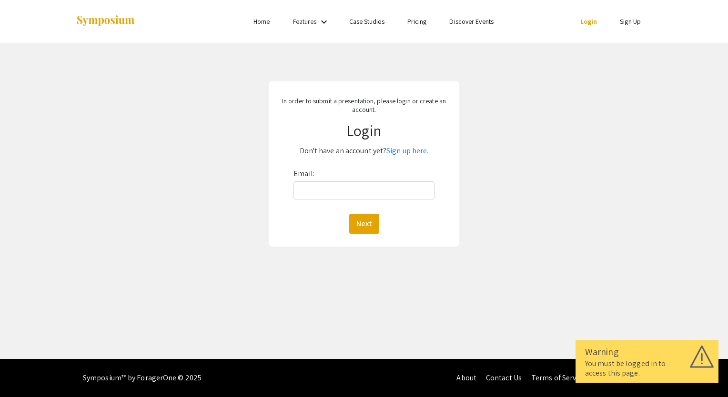
click at [486, 140] on div "In order to submit a presentation, please login or create an account. Login Don…" at bounding box center [364, 164] width 742 height 242
click at [343, 191] on input "Email:" at bounding box center [363, 190] width 141 height 18
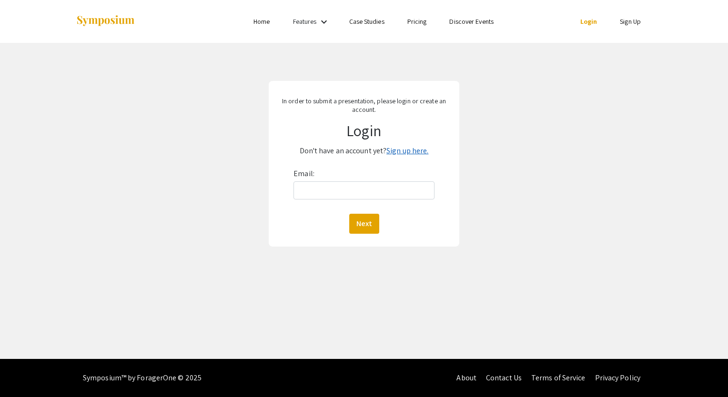
click at [405, 152] on link "Sign up here." at bounding box center [407, 151] width 42 height 10
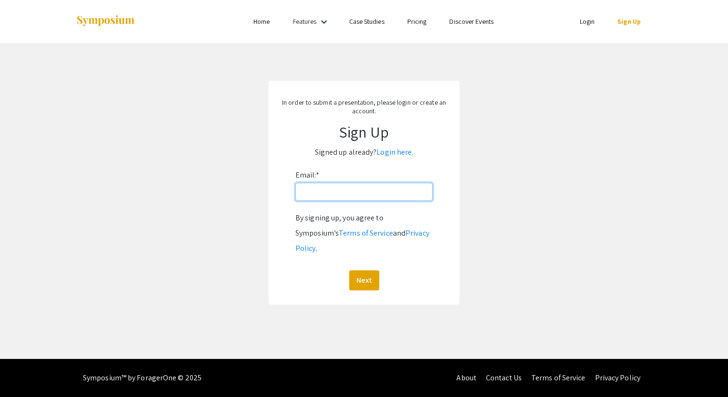
click at [331, 193] on input "Email: *" at bounding box center [363, 192] width 137 height 18
type input "lydiab1102@yahoo.com"
drag, startPoint x: 379, startPoint y: 196, endPoint x: 244, endPoint y: 183, distance: 135.4
click at [244, 183] on app-signup "In order to submit a presentation, please login or create an account. Sign Up S…" at bounding box center [364, 193] width 728 height 224
click at [328, 190] on input "Email: *" at bounding box center [363, 192] width 137 height 18
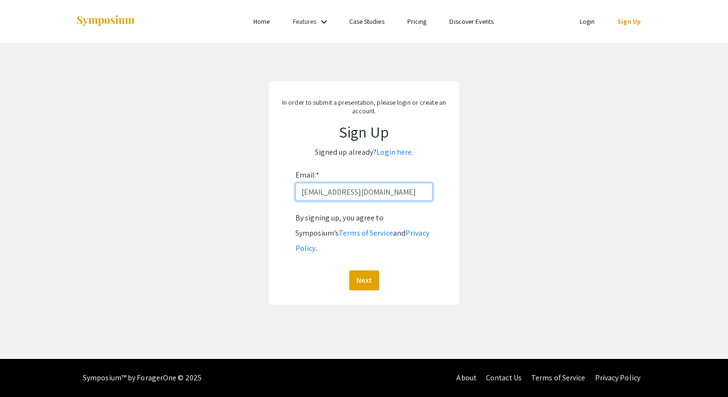
type input "lydiab1102@yahoo.com"
click at [364, 271] on button "Next" at bounding box center [364, 281] width 30 height 20
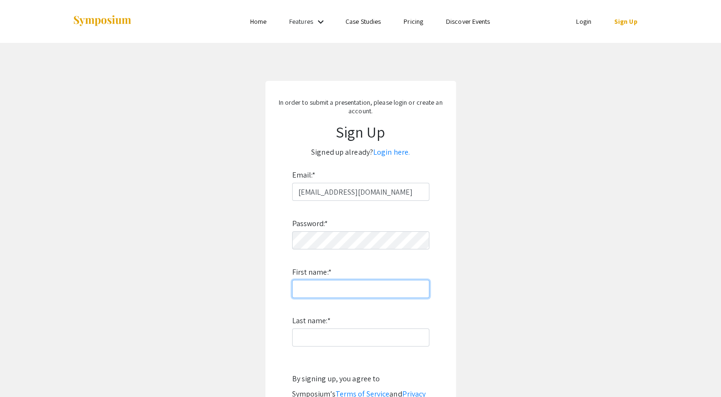
click at [385, 285] on input "First name: *" at bounding box center [360, 289] width 137 height 18
type input "O"
type input "Lydia"
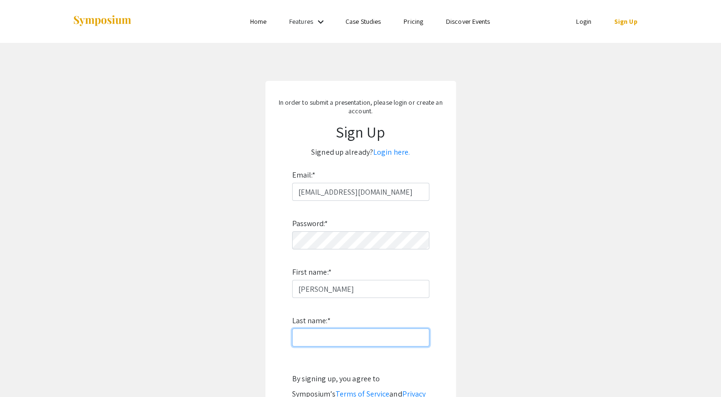
click at [297, 343] on input "Last name: *" at bounding box center [360, 338] width 137 height 18
type input "Bergman"
click at [332, 363] on div "Password: * First name: * Lydia Last name: * Bergman By signing up, you agree t…" at bounding box center [360, 326] width 137 height 251
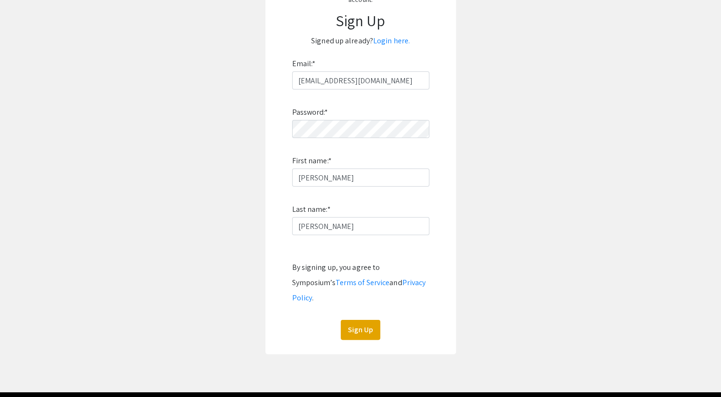
scroll to position [125, 0]
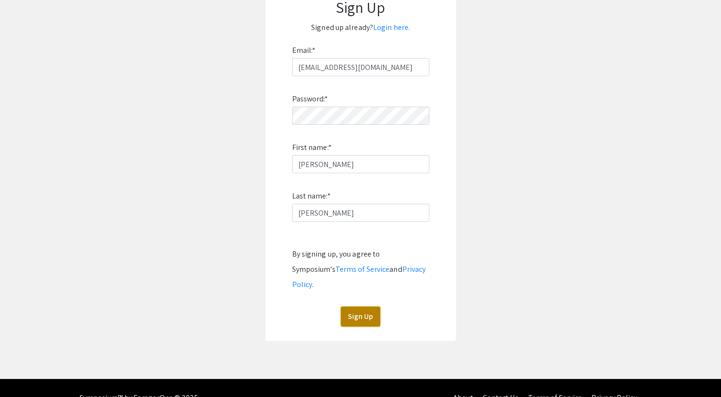
click at [368, 307] on button "Sign Up" at bounding box center [361, 317] width 40 height 20
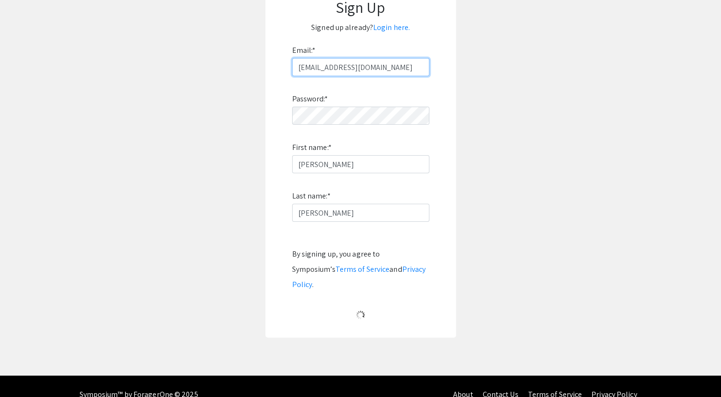
click at [381, 58] on input "lydiab1102@yahoo.com" at bounding box center [360, 67] width 137 height 18
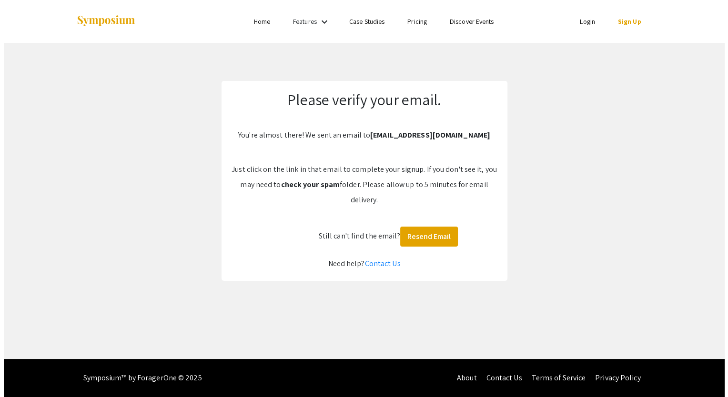
scroll to position [0, 0]
click at [446, 216] on div "Please verify your email. You're almost there! We sent an email to lydiab1102@y…" at bounding box center [364, 181] width 286 height 200
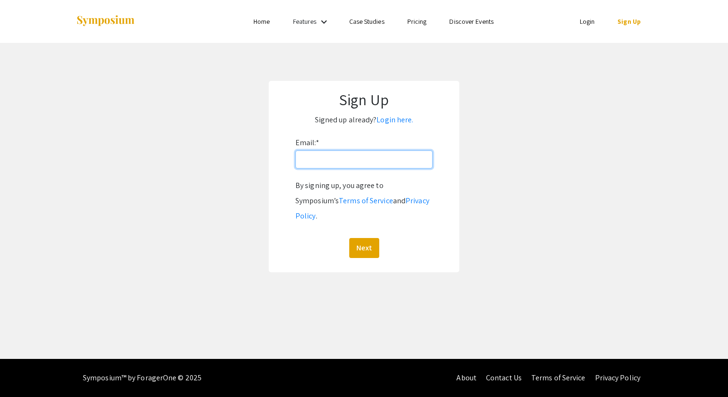
click at [331, 159] on input "Email: *" at bounding box center [363, 160] width 137 height 18
type input "[EMAIL_ADDRESS][DOMAIN_NAME]"
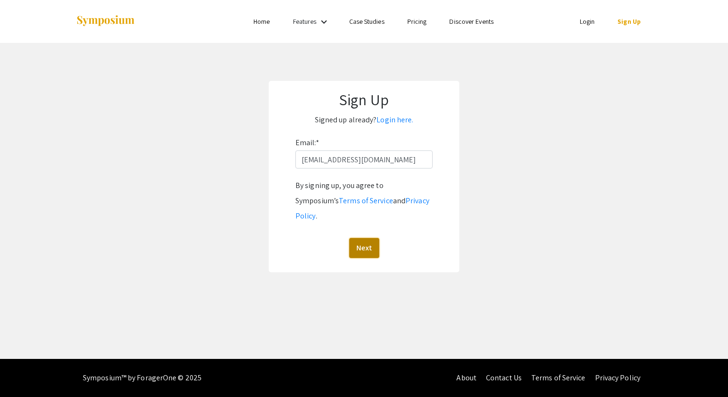
click at [360, 238] on button "Next" at bounding box center [364, 248] width 30 height 20
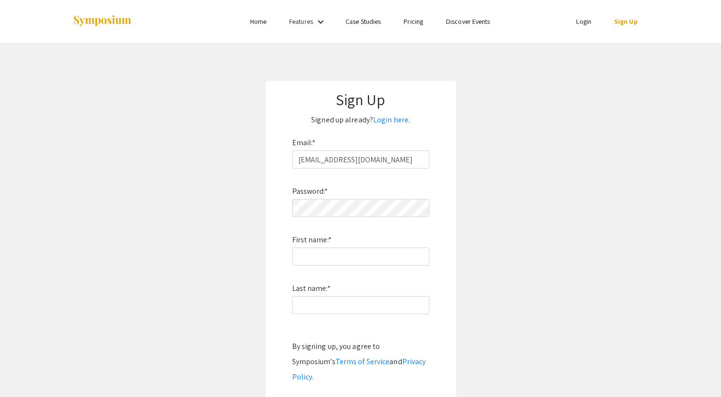
click at [631, 26] on li "Sign Up" at bounding box center [626, 21] width 46 height 11
click at [570, 12] on ul "Login Sign Up" at bounding box center [553, 21] width 190 height 43
click at [578, 23] on link "Login" at bounding box center [583, 21] width 15 height 9
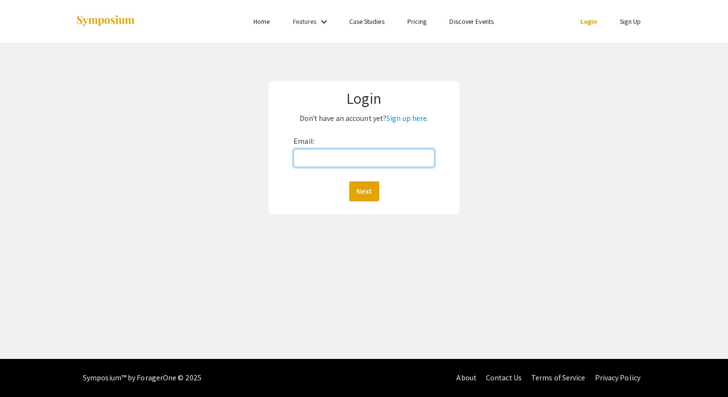
click at [338, 158] on input "Email:" at bounding box center [363, 158] width 141 height 18
type input "lydiab1102@yahoo.com"
click at [356, 191] on button "Next" at bounding box center [364, 191] width 30 height 20
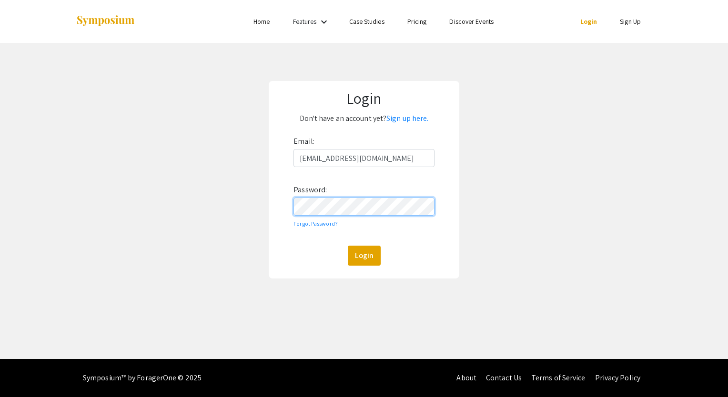
click at [348, 246] on button "Login" at bounding box center [364, 256] width 33 height 20
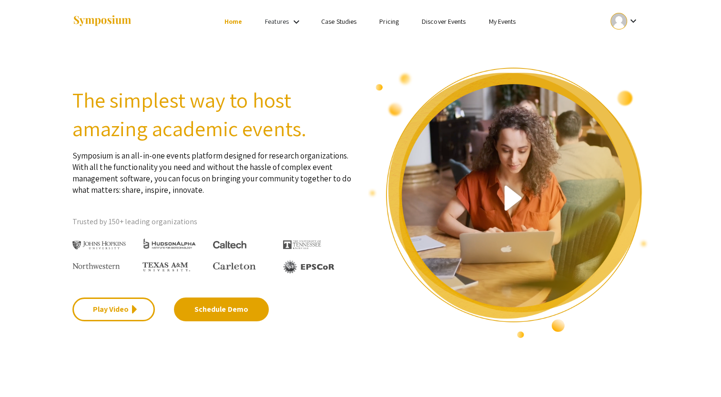
click at [488, 26] on li "My Events" at bounding box center [502, 21] width 50 height 11
click at [493, 26] on li "My Events" at bounding box center [502, 21] width 50 height 11
click at [497, 23] on link "My Events" at bounding box center [501, 21] width 27 height 9
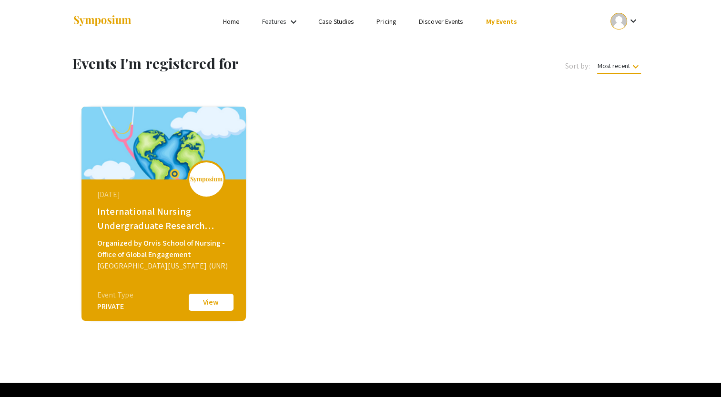
click at [112, 310] on div "PRIVATE" at bounding box center [115, 306] width 36 height 11
click at [205, 317] on div "August 02, 2025 International Nursing Undergraduate Research Symposium (INURS) …" at bounding box center [163, 214] width 164 height 214
click at [220, 302] on button "View" at bounding box center [211, 302] width 48 height 20
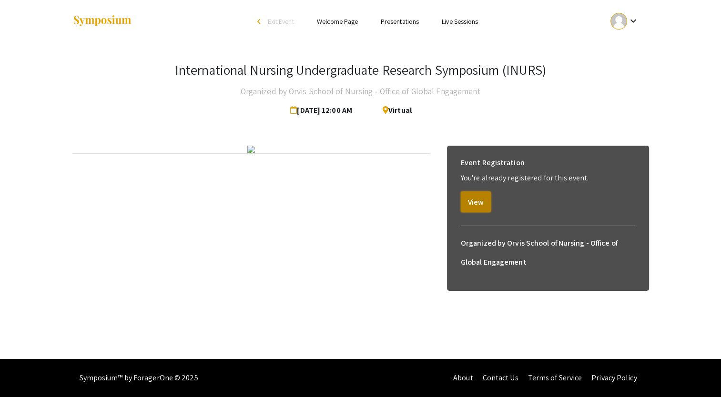
click at [483, 199] on button "View" at bounding box center [476, 201] width 30 height 21
click at [482, 193] on button "View" at bounding box center [476, 201] width 30 height 21
click at [467, 191] on button "View" at bounding box center [476, 201] width 30 height 21
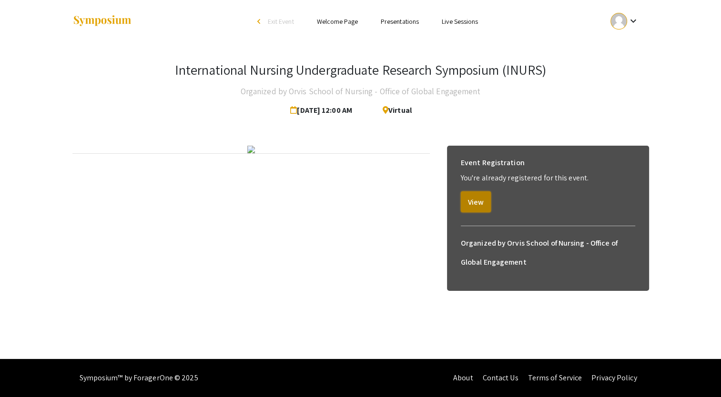
click at [467, 191] on button "View" at bounding box center [476, 201] width 30 height 21
click at [401, 153] on div at bounding box center [250, 150] width 357 height 8
click at [476, 191] on button "View" at bounding box center [476, 201] width 30 height 21
click at [474, 205] on div "Event Registration You're already registered for this event. View" at bounding box center [548, 183] width 190 height 74
click at [473, 191] on button "View" at bounding box center [476, 201] width 30 height 21
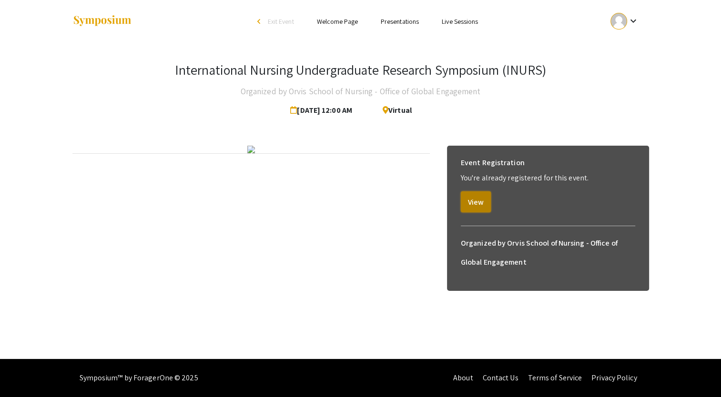
click at [473, 191] on button "View" at bounding box center [476, 201] width 30 height 21
click at [479, 191] on button "View" at bounding box center [476, 201] width 30 height 21
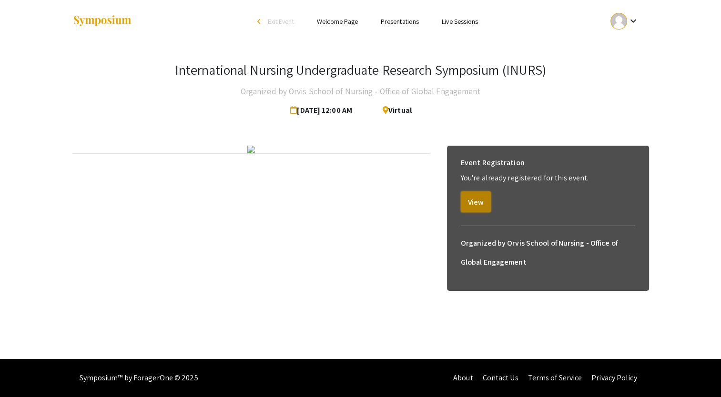
click at [479, 191] on button "View" at bounding box center [476, 201] width 30 height 21
click at [469, 195] on button "View" at bounding box center [476, 201] width 30 height 21
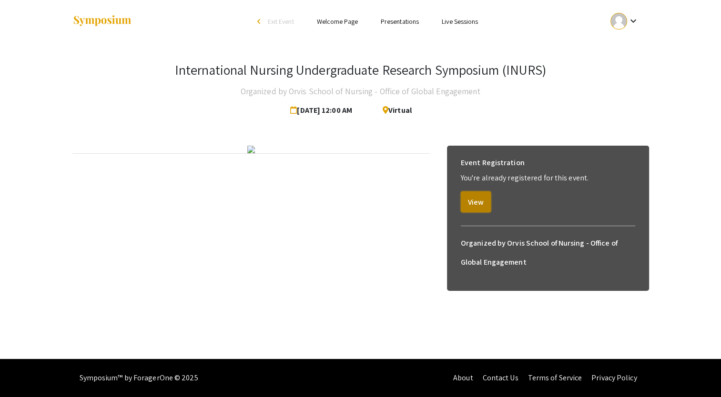
click at [469, 195] on button "View" at bounding box center [476, 201] width 30 height 21
click at [624, 23] on div at bounding box center [618, 21] width 17 height 17
click at [623, 40] on button "My Account" at bounding box center [629, 47] width 59 height 23
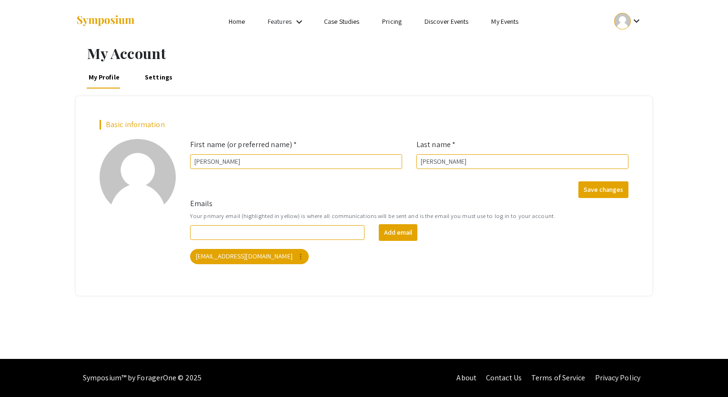
click at [622, 20] on div at bounding box center [622, 21] width 17 height 17
click at [627, 66] on button "My Submissions" at bounding box center [633, 70] width 59 height 23
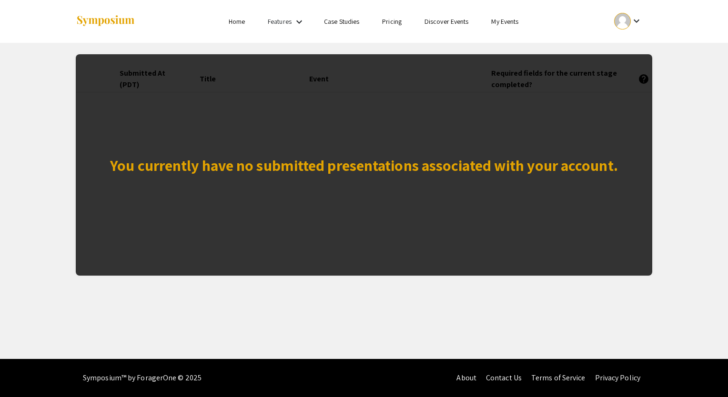
click at [235, 21] on link "Home" at bounding box center [237, 21] width 16 height 9
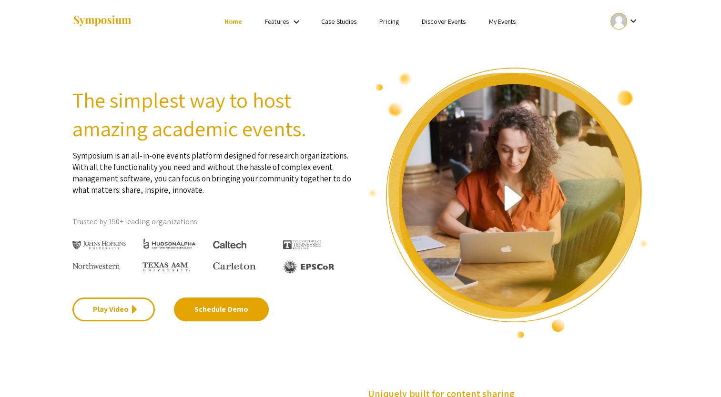
click at [294, 25] on mat-icon "keyboard_arrow_down" at bounding box center [296, 21] width 11 height 11
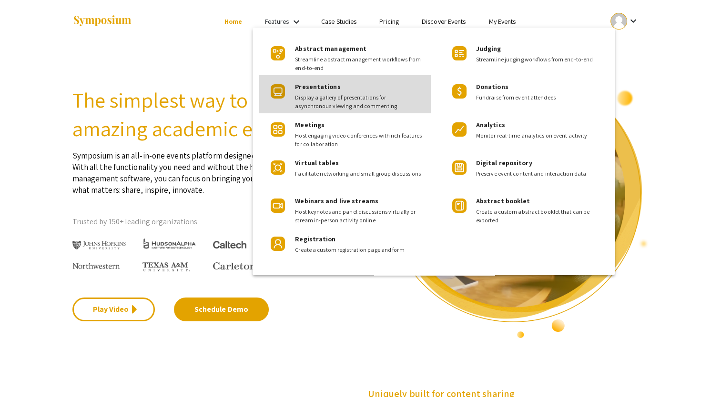
click at [333, 88] on span "Presentations" at bounding box center [317, 86] width 45 height 9
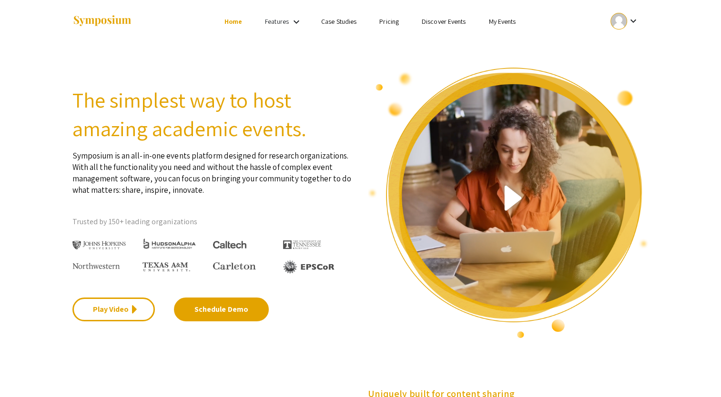
click at [322, 26] on link "Case Studies" at bounding box center [338, 21] width 35 height 9
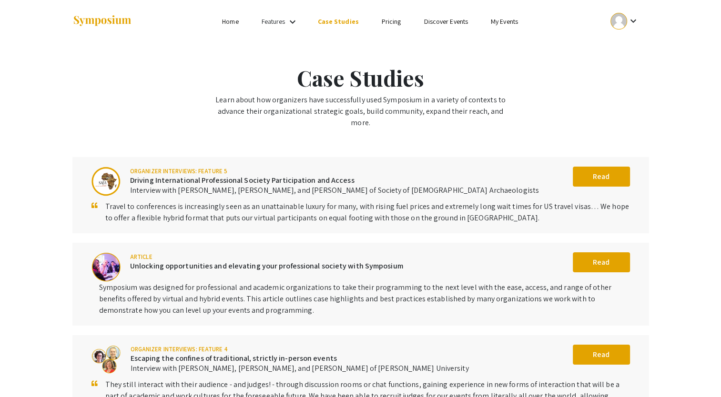
click at [235, 21] on link "Home" at bounding box center [230, 21] width 16 height 9
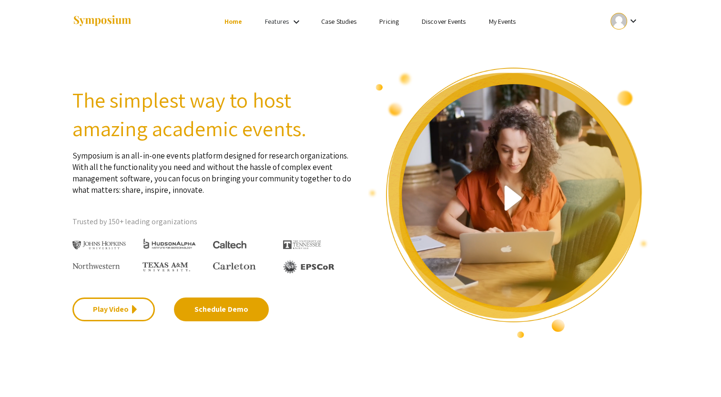
click at [272, 16] on div "Features keyboard_arrow_down" at bounding box center [284, 22] width 38 height 12
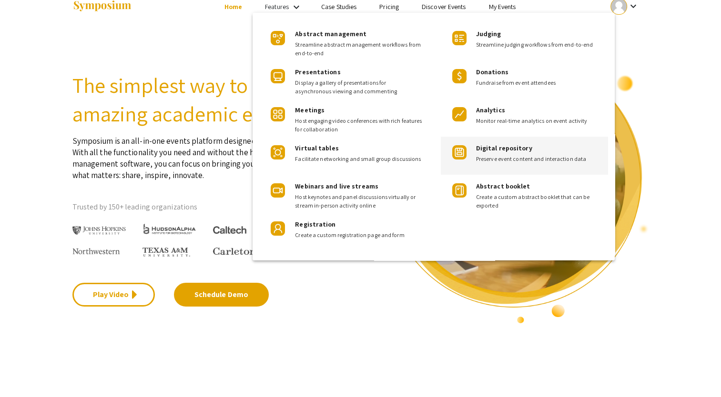
scroll to position [15, 0]
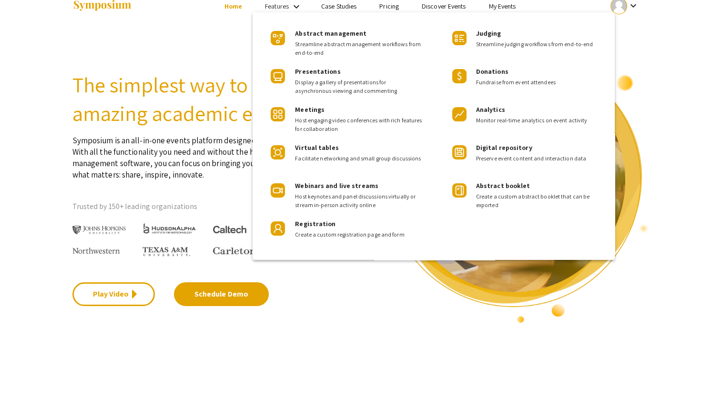
click at [460, 281] on div at bounding box center [360, 198] width 721 height 397
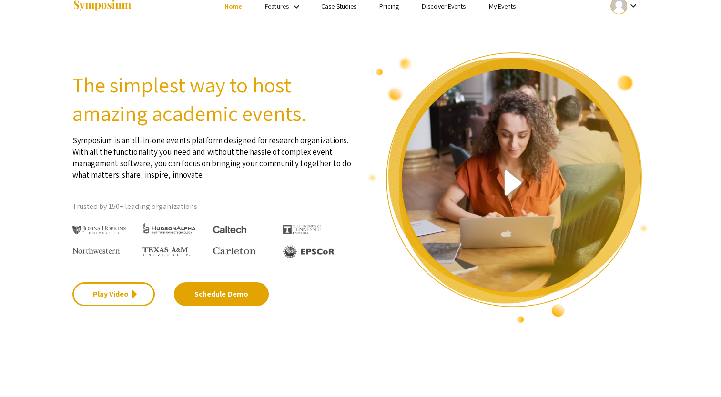
click at [495, 4] on link "My Events" at bounding box center [501, 6] width 27 height 9
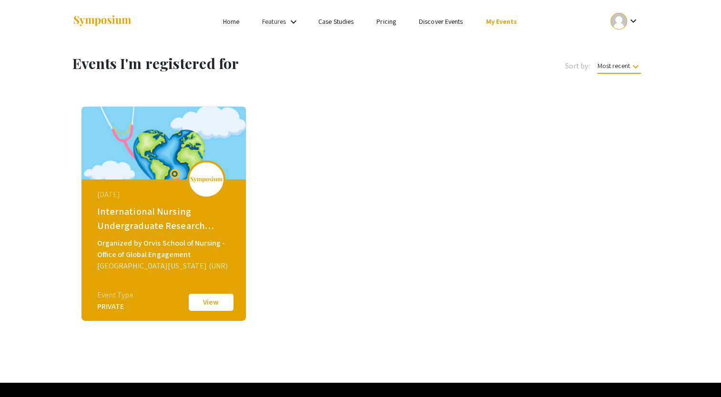
click at [628, 20] on mat-icon "keyboard_arrow_down" at bounding box center [632, 20] width 11 height 11
click at [625, 48] on button "My Account" at bounding box center [629, 47] width 59 height 23
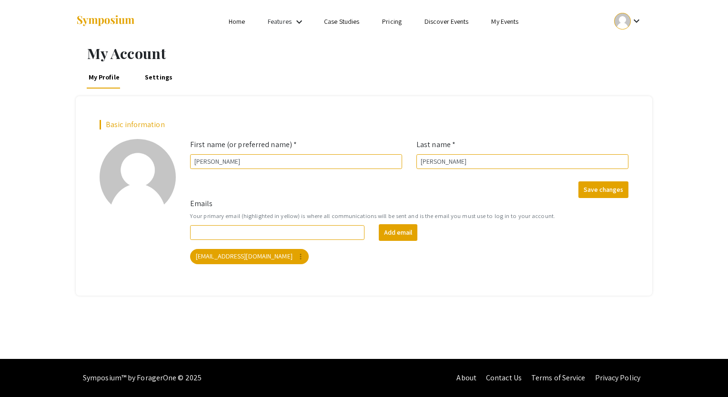
click at [278, 21] on link "Features" at bounding box center [280, 21] width 24 height 9
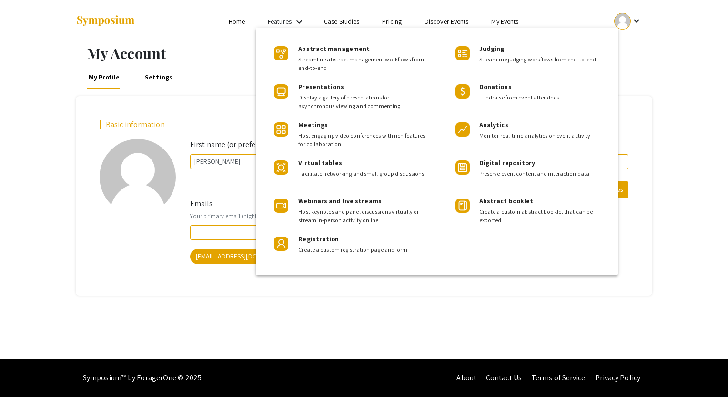
click at [220, 36] on div at bounding box center [364, 198] width 728 height 397
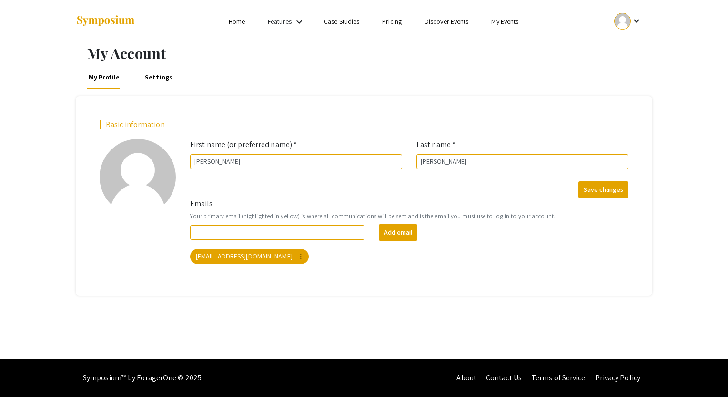
click at [237, 26] on li "Home" at bounding box center [236, 21] width 39 height 11
click at [235, 20] on link "Home" at bounding box center [237, 21] width 16 height 9
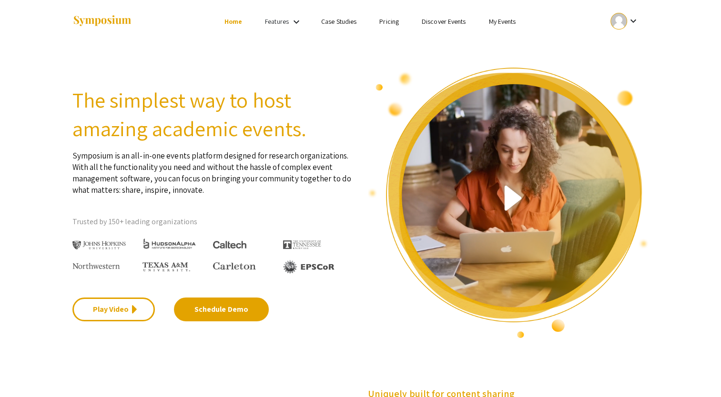
click at [118, 23] on img at bounding box center [102, 21] width 60 height 13
click at [618, 23] on div at bounding box center [618, 21] width 17 height 17
click at [644, 72] on button "My Submissions" at bounding box center [629, 70] width 59 height 23
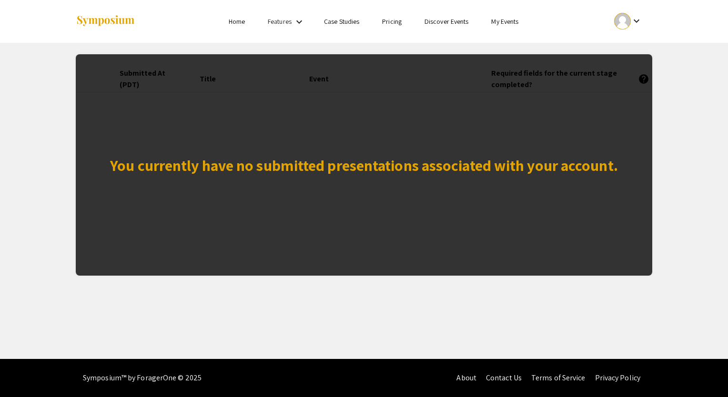
click at [514, 25] on link "My Events" at bounding box center [504, 21] width 27 height 9
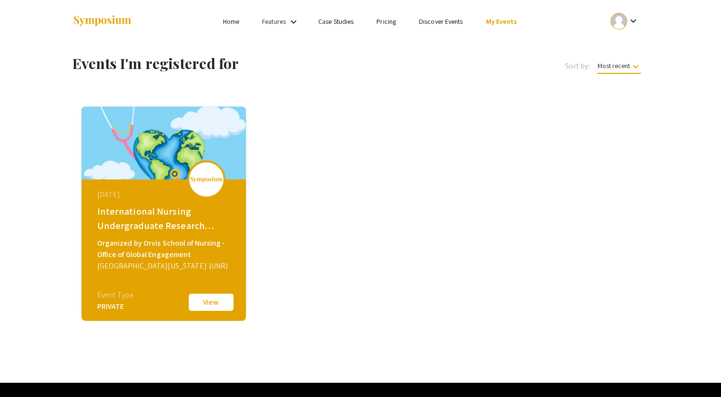
click at [212, 306] on button "View" at bounding box center [211, 302] width 48 height 20
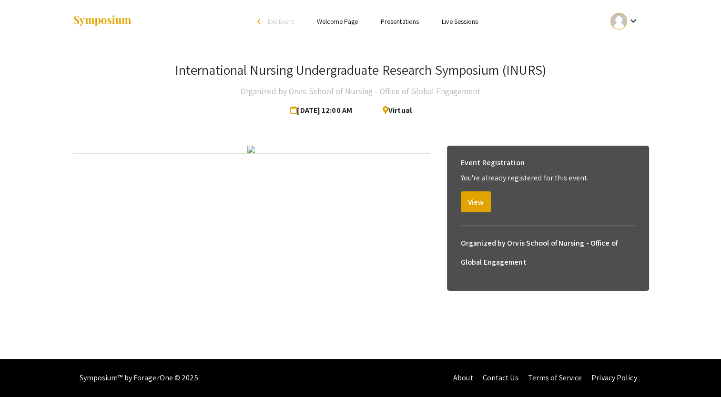
scroll to position [10, 0]
click at [405, 17] on link "Presentations" at bounding box center [400, 21] width 38 height 9
click at [407, 17] on link "Presentations" at bounding box center [400, 21] width 38 height 9
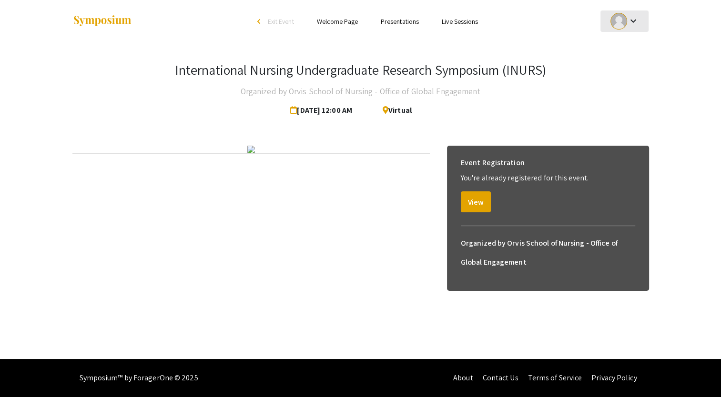
click at [642, 11] on button "keyboard_arrow_down" at bounding box center [624, 20] width 48 height 21
click at [267, 10] on div at bounding box center [360, 198] width 721 height 397
click at [254, 16] on li "arrow_back_ios Exit Event" at bounding box center [278, 21] width 55 height 11
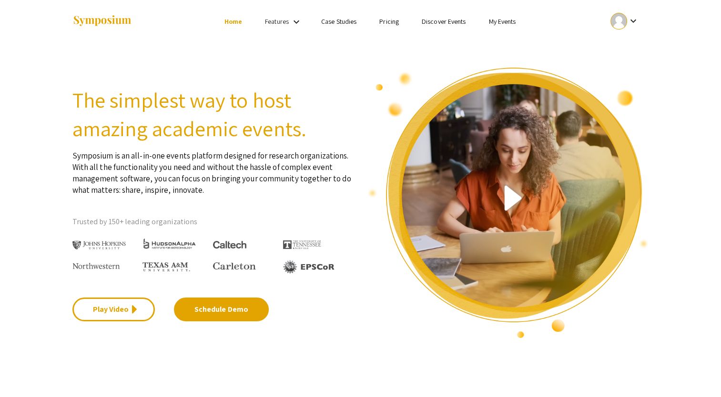
click at [292, 18] on mat-icon "keyboard_arrow_down" at bounding box center [296, 21] width 11 height 11
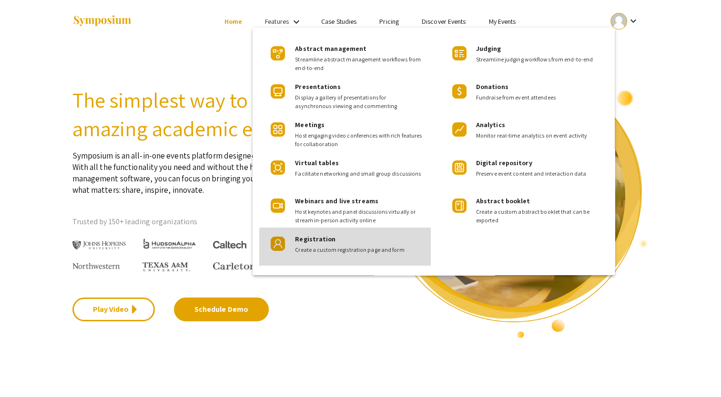
click at [338, 249] on span "Create a custom registration page and form" at bounding box center [359, 250] width 128 height 9
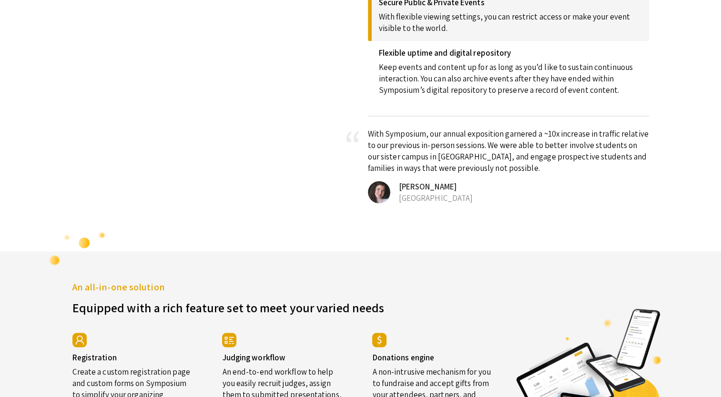
scroll to position [1625, 0]
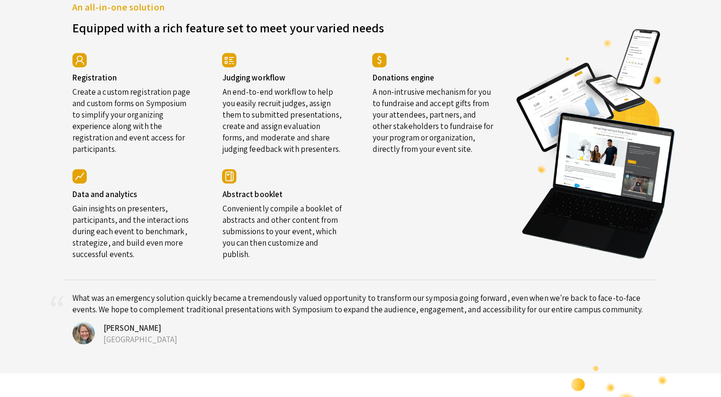
click at [133, 126] on p "Create a custom registration page and custom forms on Symposium to simplify you…" at bounding box center [132, 118] width 121 height 72
drag, startPoint x: 133, startPoint y: 126, endPoint x: 98, endPoint y: 115, distance: 37.2
click at [98, 82] on h4 "Registration" at bounding box center [132, 78] width 121 height 10
click at [88, 67] on div at bounding box center [81, 60] width 19 height 14
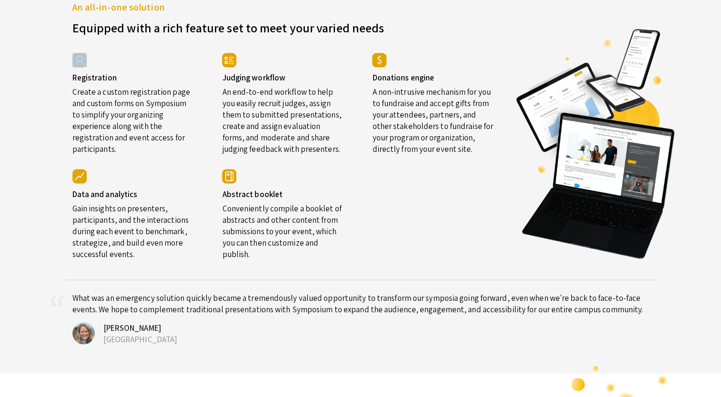
click at [88, 67] on div at bounding box center [81, 60] width 19 height 14
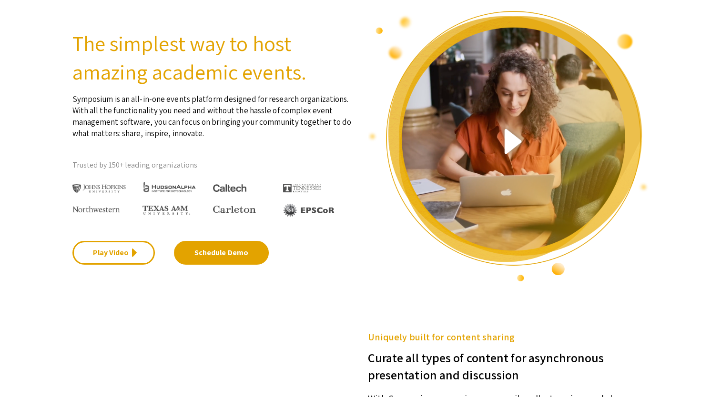
scroll to position [0, 0]
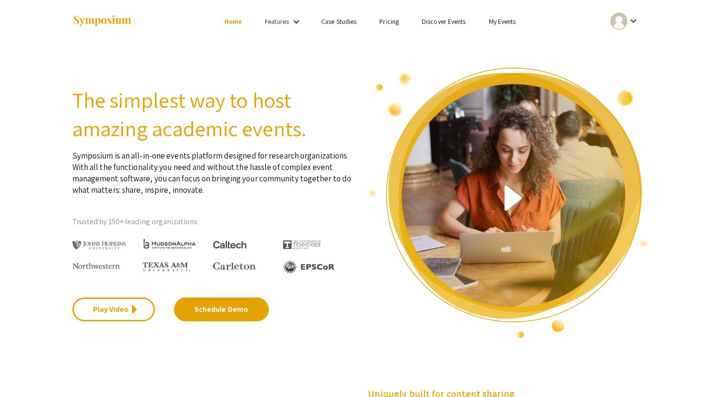
click at [632, 19] on mat-icon "keyboard_arrow_down" at bounding box center [632, 20] width 11 height 11
click at [337, 27] on div at bounding box center [360, 198] width 721 height 397
click at [338, 20] on link "Case Studies" at bounding box center [338, 21] width 35 height 9
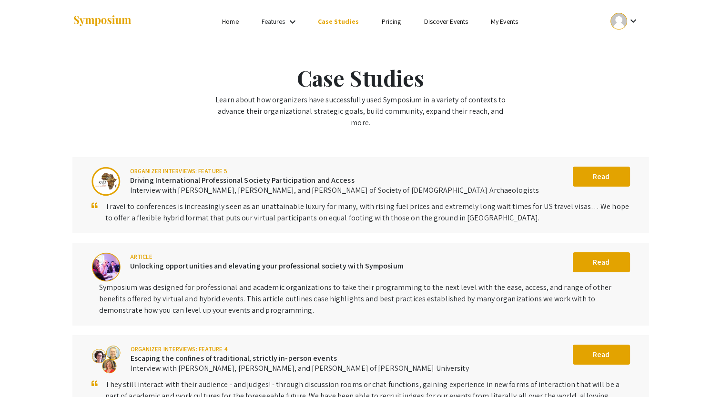
click at [288, 24] on div "Features keyboard_arrow_down" at bounding box center [281, 22] width 38 height 12
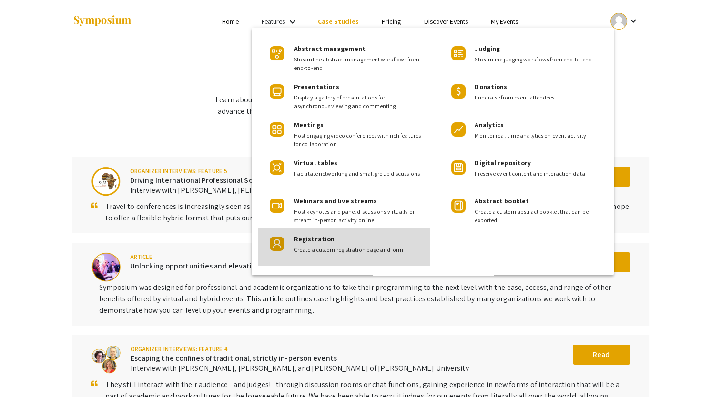
click at [388, 243] on div "Registration Create a custom registration page and form" at bounding box center [358, 241] width 128 height 27
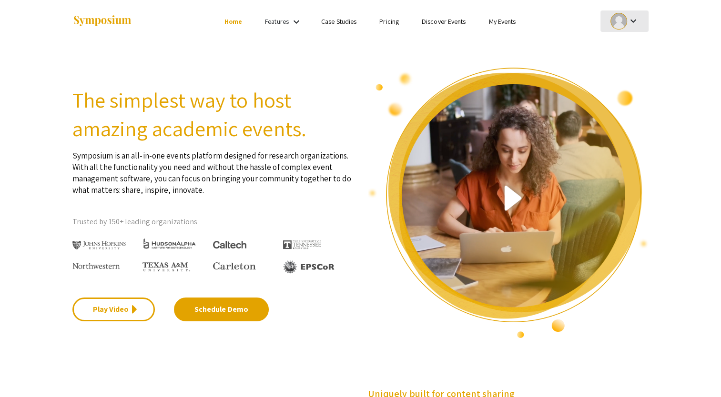
click at [630, 29] on div "keyboard_arrow_down" at bounding box center [624, 20] width 33 height 21
click at [512, 18] on div at bounding box center [360, 198] width 721 height 397
click at [516, 22] on li "My Events" at bounding box center [502, 21] width 50 height 11
click at [495, 24] on link "My Events" at bounding box center [501, 21] width 27 height 9
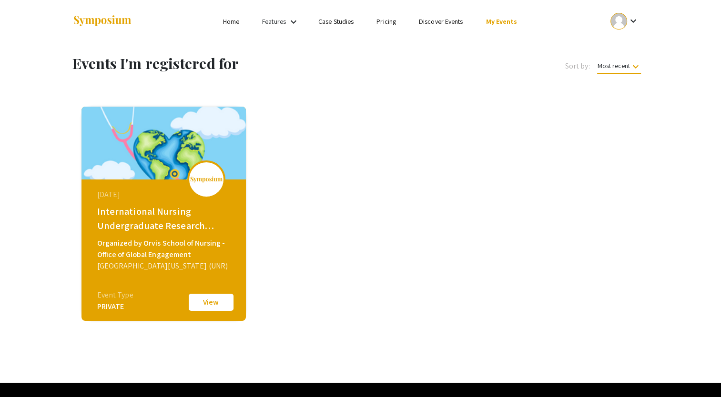
click at [626, 16] on div "keyboard_arrow_down" at bounding box center [624, 20] width 33 height 21
click at [510, 107] on div at bounding box center [360, 198] width 721 height 397
click at [202, 301] on button "View" at bounding box center [211, 302] width 48 height 20
click at [149, 160] on img at bounding box center [163, 143] width 164 height 73
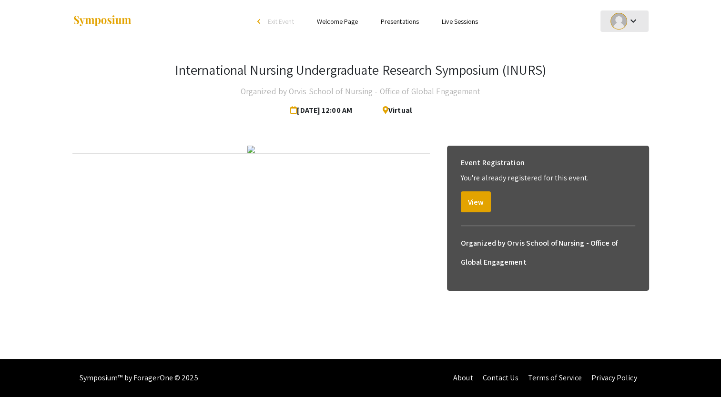
click at [626, 22] on div at bounding box center [618, 21] width 17 height 17
click at [454, 62] on div at bounding box center [360, 198] width 721 height 397
click at [362, 125] on div "International Nursing Undergraduate Research Symposium (INURS) Organized by Orv…" at bounding box center [360, 181] width 591 height 277
click at [347, 20] on link "Welcome Page" at bounding box center [337, 21] width 41 height 9
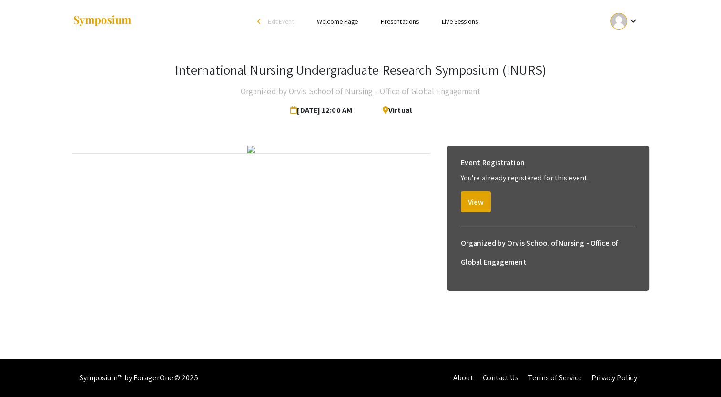
click at [335, 22] on link "Welcome Page" at bounding box center [337, 21] width 41 height 9
click at [413, 22] on link "Presentations" at bounding box center [400, 21] width 38 height 9
click at [472, 24] on link "Live Sessions" at bounding box center [460, 21] width 36 height 9
click at [332, 17] on link "Welcome Page" at bounding box center [337, 21] width 41 height 9
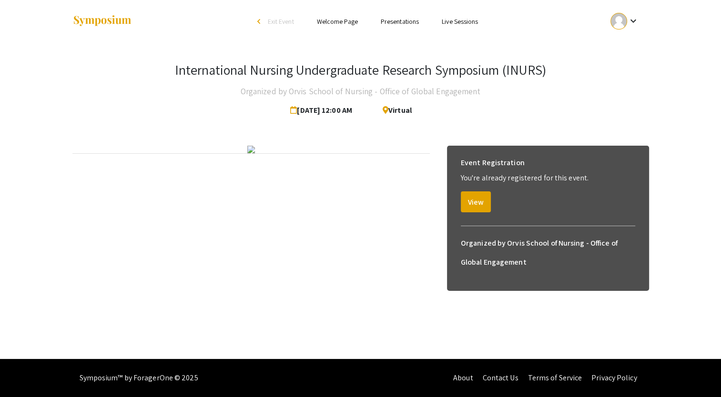
scroll to position [0, 0]
click at [616, 15] on div at bounding box center [618, 21] width 17 height 17
click at [111, 372] on div at bounding box center [360, 198] width 721 height 397
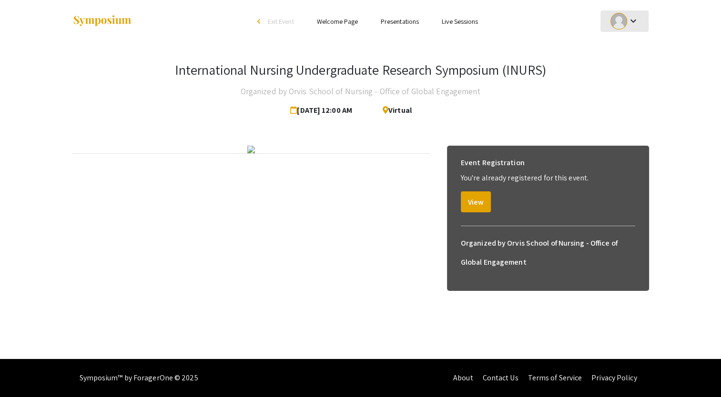
click at [628, 15] on mat-icon "keyboard_arrow_down" at bounding box center [632, 20] width 11 height 11
click at [618, 65] on button "My Submissions" at bounding box center [629, 59] width 59 height 23
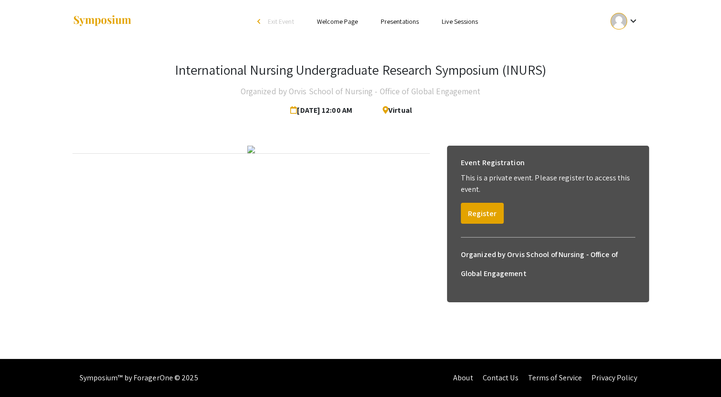
scroll to position [10, 0]
click at [489, 203] on button "Register" at bounding box center [482, 213] width 43 height 21
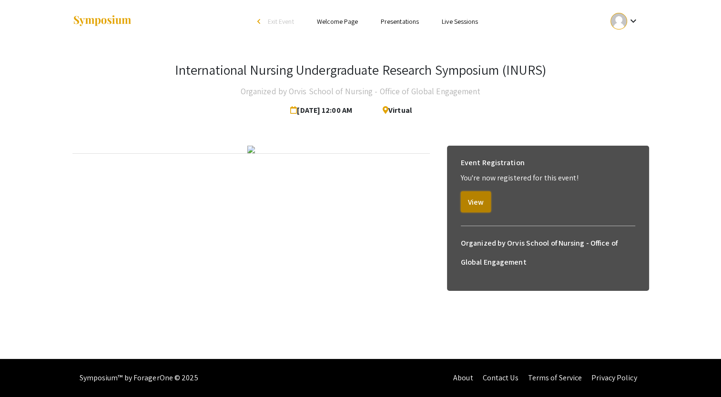
click at [479, 192] on button "View" at bounding box center [476, 201] width 30 height 21
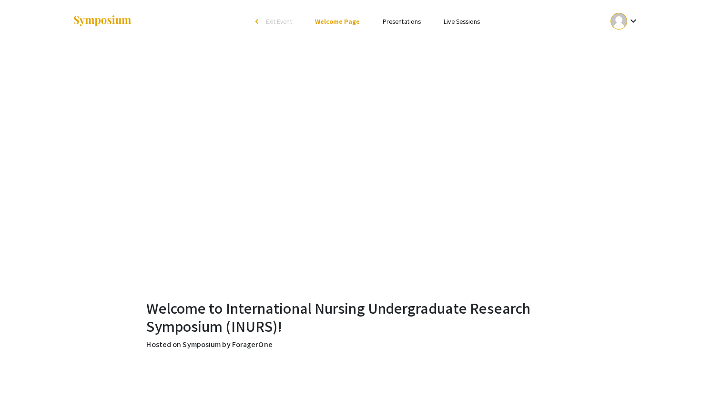
click at [398, 22] on link "Presentations" at bounding box center [401, 21] width 38 height 9
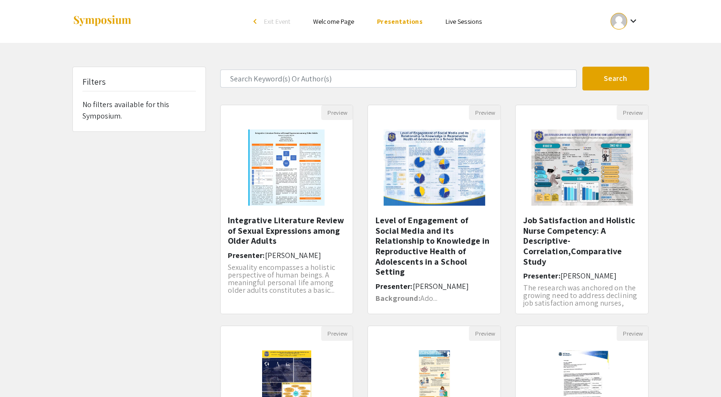
click at [338, 22] on link "Welcome Page" at bounding box center [333, 21] width 41 height 9
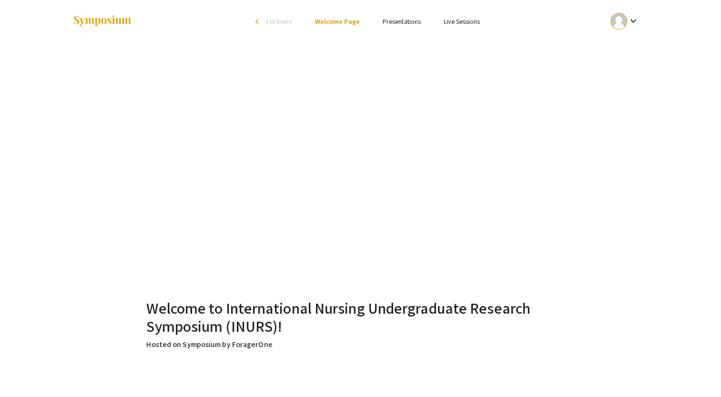
click at [634, 18] on mat-icon "keyboard_arrow_down" at bounding box center [632, 20] width 11 height 11
click at [632, 79] on button "My Submissions" at bounding box center [629, 70] width 59 height 23
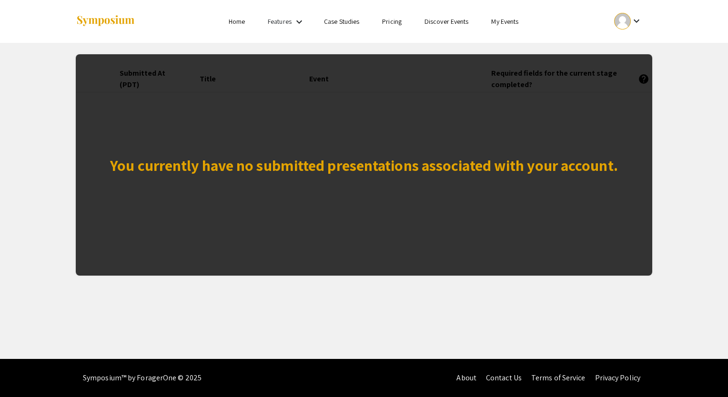
click at [459, 171] on div "You currently have no submitted presentations associated with your account." at bounding box center [364, 165] width 508 height 23
click at [486, 95] on div "You currently have no submitted presentations associated with your account." at bounding box center [364, 164] width 576 height 221
click at [282, 30] on ul "Skip navigation Home Features keyboard_arrow_down Case Studies Pricing Discover…" at bounding box center [364, 21] width 190 height 43
click at [282, 23] on link "Features" at bounding box center [280, 21] width 24 height 9
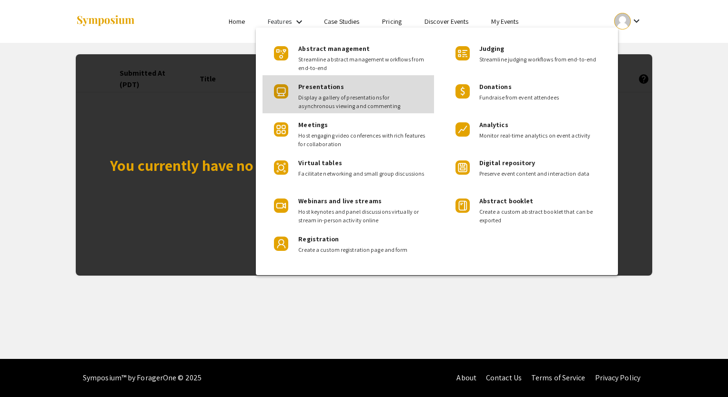
click at [338, 102] on span "Display a gallery of presentations for asynchronous viewing and commenting" at bounding box center [362, 101] width 128 height 17
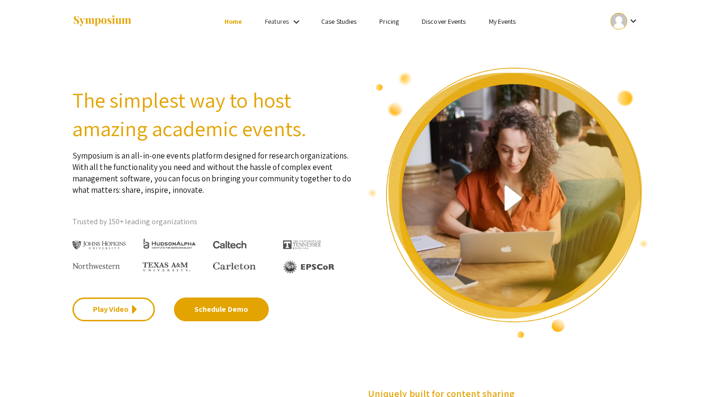
click at [506, 22] on link "My Events" at bounding box center [501, 21] width 27 height 9
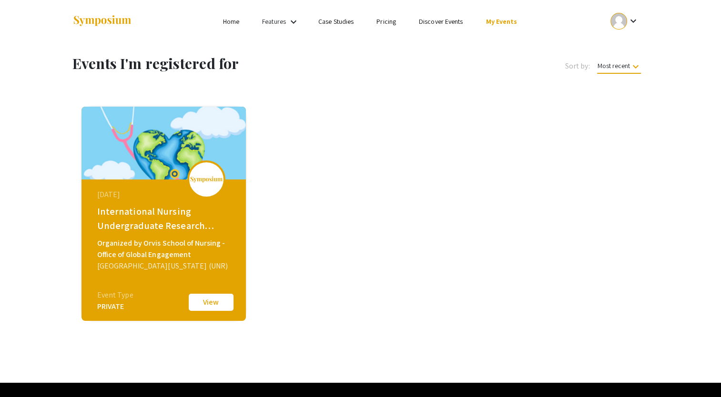
click at [215, 294] on button "View" at bounding box center [211, 302] width 48 height 20
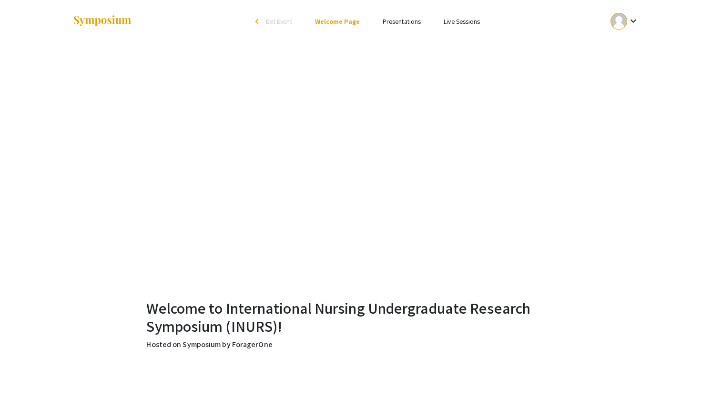
click at [410, 20] on link "Presentations" at bounding box center [401, 21] width 38 height 9
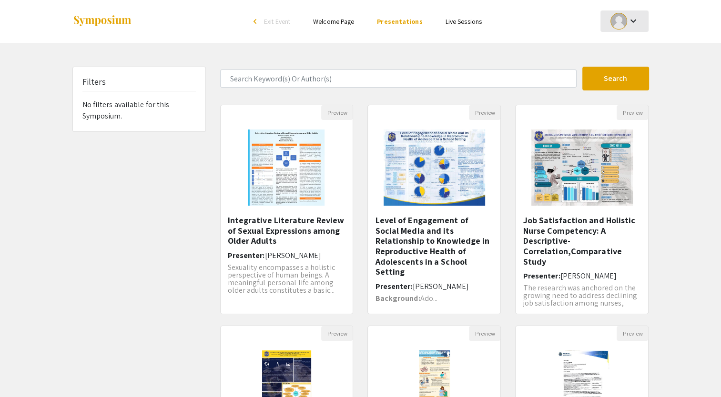
click at [627, 29] on div "keyboard_arrow_down" at bounding box center [624, 20] width 33 height 21
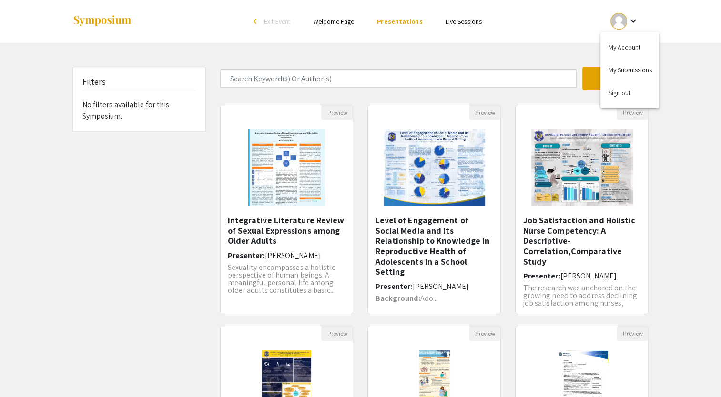
click at [467, 74] on div at bounding box center [360, 198] width 721 height 397
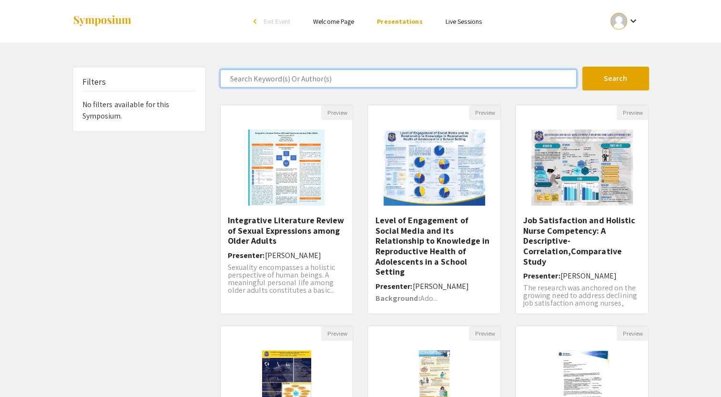
click at [275, 73] on input "Search Keyword(s) Or Author(s)" at bounding box center [398, 79] width 356 height 18
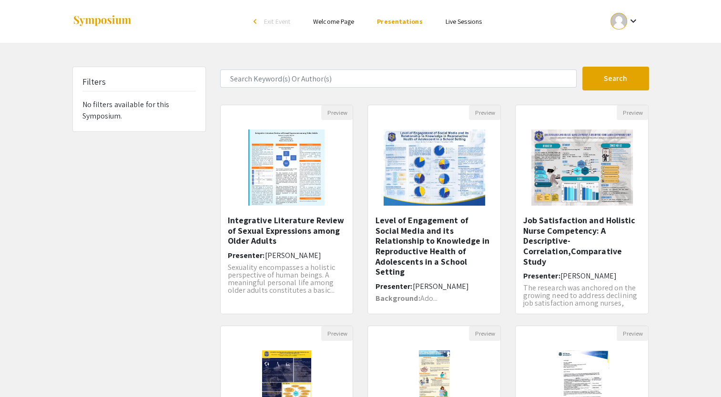
drag, startPoint x: 624, startPoint y: 37, endPoint x: 613, endPoint y: 3, distance: 36.0
click at [613, 3] on ul "keyboard_arrow_down" at bounding box center [553, 21] width 190 height 43
drag, startPoint x: 613, startPoint y: 3, endPoint x: 615, endPoint y: 32, distance: 29.6
click at [615, 32] on ul "keyboard_arrow_down" at bounding box center [553, 21] width 190 height 43
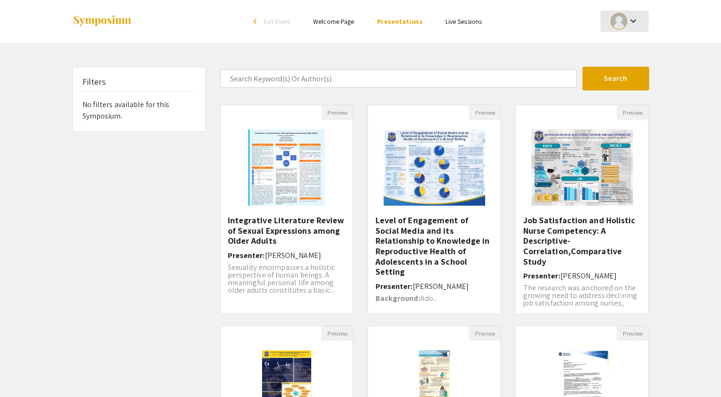
click at [621, 20] on div at bounding box center [618, 21] width 17 height 17
click at [622, 66] on button "My Submissions" at bounding box center [629, 70] width 59 height 23
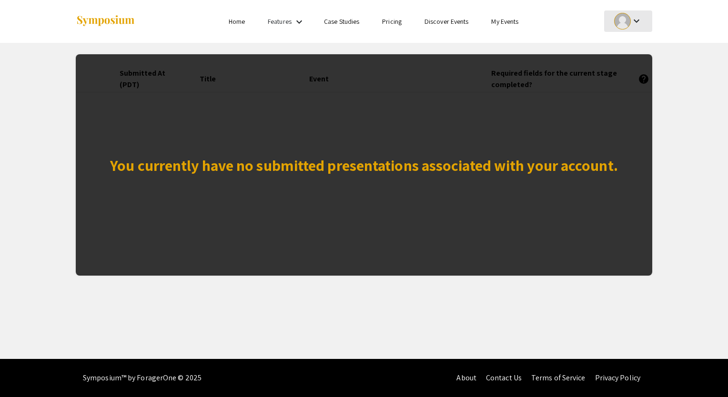
click at [630, 28] on div "keyboard_arrow_down" at bounding box center [628, 20] width 33 height 21
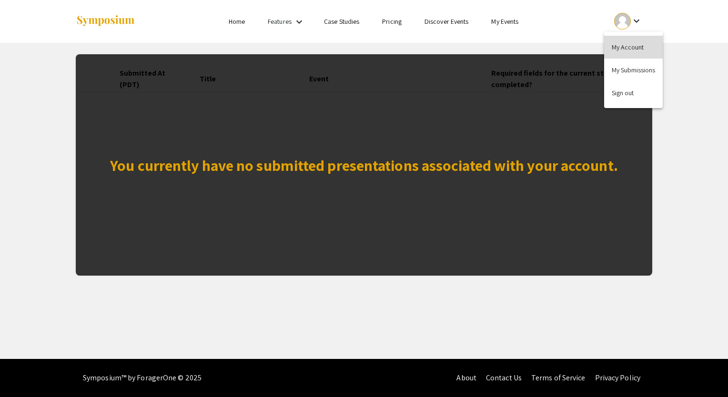
click at [634, 44] on button "My Account" at bounding box center [633, 47] width 59 height 23
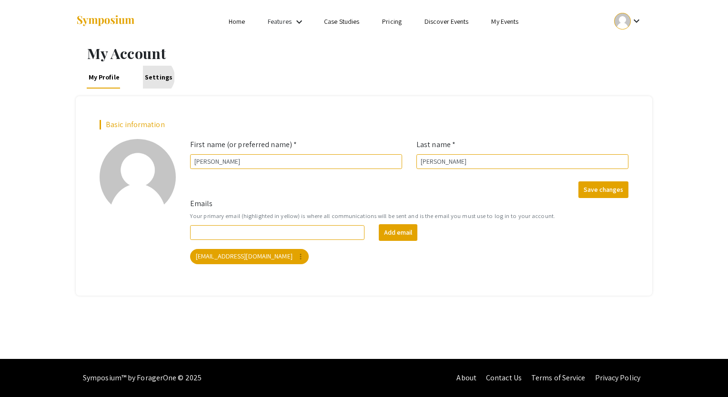
click at [153, 77] on link "Settings" at bounding box center [158, 77] width 31 height 23
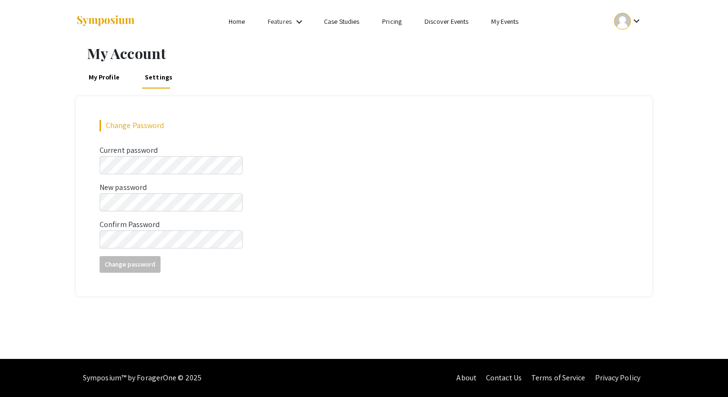
click at [95, 86] on link "My Profile" at bounding box center [104, 77] width 35 height 23
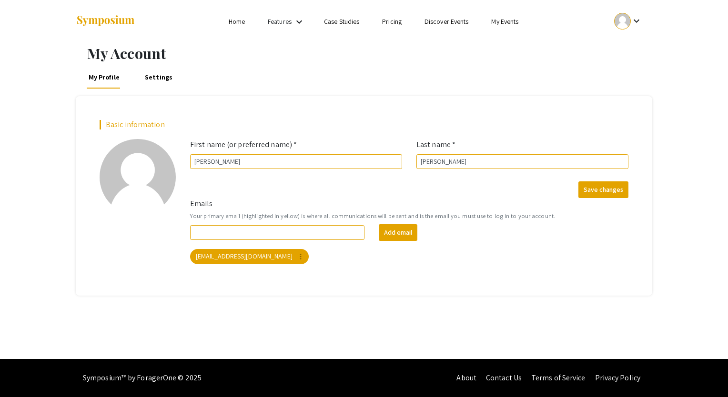
click at [284, 18] on link "Features" at bounding box center [280, 21] width 24 height 9
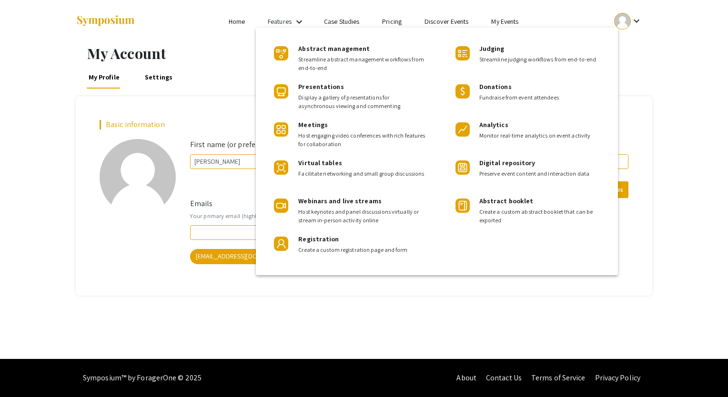
click at [204, 107] on div at bounding box center [364, 198] width 728 height 397
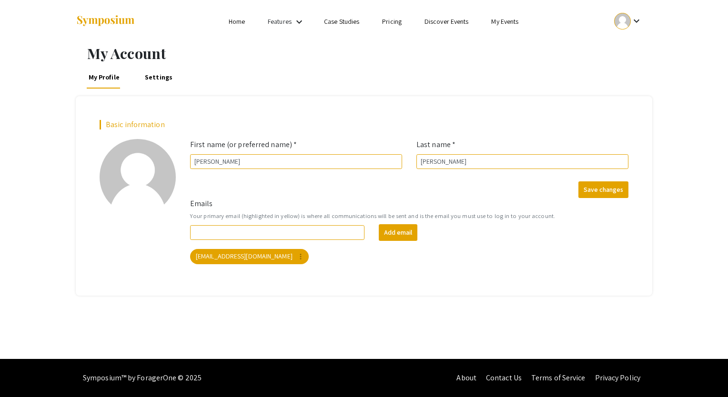
click at [498, 25] on link "My Events" at bounding box center [504, 21] width 27 height 9
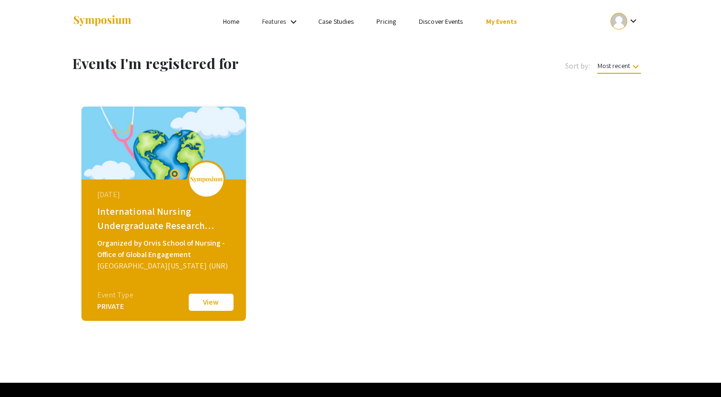
click at [114, 301] on div "Event Type" at bounding box center [115, 295] width 36 height 11
click at [209, 284] on div "August 02, 2025 International Nursing Undergraduate Research Symposium (INURS) …" at bounding box center [165, 239] width 164 height 119
click at [223, 307] on button "View" at bounding box center [211, 302] width 48 height 20
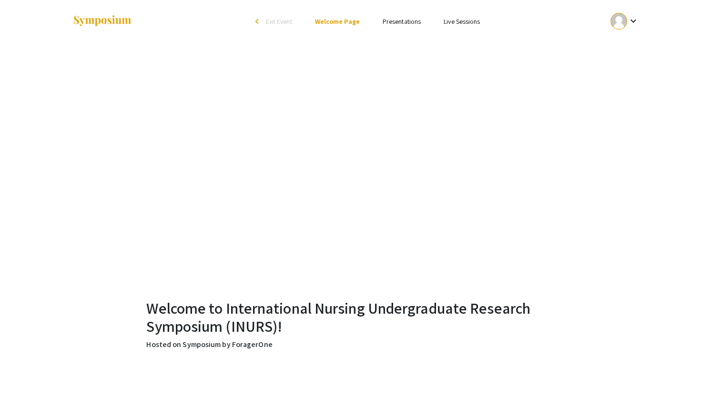
drag, startPoint x: 630, startPoint y: 34, endPoint x: 624, endPoint y: 17, distance: 18.1
click at [624, 17] on ul "keyboard_arrow_down" at bounding box center [553, 21] width 190 height 43
click at [624, 17] on div at bounding box center [618, 21] width 17 height 17
click at [404, 24] on div at bounding box center [360, 198] width 721 height 397
click at [404, 24] on link "Presentations" at bounding box center [401, 21] width 38 height 9
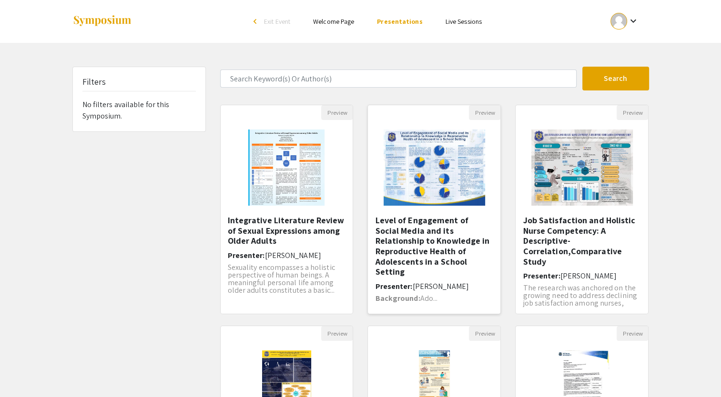
scroll to position [233, 0]
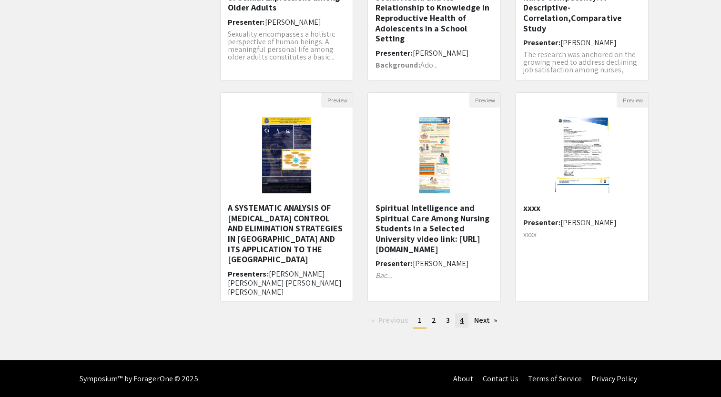
click at [465, 322] on link "page 4" at bounding box center [461, 320] width 13 height 14
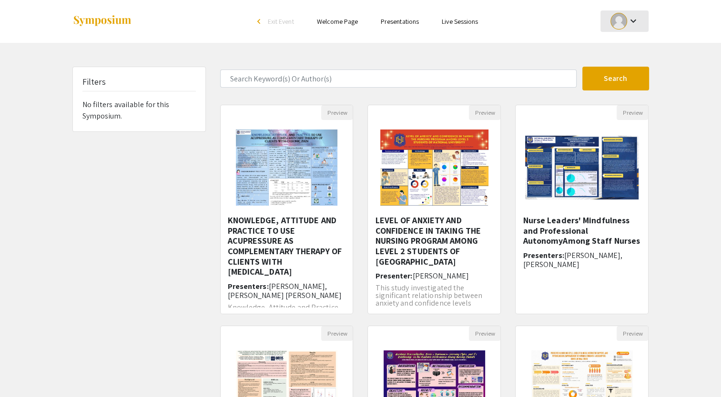
click at [620, 25] on div at bounding box center [618, 21] width 17 height 17
click at [613, 60] on button "My Submissions" at bounding box center [629, 70] width 59 height 23
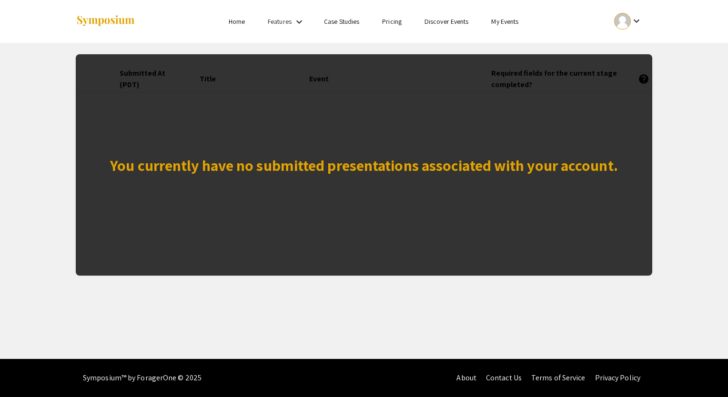
click at [311, 160] on div "You currently have no submitted presentations associated with your account." at bounding box center [364, 165] width 508 height 23
drag, startPoint x: 311, startPoint y: 160, endPoint x: 330, endPoint y: 213, distance: 56.4
click at [330, 213] on div "You currently have no submitted presentations associated with your account." at bounding box center [364, 164] width 576 height 221
click at [131, 78] on div "You currently have no submitted presentations associated with your account." at bounding box center [364, 164] width 576 height 221
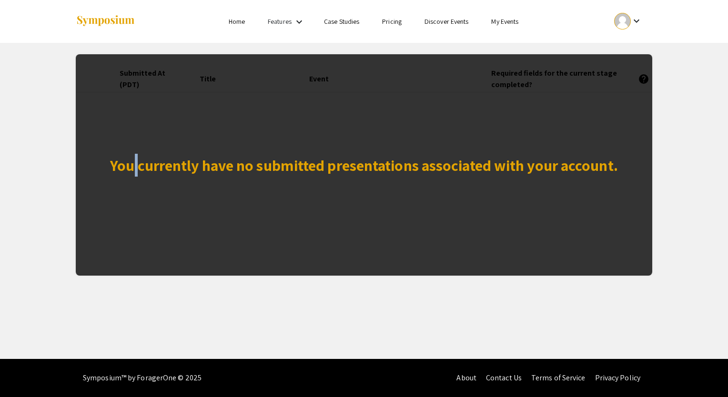
click at [131, 78] on div "You currently have no submitted presentations associated with your account." at bounding box center [364, 164] width 576 height 221
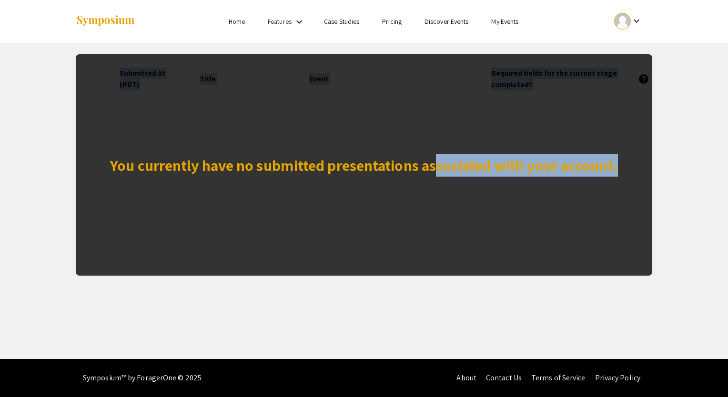
drag, startPoint x: 438, startPoint y: 260, endPoint x: 536, endPoint y: 285, distance: 100.9
click at [536, 285] on div "Skip navigation Home Features keyboard_arrow_down Case Studies Pricing Discover…" at bounding box center [364, 179] width 728 height 359
click at [264, 315] on div "Skip navigation Home Features keyboard_arrow_down Case Studies Pricing Discover…" at bounding box center [364, 179] width 728 height 359
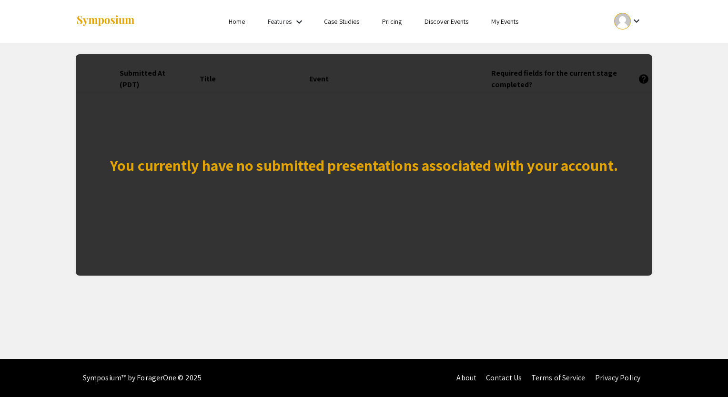
click at [114, 23] on img at bounding box center [106, 21] width 60 height 13
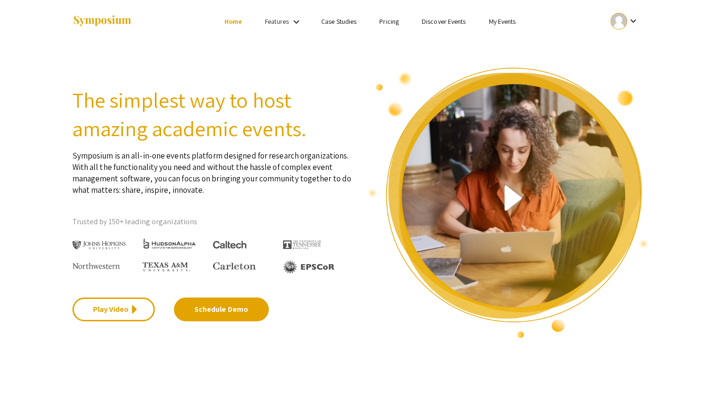
click at [283, 17] on link "Features" at bounding box center [277, 21] width 24 height 9
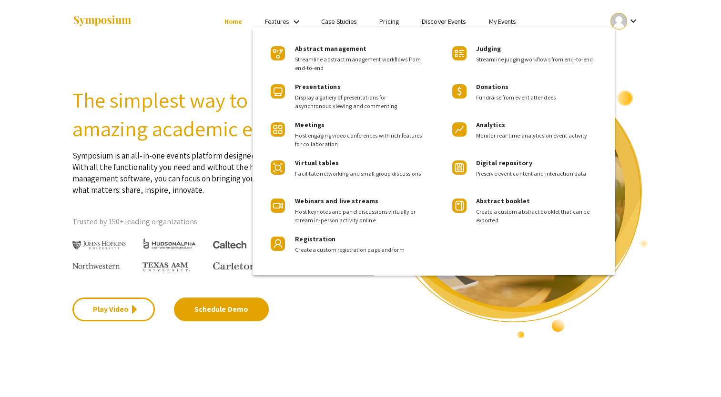
click at [185, 89] on div at bounding box center [360, 198] width 721 height 397
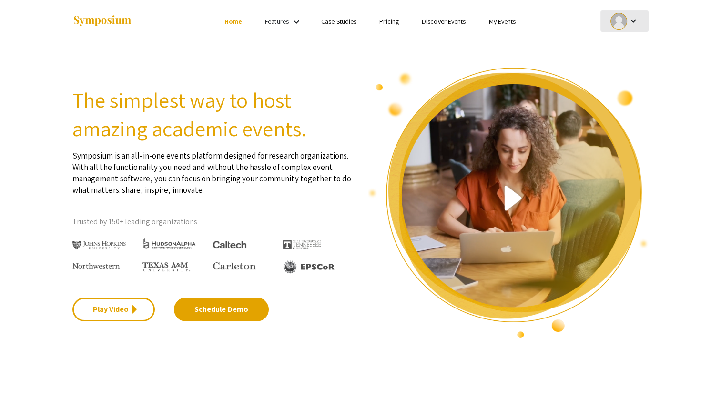
click at [632, 20] on mat-icon "keyboard_arrow_down" at bounding box center [632, 20] width 11 height 11
click at [617, 73] on button "My Submissions" at bounding box center [629, 70] width 59 height 23
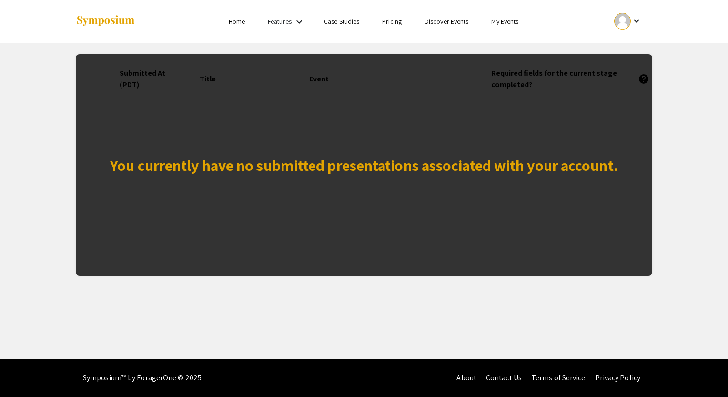
click at [223, 204] on div "You currently have no submitted presentations associated with your account." at bounding box center [364, 164] width 576 height 221
click at [506, 42] on ul "keyboard_arrow_down" at bounding box center [557, 21] width 190 height 43
click at [493, 24] on link "My Events" at bounding box center [504, 21] width 27 height 9
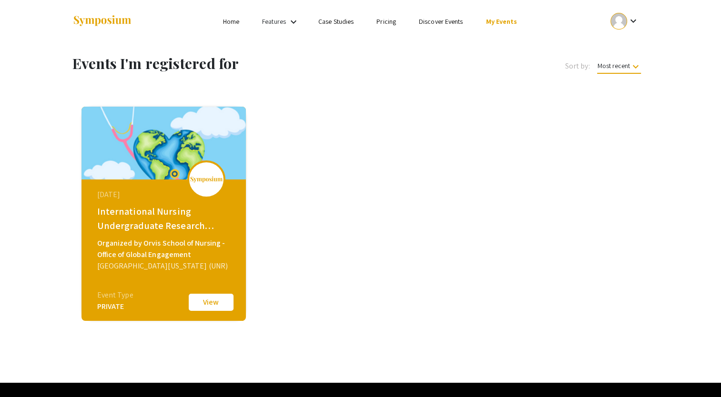
click at [208, 297] on button "View" at bounding box center [211, 302] width 48 height 20
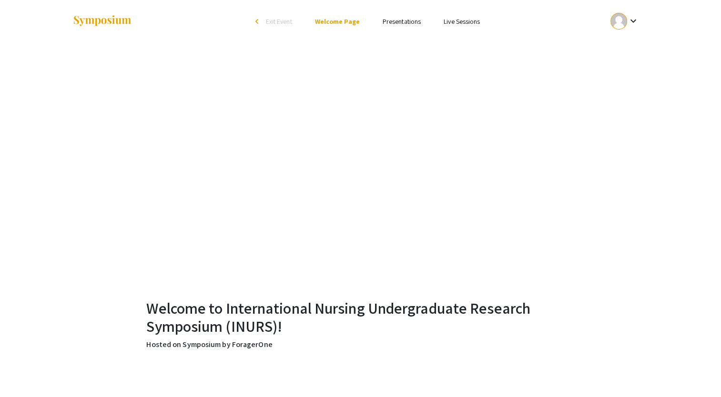
click at [630, 24] on mat-icon "keyboard_arrow_down" at bounding box center [632, 20] width 11 height 11
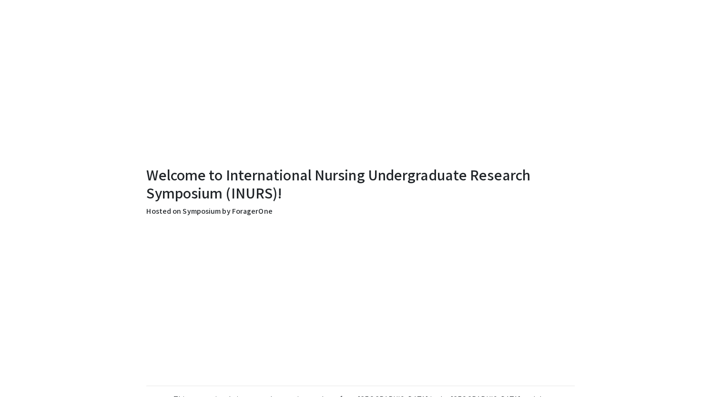
scroll to position [63, 0]
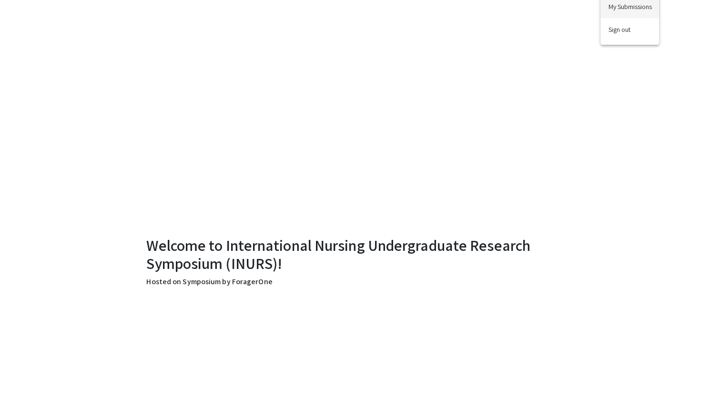
click at [612, 14] on button "My Submissions" at bounding box center [629, 6] width 59 height 23
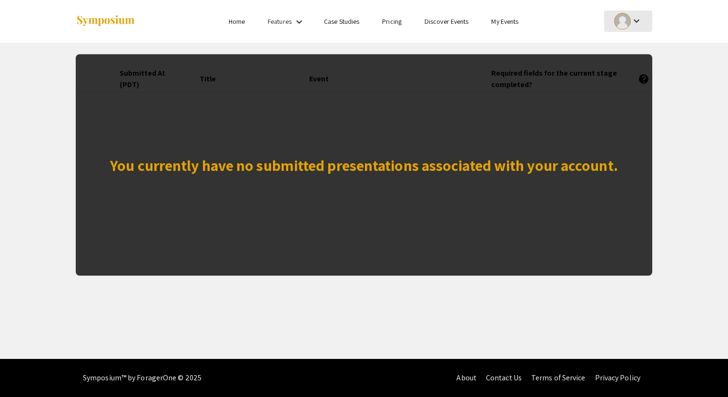
click at [643, 16] on div "keyboard_arrow_down" at bounding box center [628, 20] width 33 height 21
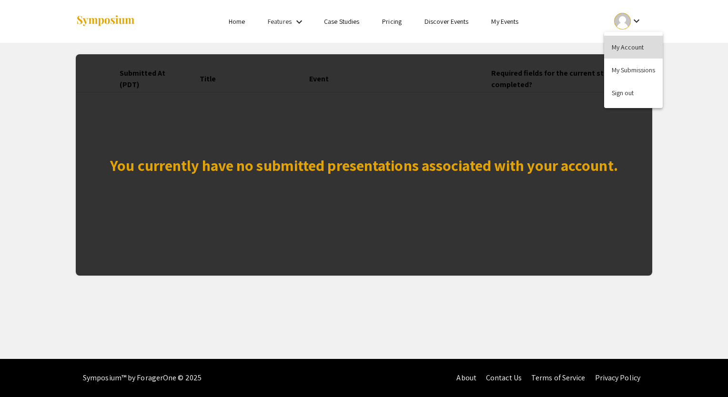
click at [641, 53] on button "My Account" at bounding box center [633, 47] width 59 height 23
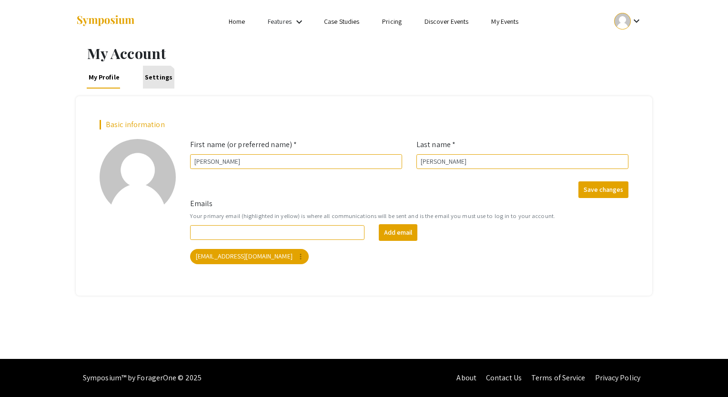
click at [154, 87] on link "Settings" at bounding box center [158, 77] width 31 height 23
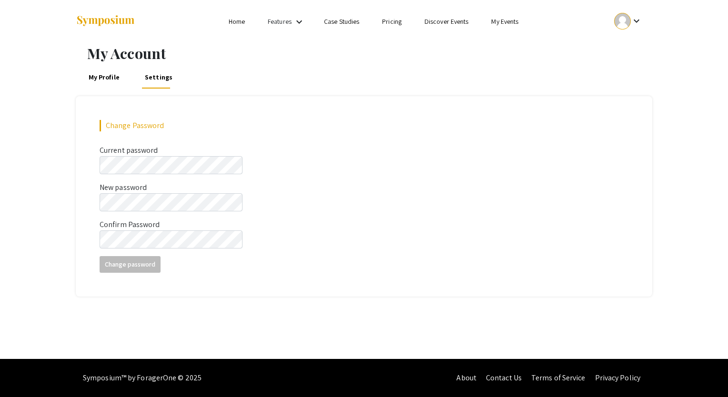
click at [232, 29] on div at bounding box center [171, 21] width 190 height 43
click at [242, 22] on link "Home" at bounding box center [237, 21] width 16 height 9
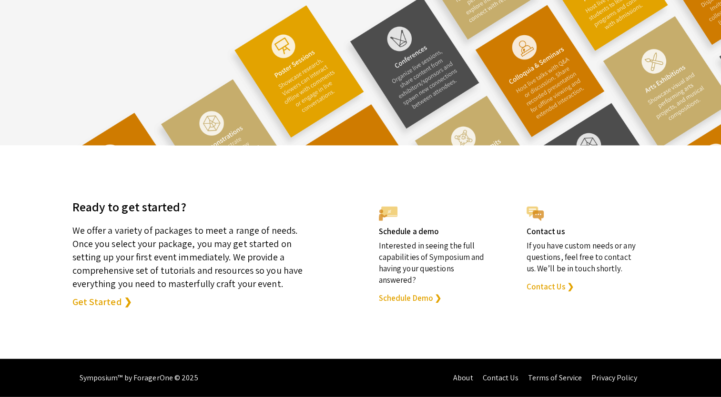
scroll to position [2615, 0]
click at [200, 249] on p "We offer a variety of packages to meet a range of needs. Once you select your p…" at bounding box center [191, 252] width 238 height 75
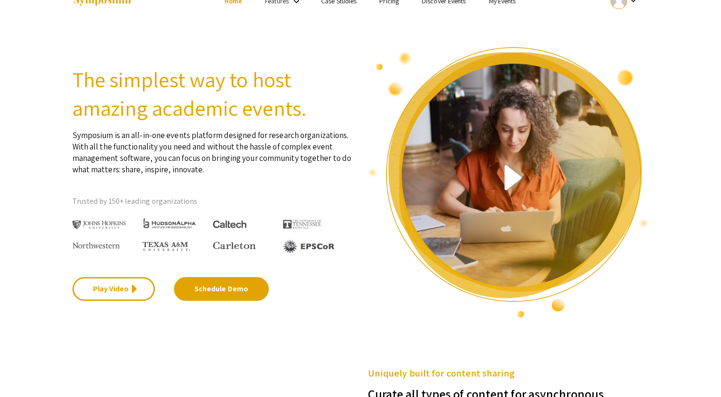
scroll to position [0, 0]
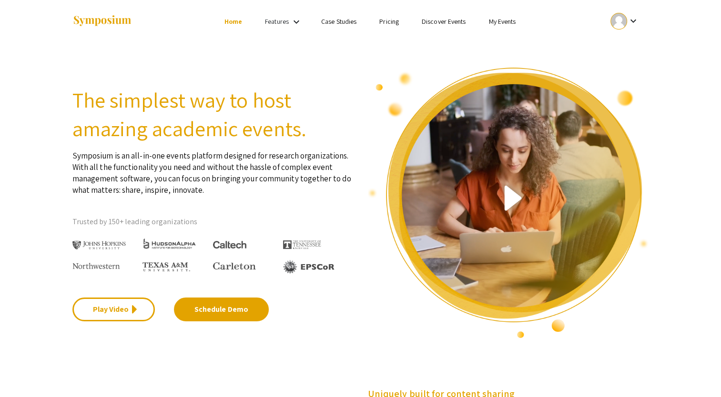
click at [321, 22] on link "Case Studies" at bounding box center [338, 21] width 35 height 9
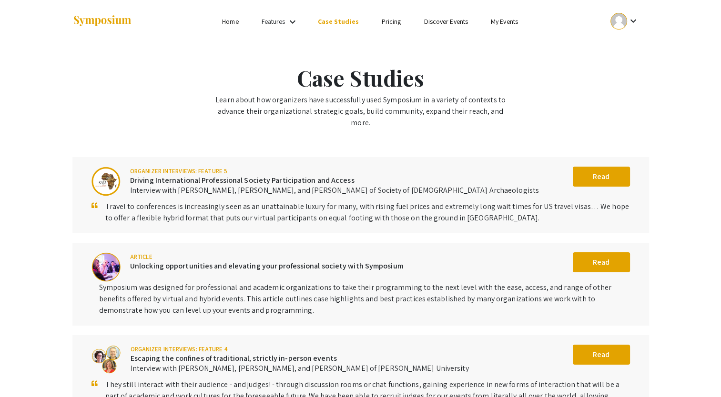
click at [293, 16] on mat-icon "keyboard_arrow_down" at bounding box center [292, 21] width 11 height 11
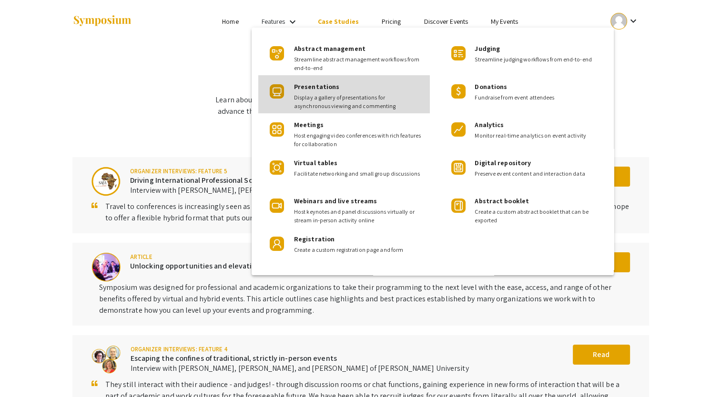
click at [322, 91] on div "Presentations Display a gallery of presentations for asynchronous viewing and c…" at bounding box center [358, 92] width 128 height 35
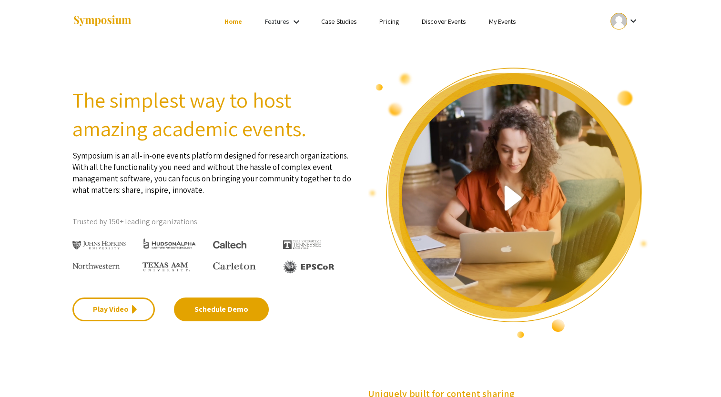
click at [292, 22] on mat-icon "keyboard_arrow_down" at bounding box center [296, 21] width 11 height 11
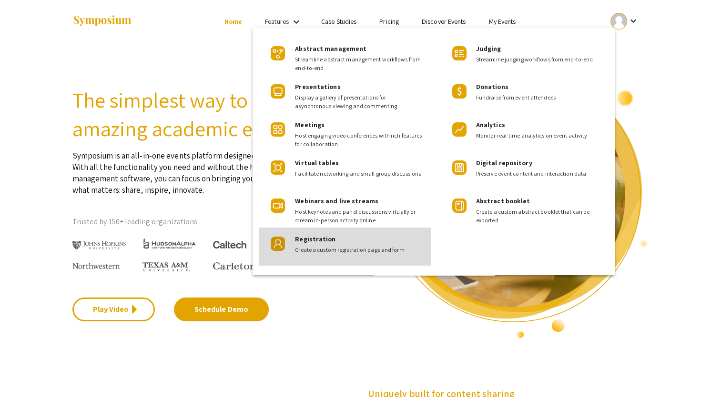
click at [346, 249] on span "Create a custom registration page and form" at bounding box center [359, 250] width 128 height 9
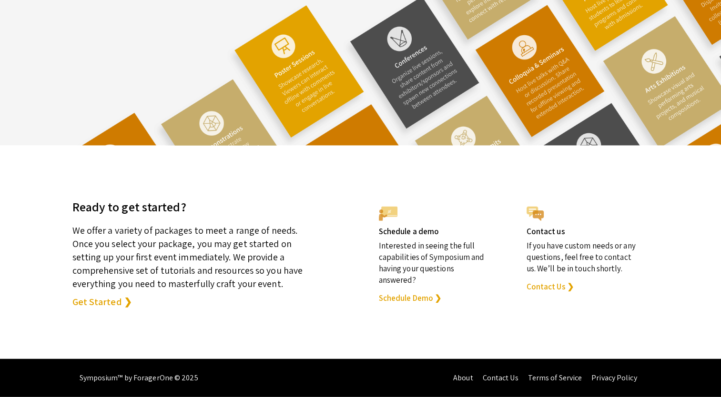
scroll to position [2615, 0]
click at [465, 374] on link "About" at bounding box center [463, 378] width 20 height 10
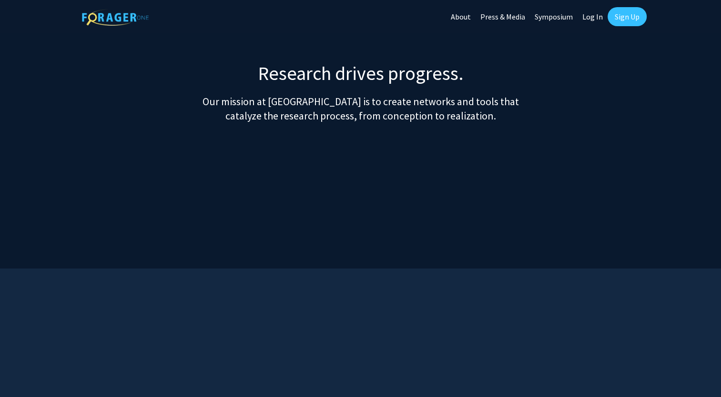
click at [567, 14] on link "Symposium" at bounding box center [554, 16] width 48 height 33
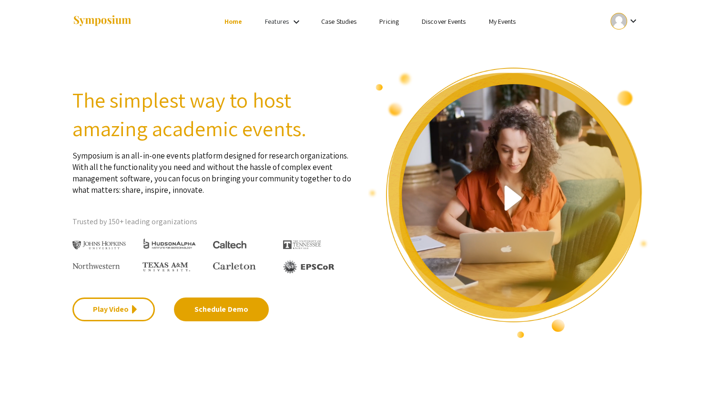
click at [493, 24] on link "My Events" at bounding box center [501, 21] width 27 height 9
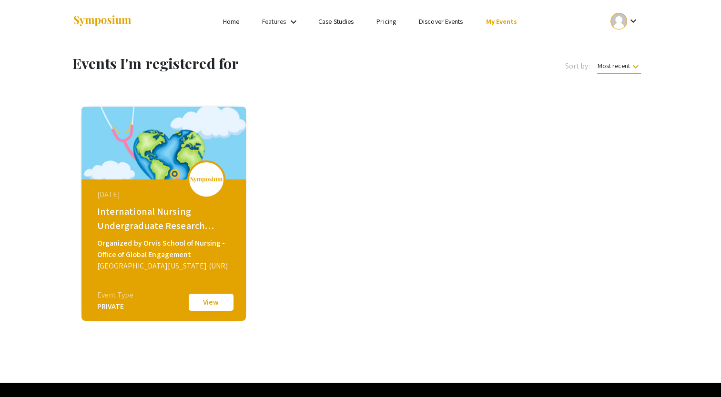
click at [216, 293] on button "View" at bounding box center [211, 302] width 48 height 20
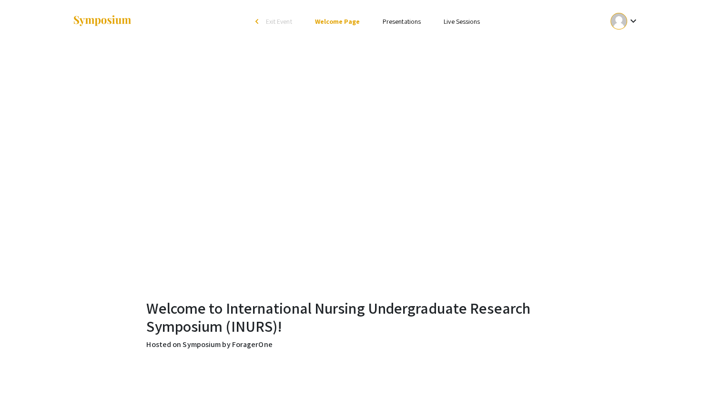
click at [449, 22] on link "Live Sessions" at bounding box center [461, 21] width 36 height 9
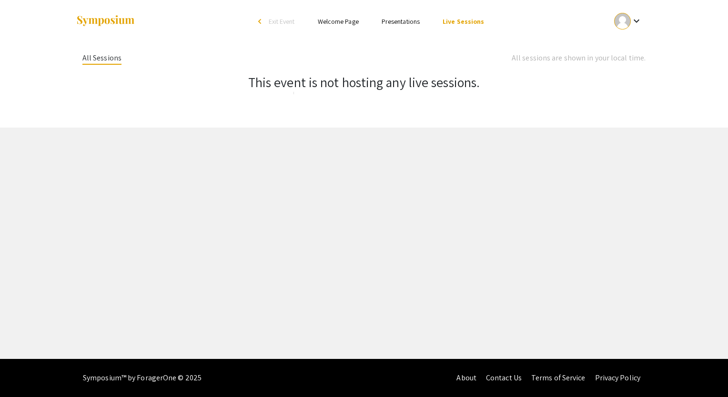
click at [331, 26] on link "Welcome Page" at bounding box center [338, 21] width 41 height 9
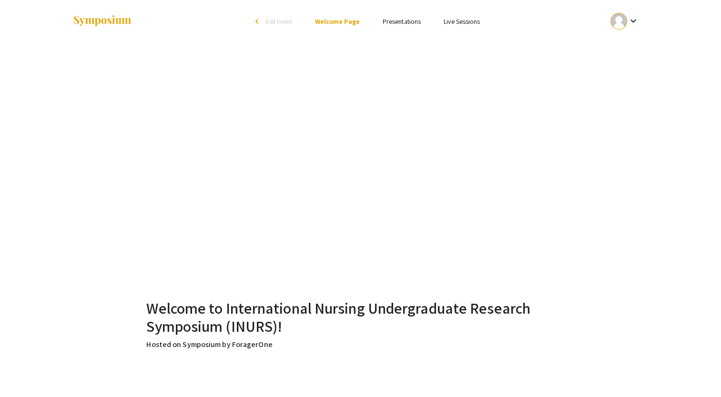
click at [411, 18] on link "Presentations" at bounding box center [401, 21] width 38 height 9
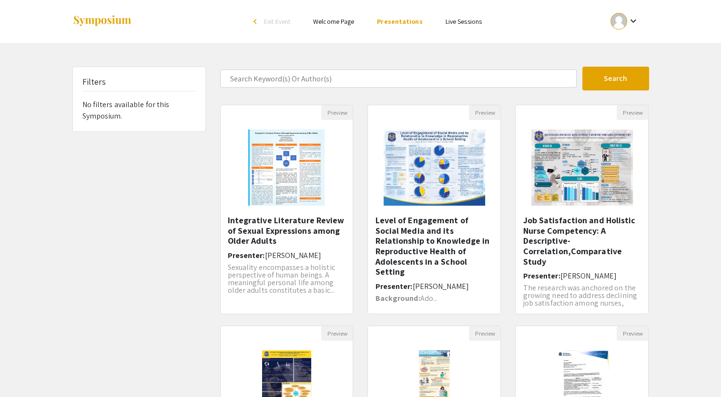
click at [117, 94] on div "Filters No filters available for this Symposium." at bounding box center [139, 99] width 132 height 64
click at [621, 26] on div at bounding box center [618, 21] width 17 height 17
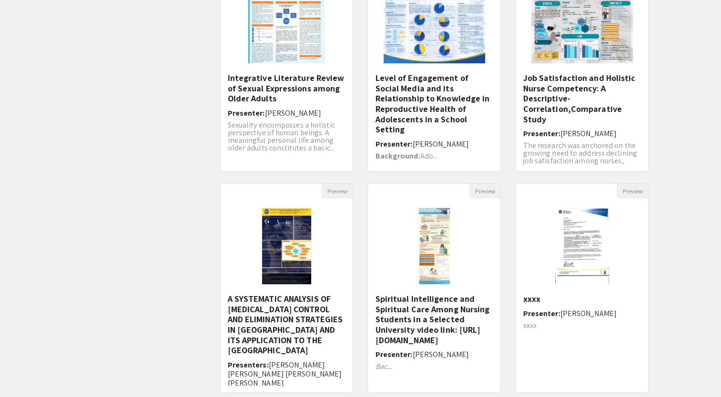
scroll to position [233, 0]
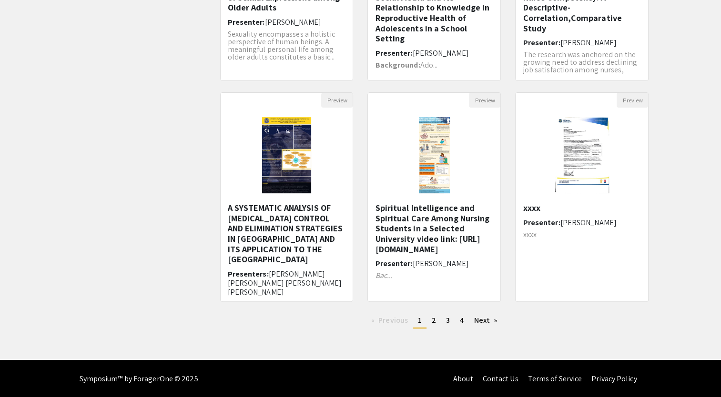
click at [429, 324] on div at bounding box center [360, 198] width 721 height 397
click at [431, 319] on link "page 2" at bounding box center [434, 320] width 14 height 14
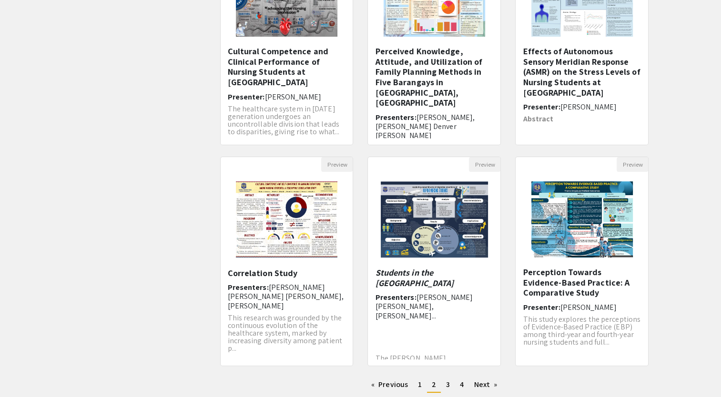
scroll to position [171, 0]
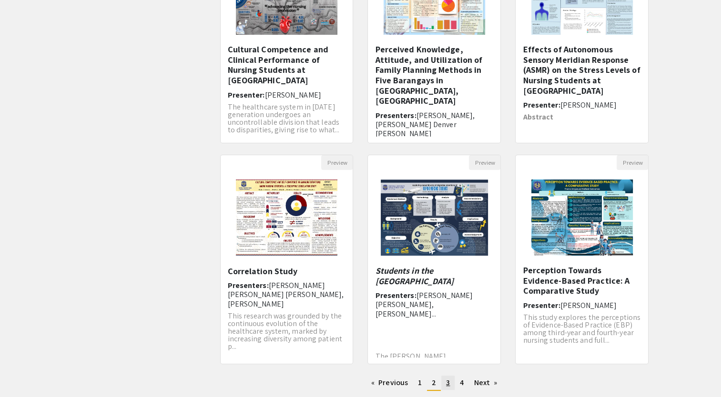
click at [447, 385] on span "3" at bounding box center [448, 383] width 4 height 10
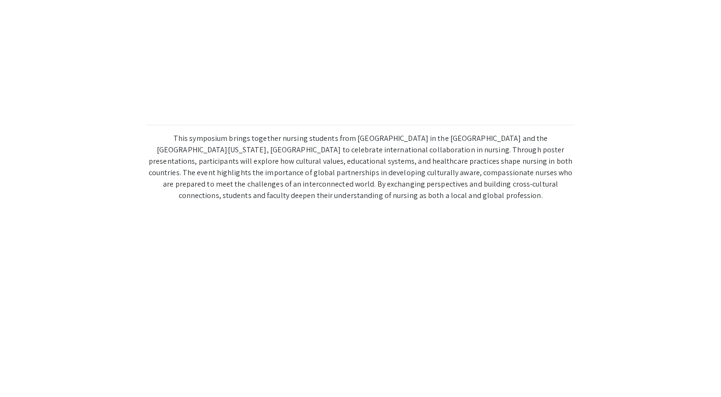
drag, startPoint x: 570, startPoint y: 147, endPoint x: 390, endPoint y: 184, distance: 184.2
click at [390, 184] on p "This symposium brings together nursing students from [GEOGRAPHIC_DATA] in the […" at bounding box center [360, 167] width 428 height 69
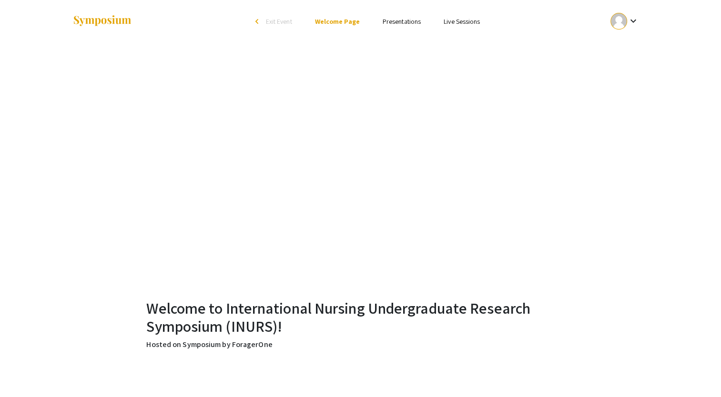
click at [403, 20] on link "Presentations" at bounding box center [401, 21] width 38 height 9
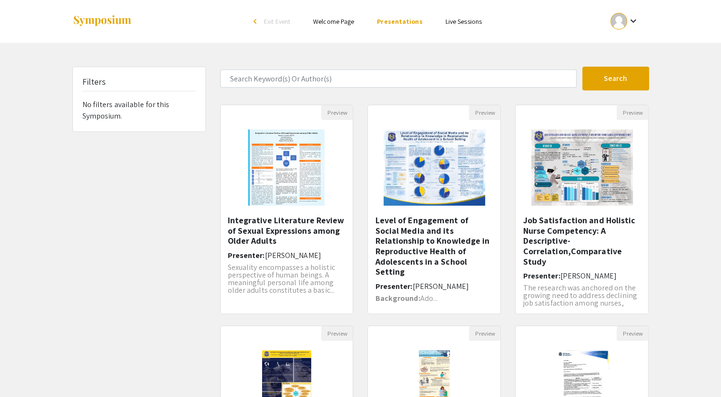
click at [467, 27] on ul "keyboard_arrow_down" at bounding box center [553, 21] width 190 height 43
click at [465, 22] on link "Live Sessions" at bounding box center [463, 21] width 36 height 9
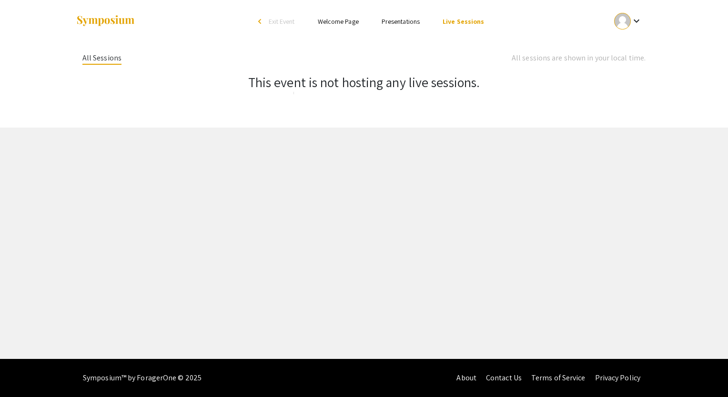
click at [626, 32] on ul "keyboard_arrow_down" at bounding box center [557, 21] width 190 height 43
click at [625, 30] on div "keyboard_arrow_down" at bounding box center [628, 20] width 33 height 21
click at [640, 74] on button "My Submissions" at bounding box center [633, 70] width 59 height 23
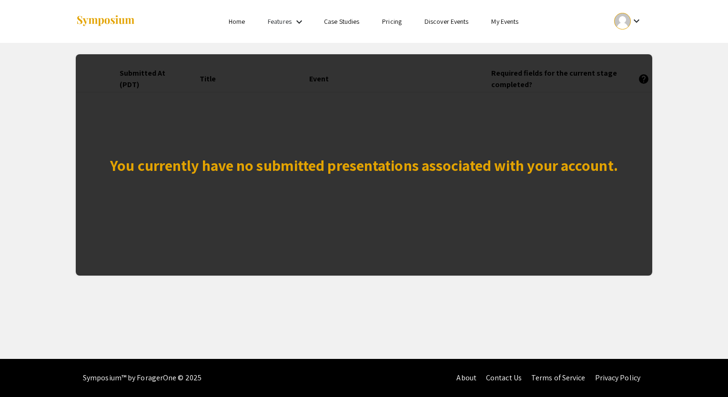
click at [204, 171] on div "You currently have no submitted presentations associated with your account." at bounding box center [364, 165] width 508 height 23
click at [154, 71] on div "You currently have no submitted presentations associated with your account." at bounding box center [364, 164] width 576 height 221
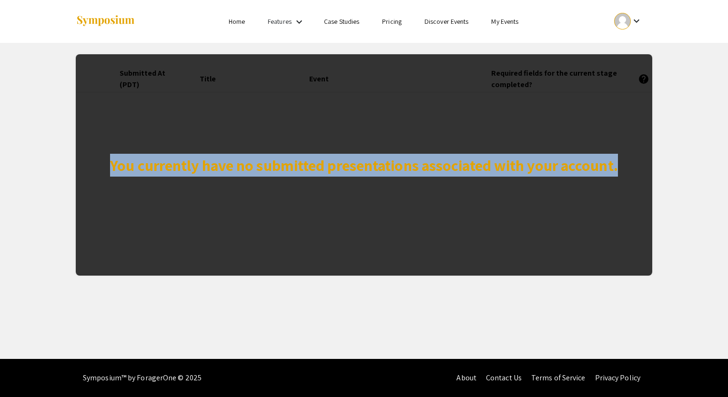
click at [154, 71] on div "You currently have no submitted presentations associated with your account." at bounding box center [364, 164] width 576 height 221
click at [375, 167] on div "You currently have no submitted presentations associated with your account." at bounding box center [364, 165] width 508 height 23
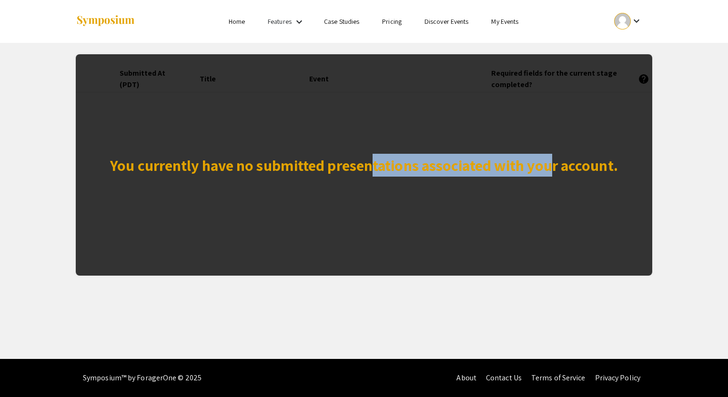
drag, startPoint x: 372, startPoint y: 210, endPoint x: 569, endPoint y: 113, distance: 219.8
click at [569, 113] on div "You currently have no submitted presentations associated with your account." at bounding box center [364, 164] width 576 height 221
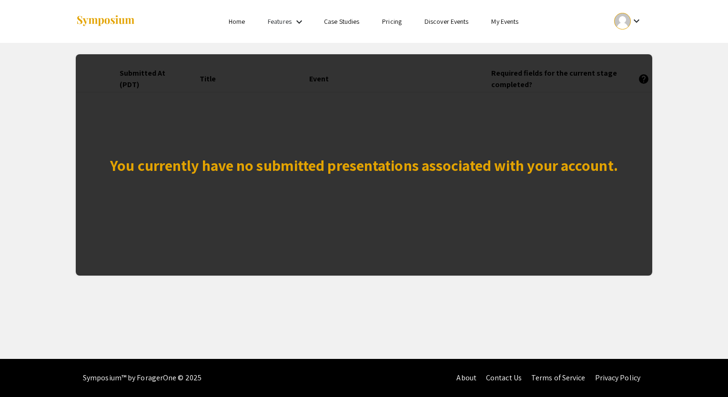
click at [647, 80] on div "You currently have no submitted presentations associated with your account." at bounding box center [364, 164] width 576 height 221
click at [271, 24] on link "Features" at bounding box center [280, 21] width 24 height 9
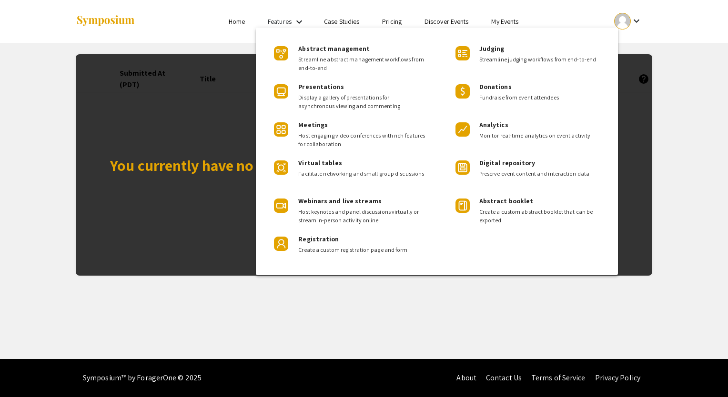
click at [224, 54] on div at bounding box center [364, 198] width 728 height 397
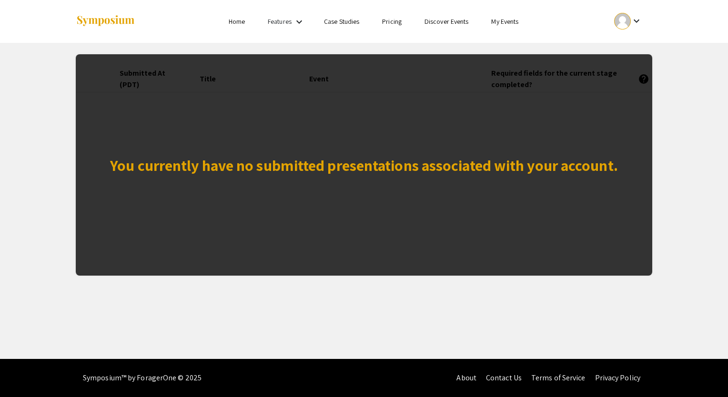
click at [519, 17] on li "My Events" at bounding box center [505, 21] width 50 height 11
click at [503, 23] on link "My Events" at bounding box center [504, 21] width 27 height 9
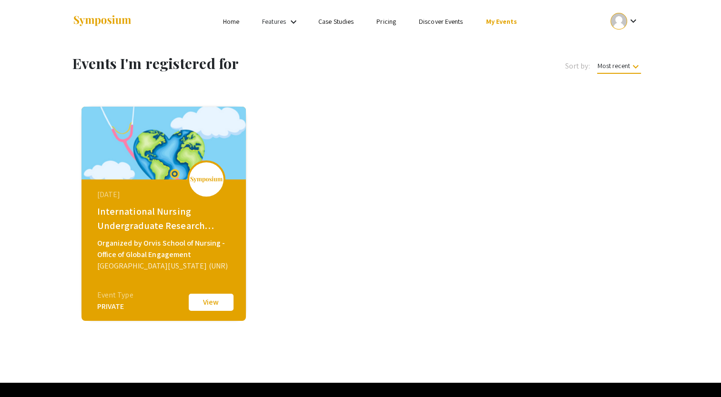
click at [102, 297] on div "Event Type" at bounding box center [115, 295] width 36 height 11
click at [232, 161] on img at bounding box center [163, 143] width 164 height 73
click at [212, 309] on button "View" at bounding box center [211, 302] width 48 height 20
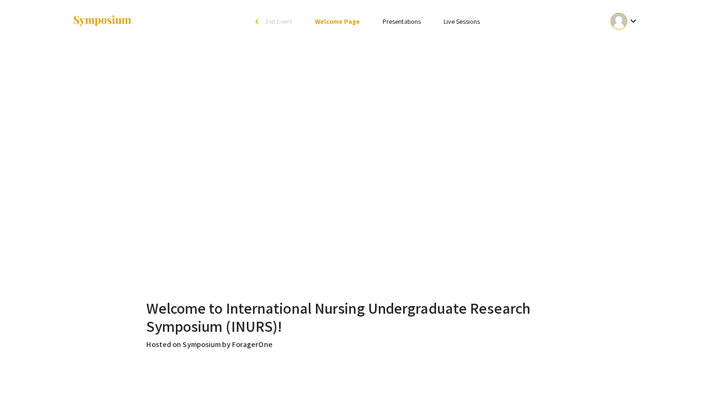
click at [251, 19] on li "arrow_back_ios Exit Event" at bounding box center [276, 21] width 55 height 11
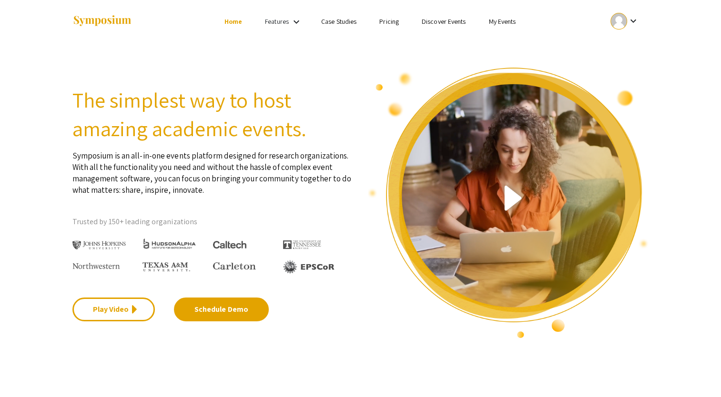
click at [506, 17] on link "My Events" at bounding box center [501, 21] width 27 height 9
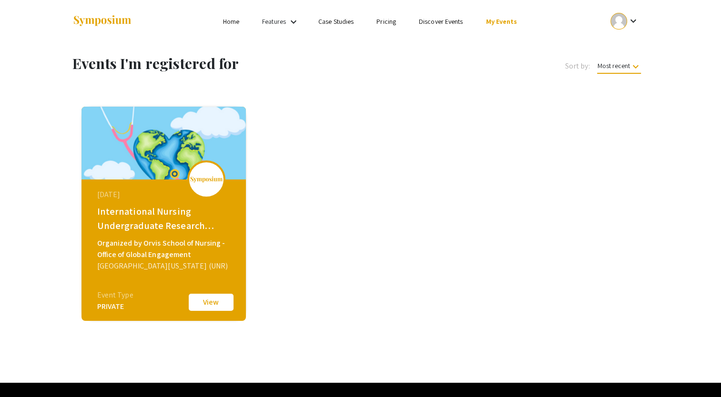
click at [220, 307] on button "View" at bounding box center [211, 302] width 48 height 20
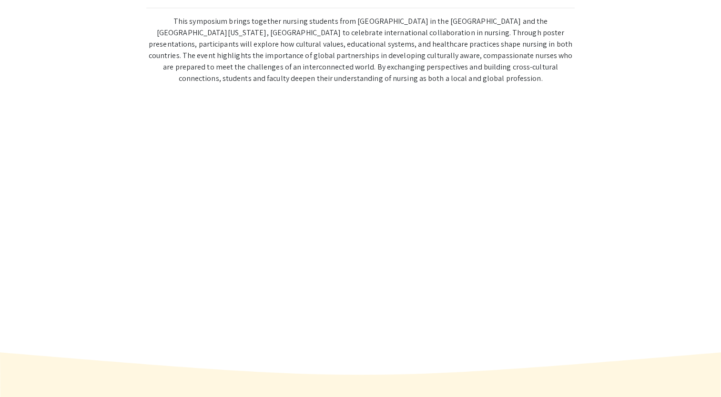
scroll to position [623, 0]
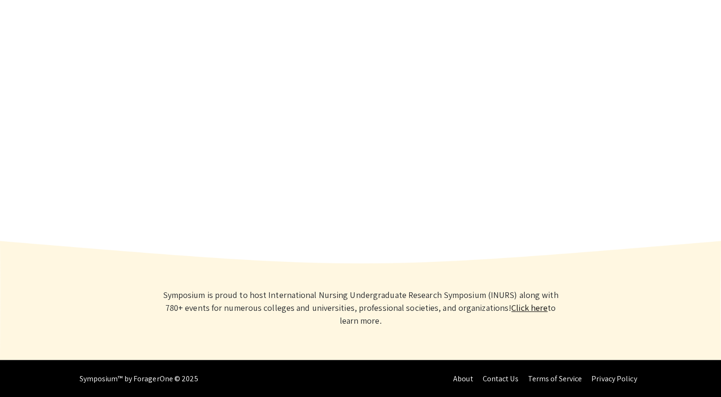
click at [511, 309] on link "Click here" at bounding box center [529, 307] width 36 height 11
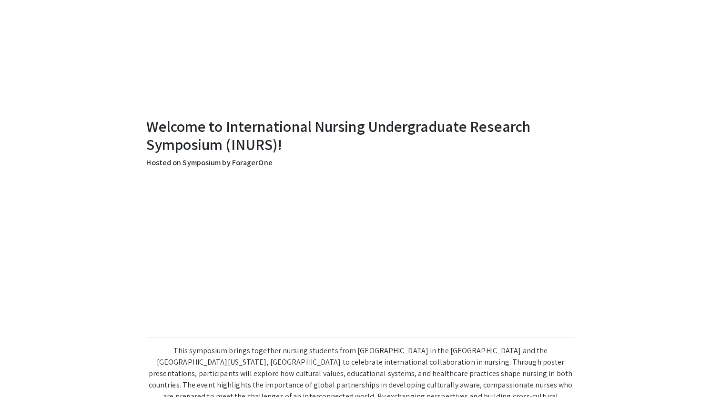
scroll to position [0, 0]
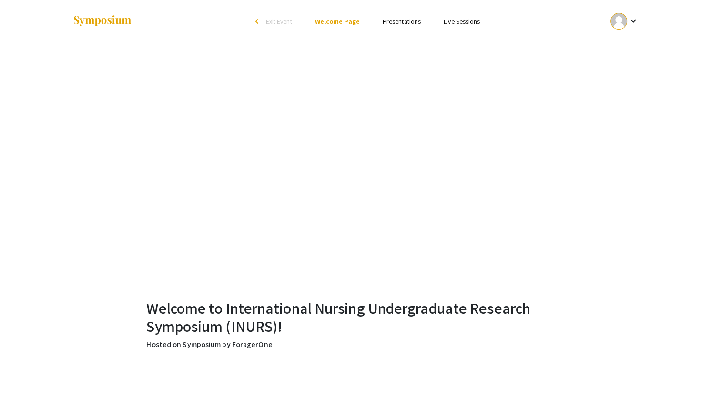
click at [416, 20] on link "Presentations" at bounding box center [401, 21] width 38 height 9
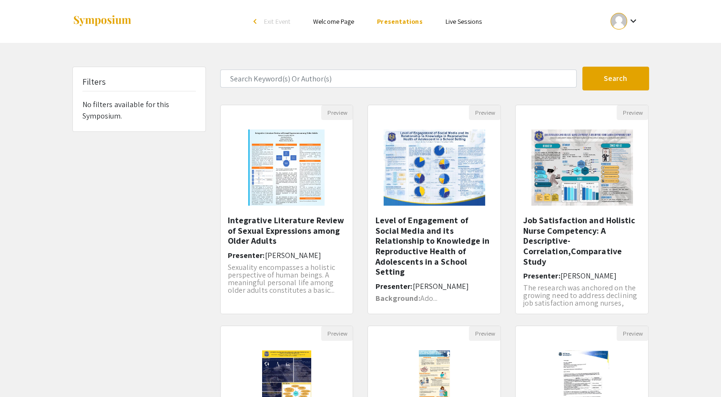
click at [452, 30] on ul "Skip navigation arrow_back_ios Exit Event Welcome Page Presentations Live Sessi…" at bounding box center [360, 21] width 190 height 43
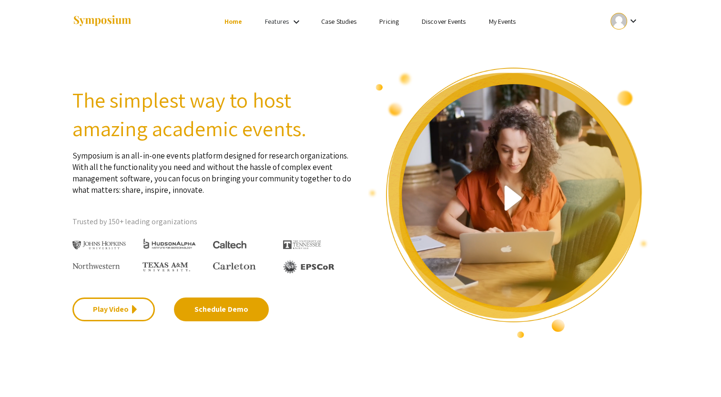
drag, startPoint x: 285, startPoint y: 77, endPoint x: 293, endPoint y: 83, distance: 9.8
click at [285, 77] on div "The simplest way to host amazing academic events. Symposium is an all-in-one ev…" at bounding box center [212, 203] width 295 height 272
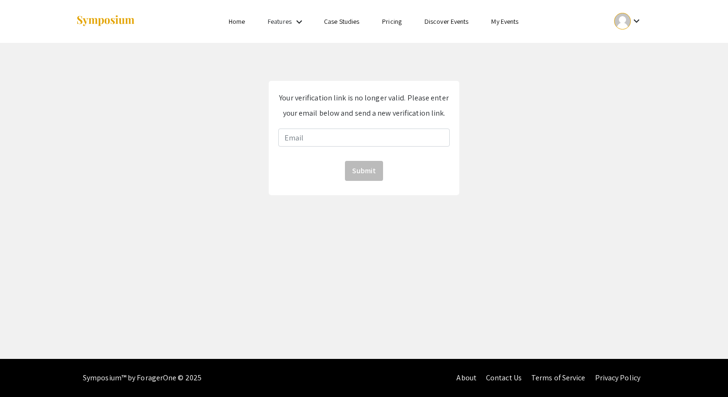
click at [411, 126] on div "Your verification link is no longer valid. Please enter your email below and se…" at bounding box center [364, 138] width 191 height 114
click at [398, 136] on input "email" at bounding box center [363, 138] width 171 height 18
type input "[EMAIL_ADDRESS][DOMAIN_NAME]"
click at [352, 169] on button "Submit" at bounding box center [364, 171] width 38 height 20
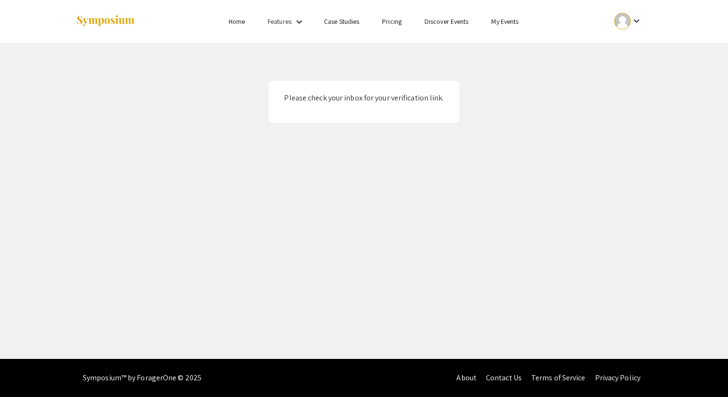
click at [406, 110] on div "Please check your inbox for your verification link." at bounding box center [364, 102] width 191 height 42
click at [626, 15] on div at bounding box center [622, 21] width 17 height 17
click at [644, 72] on button "My Submissions" at bounding box center [633, 70] width 59 height 23
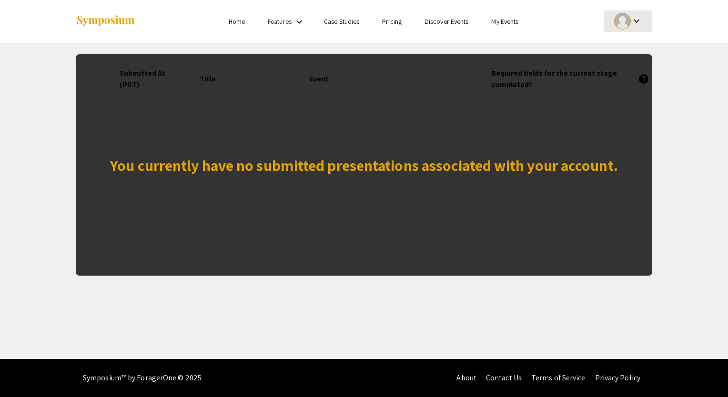
click at [634, 28] on div "keyboard_arrow_down" at bounding box center [628, 20] width 33 height 21
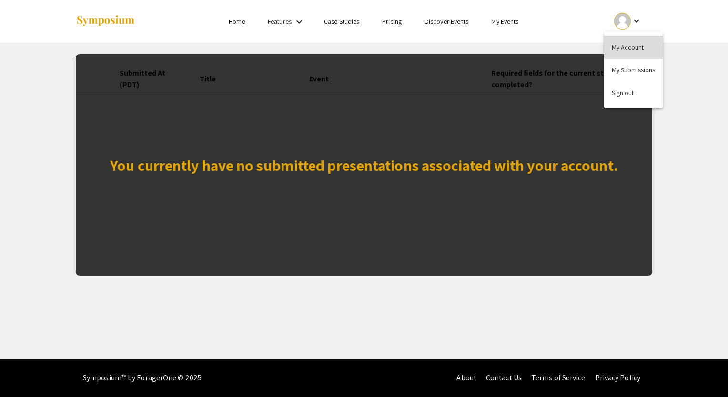
click at [634, 47] on button "My Account" at bounding box center [633, 47] width 59 height 23
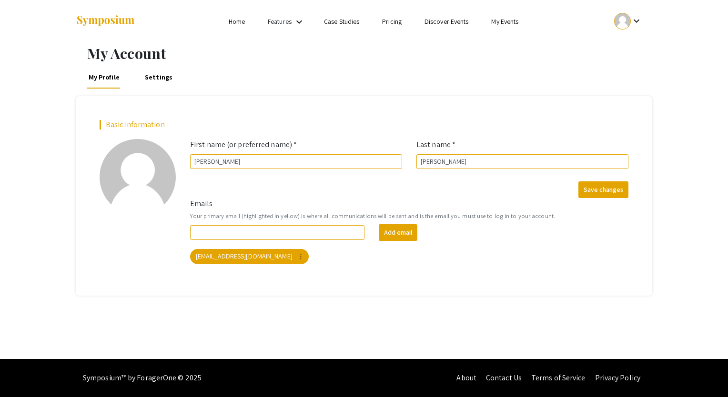
click at [627, 26] on div at bounding box center [622, 21] width 17 height 17
click at [380, 233] on div at bounding box center [364, 198] width 728 height 397
click at [392, 235] on button "Add email" at bounding box center [398, 232] width 39 height 17
click at [323, 233] on input "Emails" at bounding box center [277, 232] width 174 height 15
type input "[EMAIL_ADDRESS][DOMAIN_NAME]"
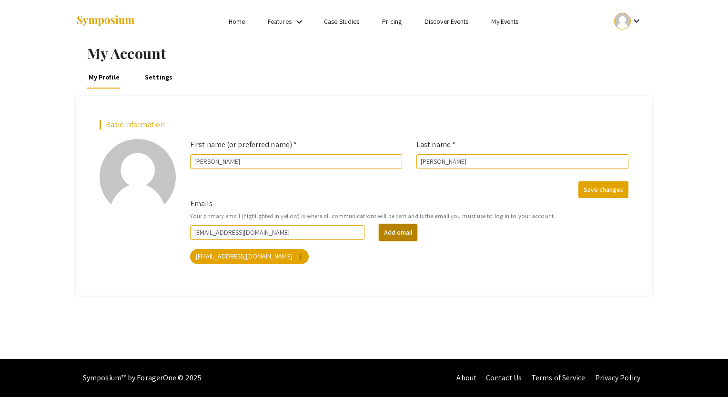
click at [394, 232] on button "Add email" at bounding box center [398, 232] width 39 height 17
click at [274, 244] on body "Skip navigation Home Features keyboard_arrow_down Case Studies Pricing Discover…" at bounding box center [364, 198] width 728 height 397
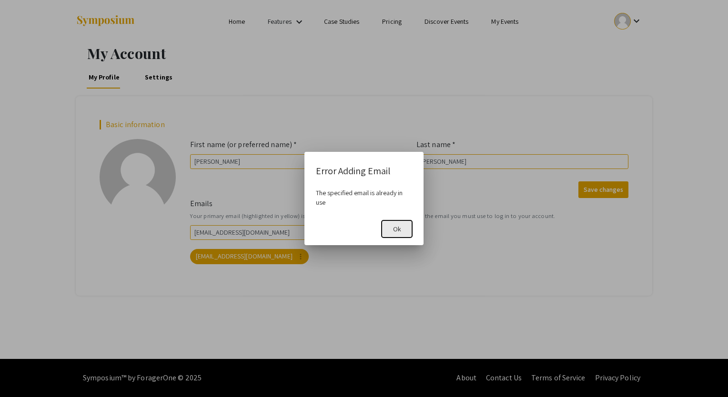
click at [398, 222] on button "Ok" at bounding box center [397, 229] width 30 height 17
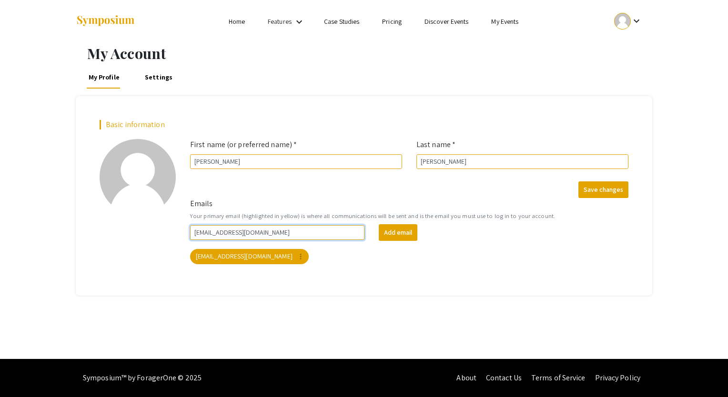
drag, startPoint x: 297, startPoint y: 227, endPoint x: 35, endPoint y: 201, distance: 263.3
click at [35, 201] on div "My Account My Profile Settings Basic information add_a_photo Click to update pr…" at bounding box center [364, 201] width 728 height 316
type input "lbergman@unr.edu"
click at [149, 251] on div "add_a_photo Click to update profile photo" at bounding box center [137, 203] width 91 height 129
click at [407, 241] on div "lbergman@unr.edu Add email lydiab1102@yahoo.com more_vert" at bounding box center [409, 244] width 453 height 40
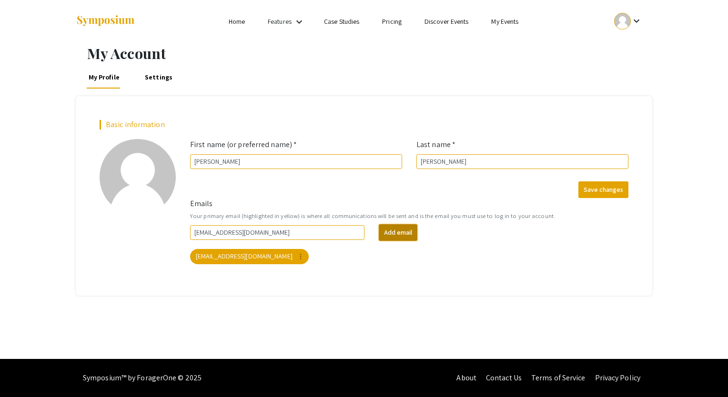
click at [405, 236] on button "Add email" at bounding box center [398, 232] width 39 height 17
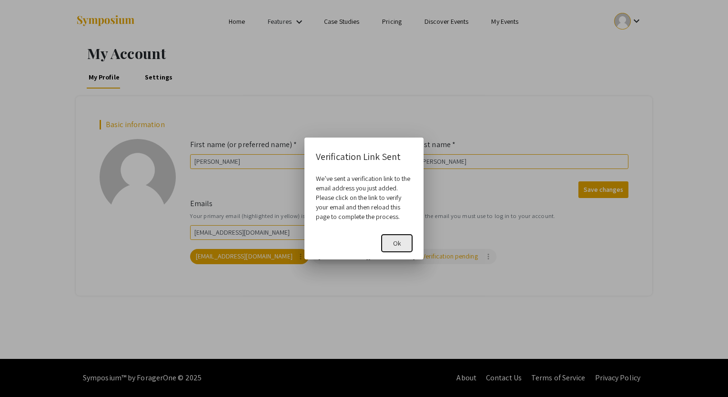
click at [400, 245] on span "Ok" at bounding box center [397, 243] width 8 height 9
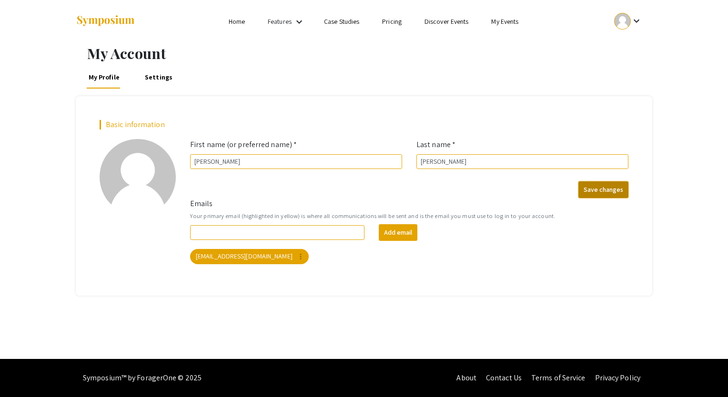
click at [608, 193] on button "Save changes" at bounding box center [603, 189] width 50 height 17
click at [157, 77] on link "Settings" at bounding box center [158, 77] width 31 height 23
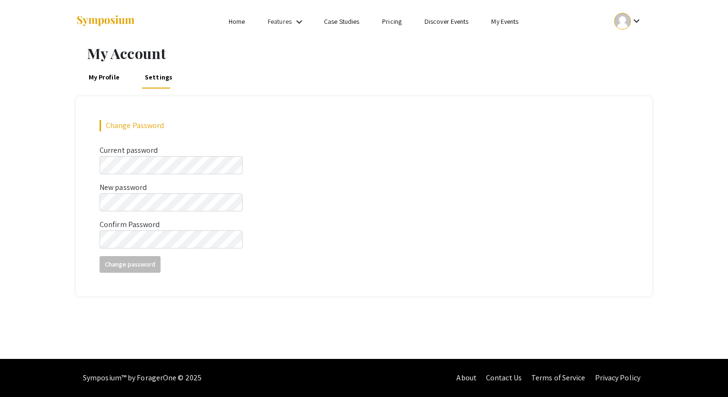
click at [121, 73] on div "My Profile Settings" at bounding box center [364, 77] width 576 height 23
click at [110, 76] on link "My Profile" at bounding box center [104, 77] width 35 height 23
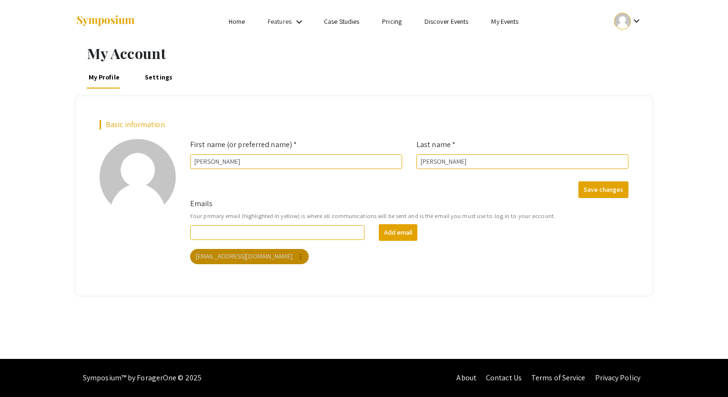
click at [261, 252] on mat-chip "[EMAIL_ADDRESS][DOMAIN_NAME] more_vert" at bounding box center [249, 256] width 119 height 15
click at [296, 252] on mat-icon "more_vert" at bounding box center [300, 256] width 9 height 9
click at [302, 182] on div at bounding box center [364, 198] width 728 height 397
click at [527, 26] on li "My Events" at bounding box center [505, 21] width 50 height 11
click at [499, 10] on ul "keyboard_arrow_down" at bounding box center [557, 21] width 190 height 43
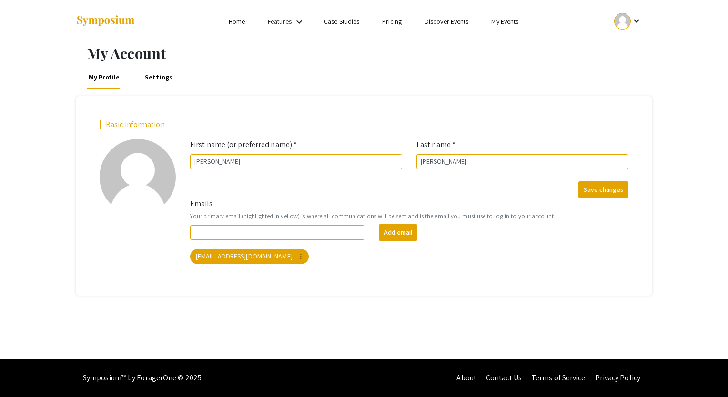
click at [505, 28] on ul "keyboard_arrow_down" at bounding box center [557, 21] width 190 height 43
click at [504, 21] on link "My Events" at bounding box center [504, 21] width 27 height 9
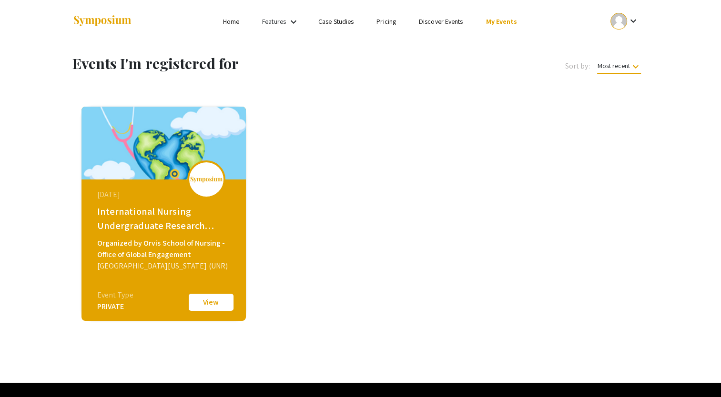
click at [222, 297] on button "View" at bounding box center [211, 302] width 48 height 20
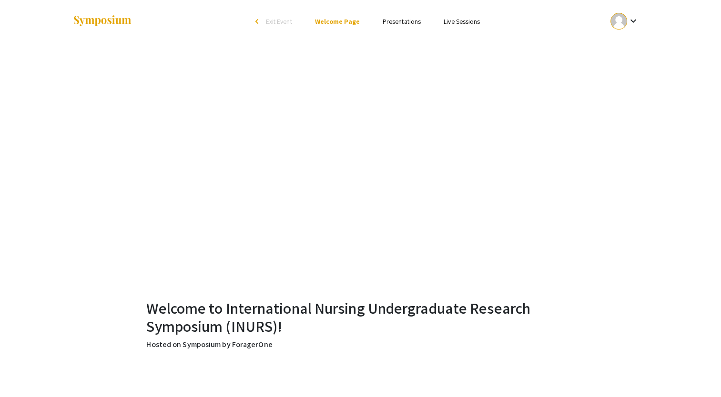
click at [631, 24] on mat-icon "keyboard_arrow_down" at bounding box center [632, 20] width 11 height 11
click at [259, 25] on div at bounding box center [360, 198] width 721 height 397
click at [257, 24] on div "arrow_back_ios" at bounding box center [258, 22] width 6 height 6
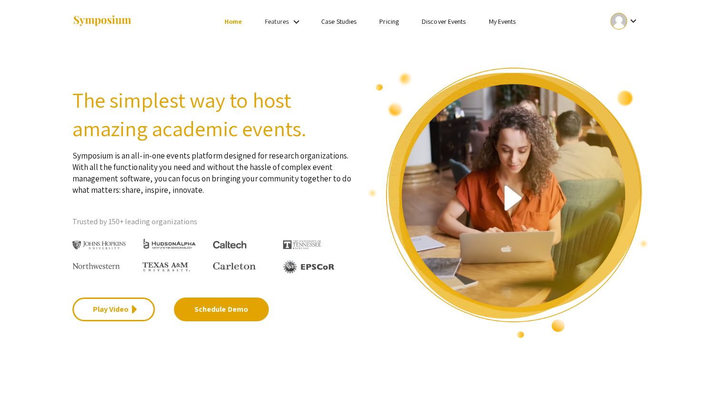
click at [230, 18] on link "Home" at bounding box center [233, 21] width 18 height 9
click at [292, 24] on mat-icon "keyboard_arrow_down" at bounding box center [296, 21] width 11 height 11
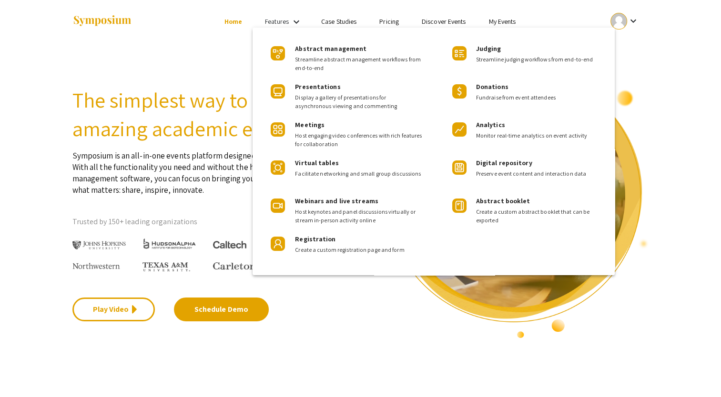
click at [191, 94] on div at bounding box center [360, 198] width 721 height 397
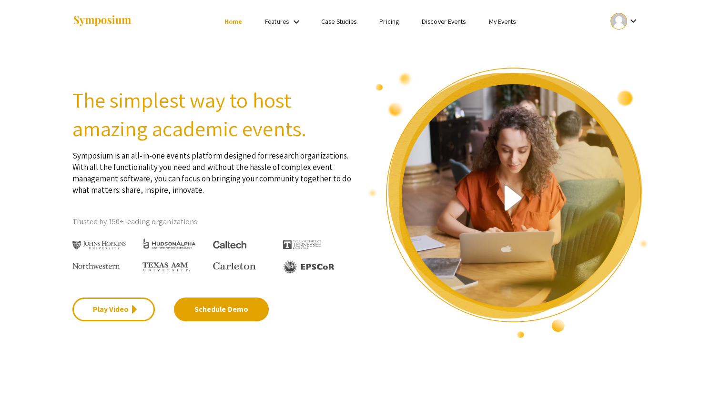
click at [114, 18] on img at bounding box center [102, 21] width 60 height 13
click at [625, 22] on div at bounding box center [618, 21] width 17 height 17
click at [628, 70] on button "My Submissions" at bounding box center [629, 70] width 59 height 23
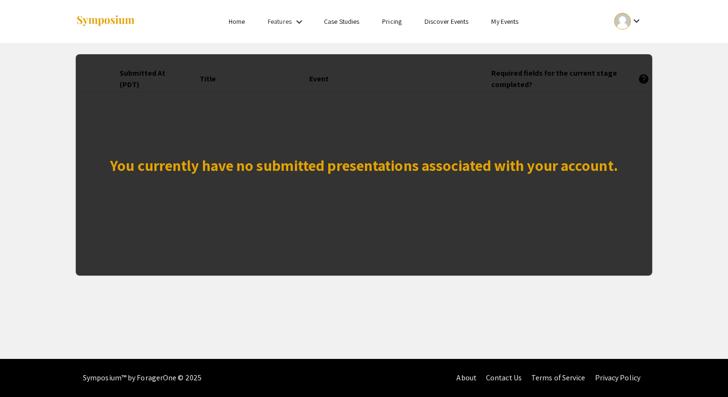
click at [509, 25] on link "My Events" at bounding box center [504, 21] width 27 height 9
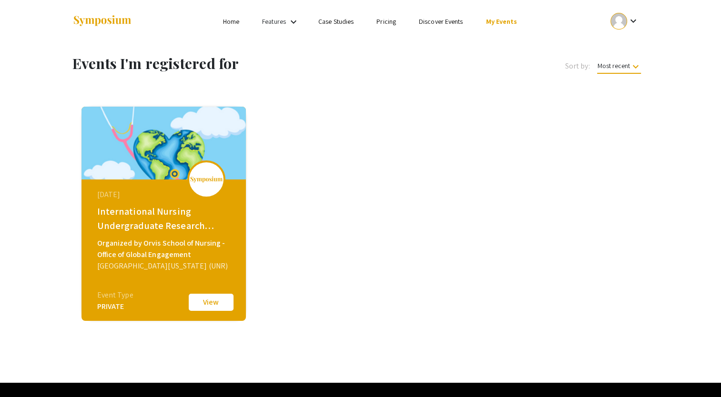
click at [610, 64] on span "Most recent keyboard_arrow_down" at bounding box center [619, 67] width 44 height 12
click at [626, 137] on button "Organization name" at bounding box center [622, 135] width 68 height 23
click at [185, 208] on div "International Nursing Undergraduate Research Symposium (INURS)" at bounding box center [164, 218] width 135 height 29
click at [236, 305] on div "[DATE] International Nursing Undergraduate Research Symposium (INURS) Organized…" at bounding box center [163, 214] width 164 height 214
click at [228, 304] on button "View" at bounding box center [211, 302] width 48 height 20
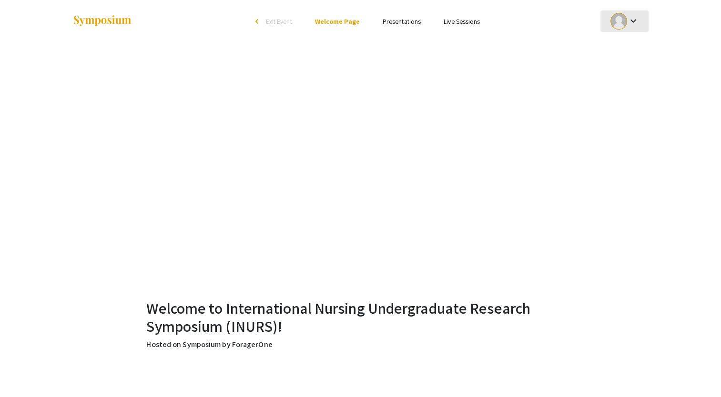
click at [628, 19] on mat-icon "keyboard_arrow_down" at bounding box center [632, 20] width 11 height 11
click at [639, 72] on button "My Submissions" at bounding box center [629, 70] width 59 height 23
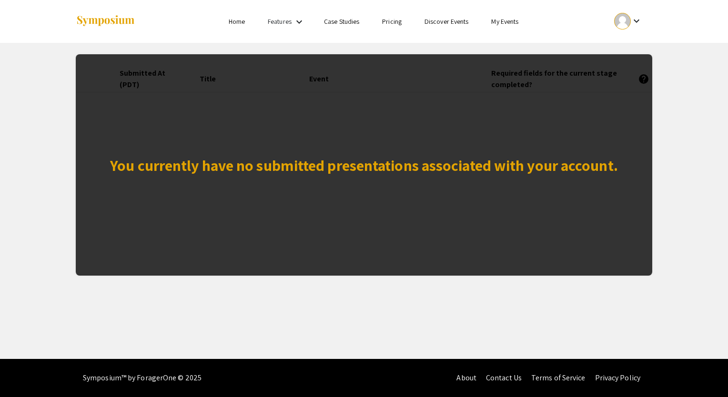
click at [252, 195] on div "You currently have no submitted presentations associated with your account." at bounding box center [364, 164] width 576 height 221
drag, startPoint x: 275, startPoint y: 219, endPoint x: 297, endPoint y: 241, distance: 31.7
click at [297, 241] on div "You currently have no submitted presentations associated with your account." at bounding box center [364, 164] width 576 height 221
click at [293, 34] on ul "Skip navigation Home Features keyboard_arrow_down Case Studies Pricing Discover…" at bounding box center [364, 21] width 190 height 43
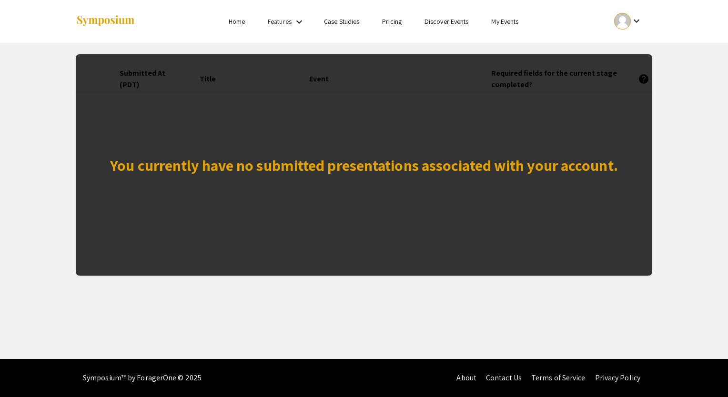
click at [291, 27] on div "Features keyboard_arrow_down" at bounding box center [287, 22] width 38 height 12
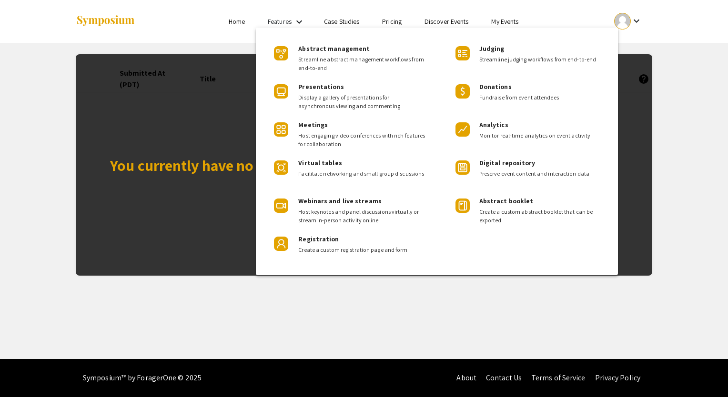
click at [130, 380] on div at bounding box center [364, 198] width 728 height 397
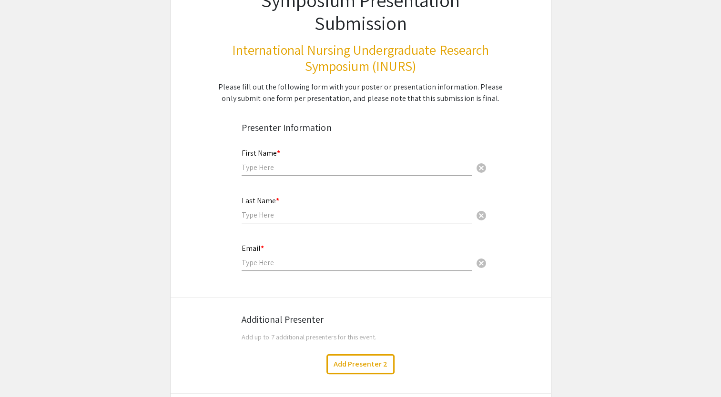
scroll to position [49, 0]
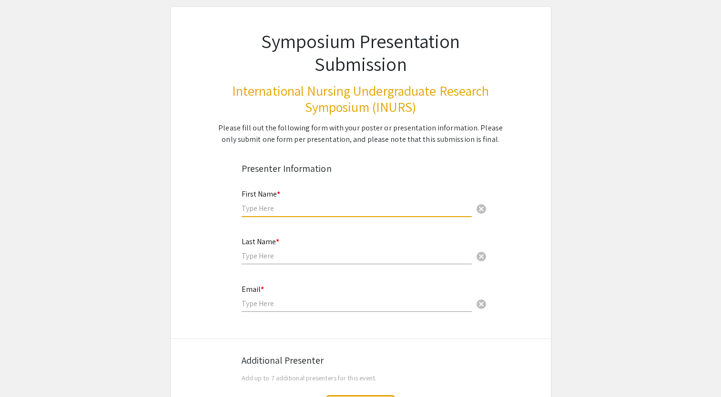
click at [297, 206] on input "text" at bounding box center [356, 208] width 230 height 10
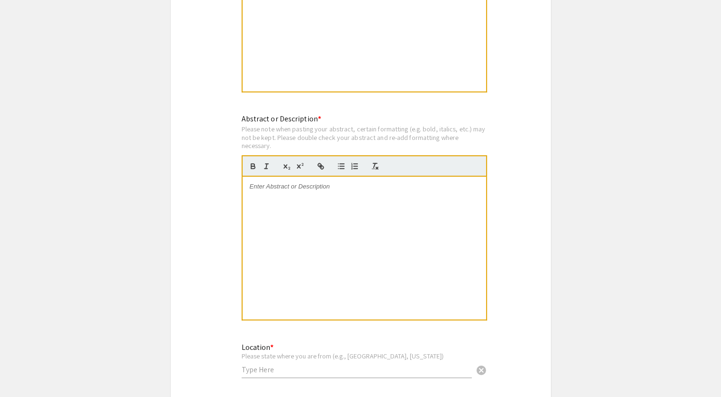
scroll to position [609, 0]
click at [324, 171] on button "button" at bounding box center [320, 166] width 13 height 11
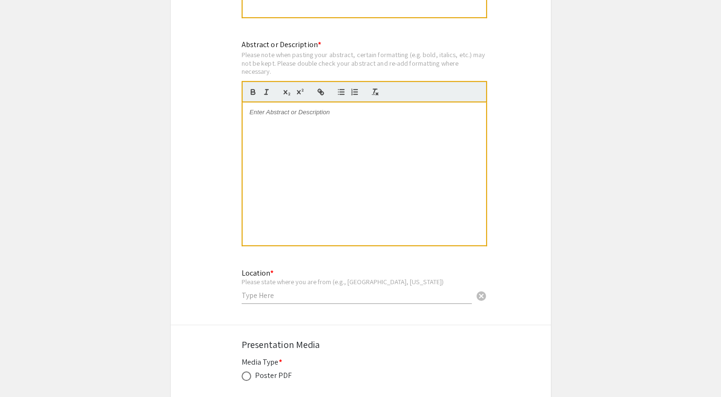
scroll to position [701, 0]
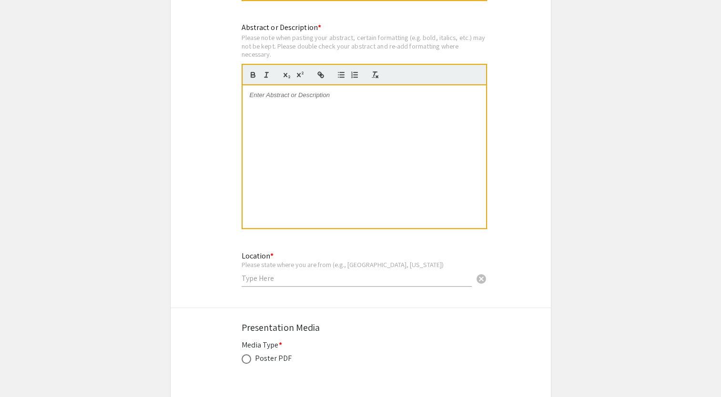
click at [282, 279] on input "text" at bounding box center [356, 278] width 230 height 10
type input "[GEOGRAPHIC_DATA], [US_STATE]"
click at [198, 283] on div "Location * Please state where you are from (e.g., Philippines, Nevada) Reno, Ne…" at bounding box center [361, 274] width 380 height 48
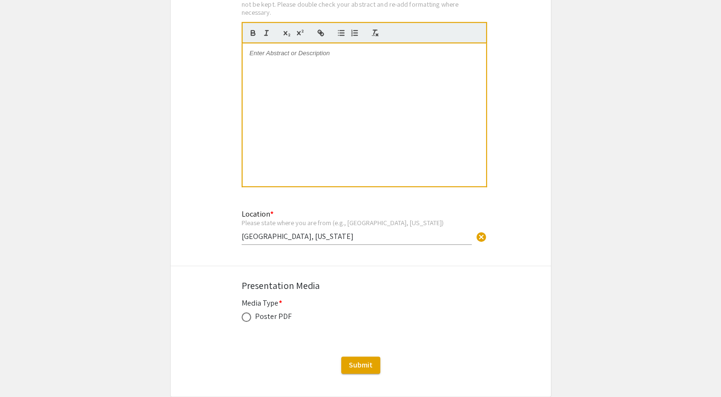
scroll to position [750, 0]
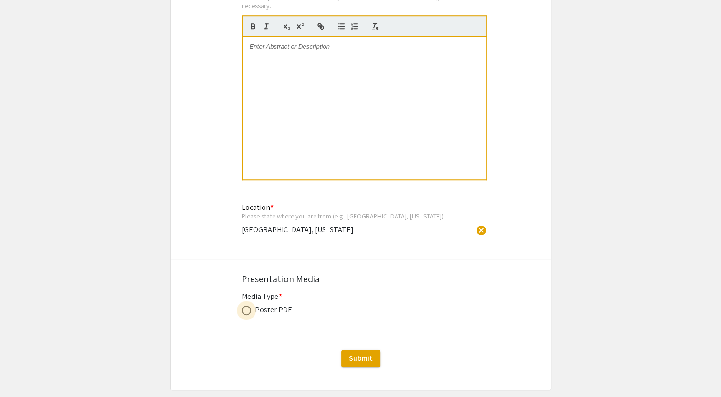
click at [246, 308] on span at bounding box center [246, 311] width 10 height 10
click at [246, 308] on input "radio" at bounding box center [246, 311] width 10 height 10
radio input "true"
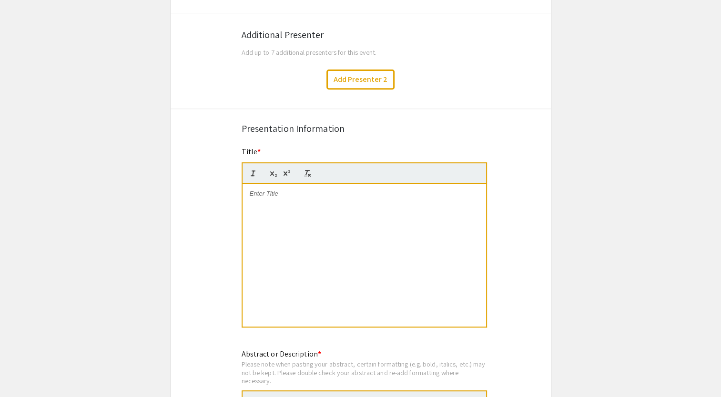
scroll to position [372, 0]
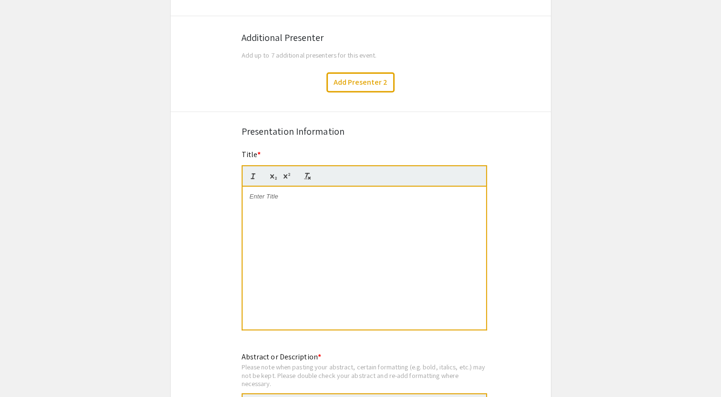
click at [273, 249] on div at bounding box center [363, 258] width 243 height 143
drag, startPoint x: 291, startPoint y: 220, endPoint x: 250, endPoint y: 201, distance: 45.0
click at [250, 201] on div "Bergman_UNR_PeripheralIVCatheterInsertionandDressingMaintenanceinAdults_Poster" at bounding box center [363, 258] width 243 height 143
click at [564, 248] on app-submissions "Symposium Presentation Submission International Nursing Undergraduate Research …" at bounding box center [360, 273] width 721 height 1181
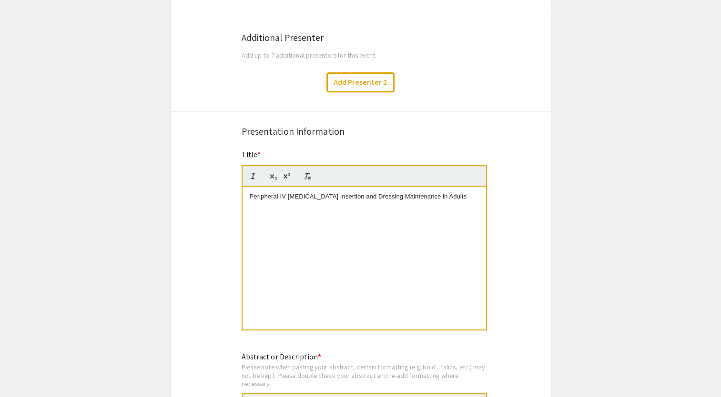
click at [515, 237] on div "Symposium Presentation Submission International Nursing Undergraduate Research …" at bounding box center [360, 273] width 381 height 1181
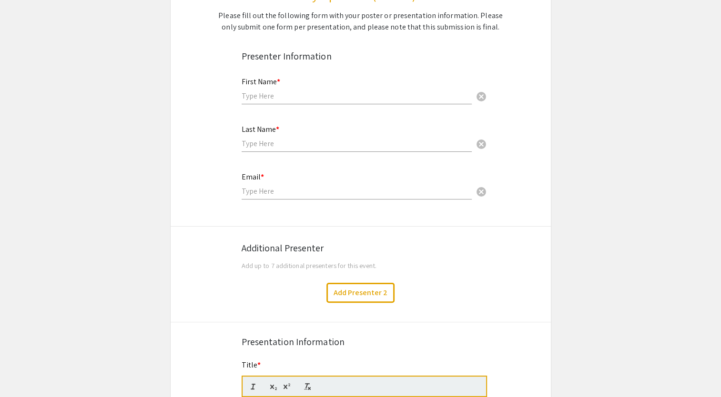
scroll to position [160, 0]
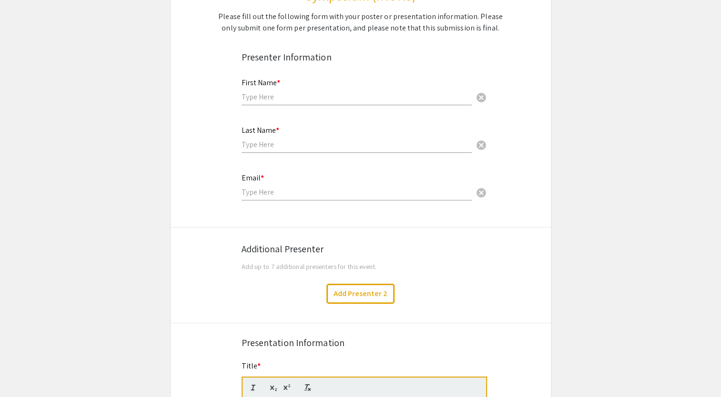
click at [259, 94] on input "text" at bounding box center [356, 97] width 230 height 10
click at [255, 109] on div "First Name * cancel" at bounding box center [356, 92] width 230 height 46
click at [260, 93] on input "text" at bounding box center [356, 97] width 230 height 10
type input "Lydia"
click at [251, 147] on input "text" at bounding box center [356, 145] width 230 height 10
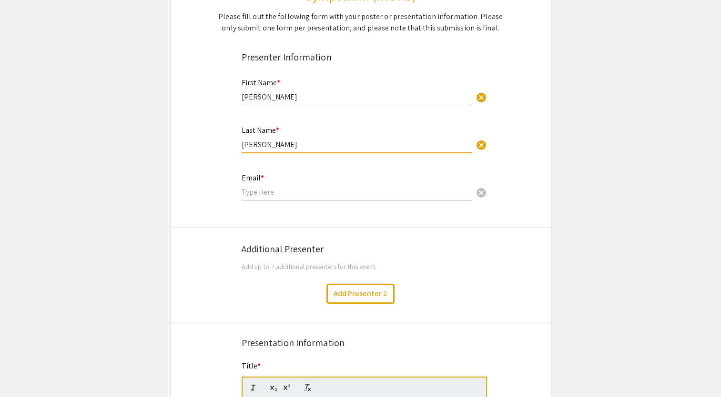
type input "Bergman"
click at [250, 191] on input "email" at bounding box center [356, 192] width 230 height 10
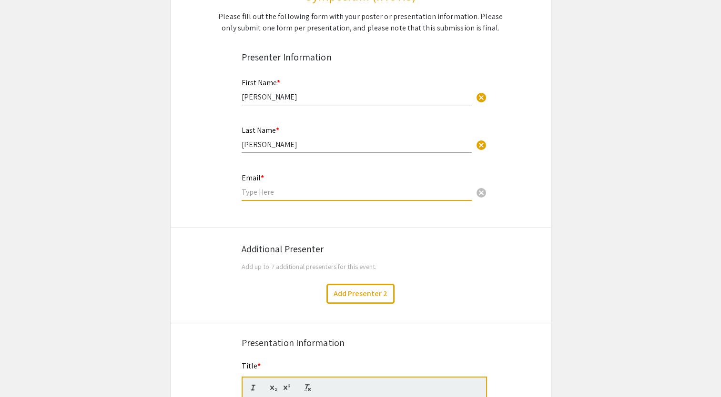
type input "lydiab1102@yahoo.com"
click at [369, 298] on button "Add Presenter 2" at bounding box center [360, 294] width 68 height 20
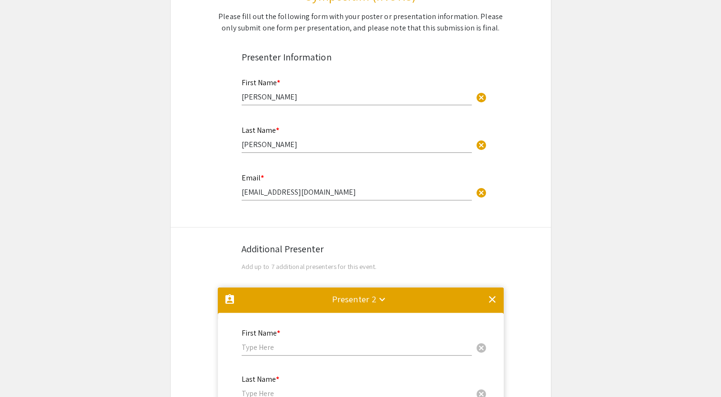
scroll to position [447, 0]
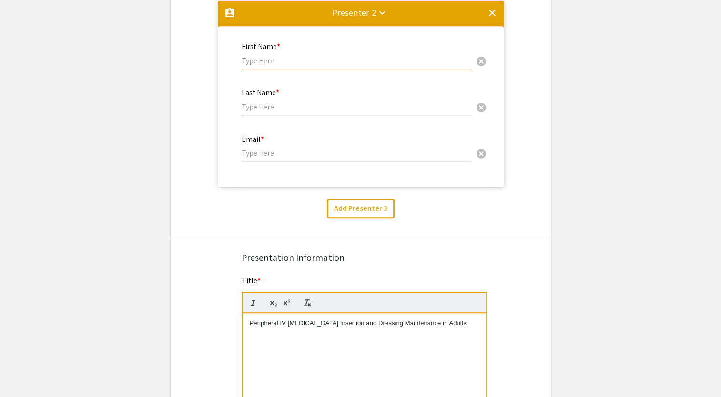
click at [277, 61] on input "text" at bounding box center [356, 61] width 230 height 10
drag, startPoint x: 331, startPoint y: 67, endPoint x: 276, endPoint y: 56, distance: 55.9
click at [276, 56] on div "First Name * Hannah Montgomery cancel" at bounding box center [356, 51] width 230 height 36
drag, startPoint x: 320, startPoint y: 56, endPoint x: 269, endPoint y: 55, distance: 51.0
click at [269, 56] on input "Hannah Montgomery" at bounding box center [356, 61] width 230 height 10
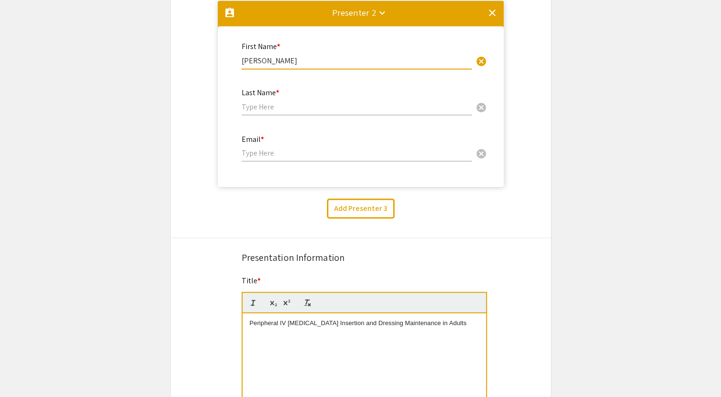
type input "Hannah"
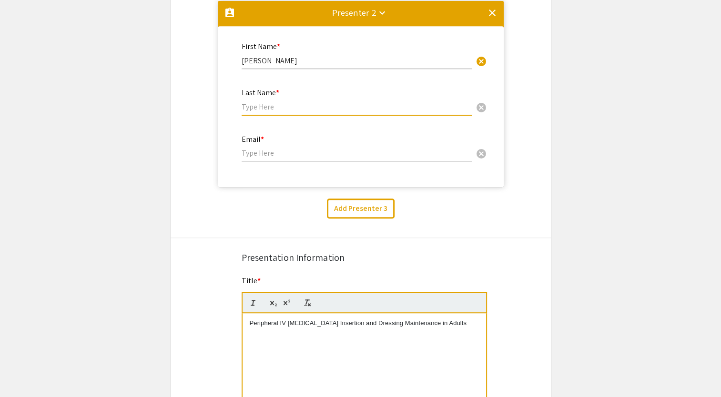
click at [254, 108] on input "text" at bounding box center [356, 107] width 230 height 10
paste input "Montgomery"
type input "Montgomery"
click at [397, 151] on input "email" at bounding box center [356, 153] width 230 height 10
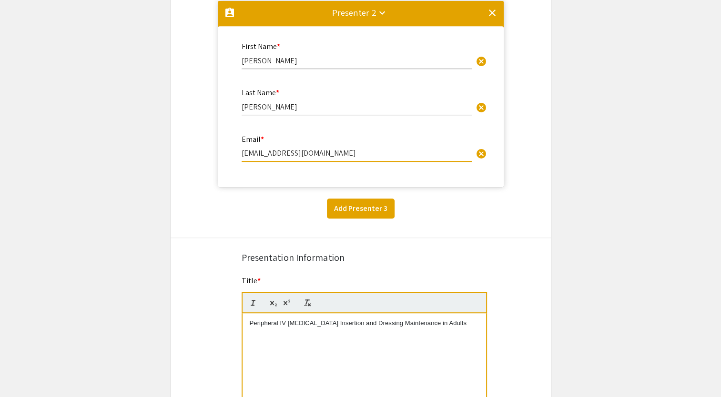
type input "hannahmontgomery@unr.edu"
click at [373, 202] on button "Add Presenter 3" at bounding box center [361, 209] width 68 height 20
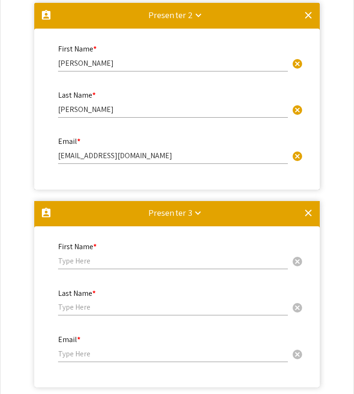
scroll to position [545, 0]
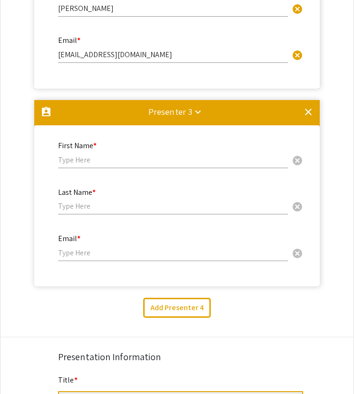
click at [88, 157] on input "text" at bounding box center [173, 160] width 230 height 10
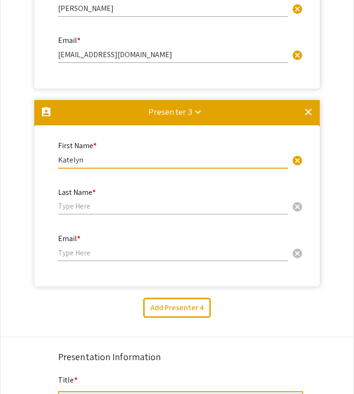
type input "Katelyn"
click at [105, 201] on input "text" at bounding box center [173, 206] width 230 height 10
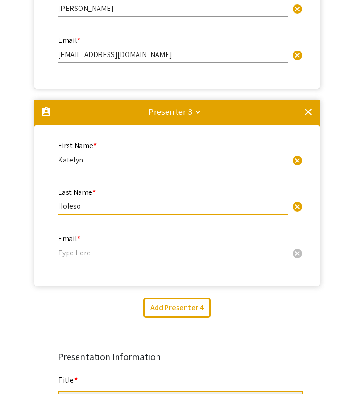
type input "Holeso"
click at [97, 257] on div "Email * cancel" at bounding box center [173, 243] width 230 height 36
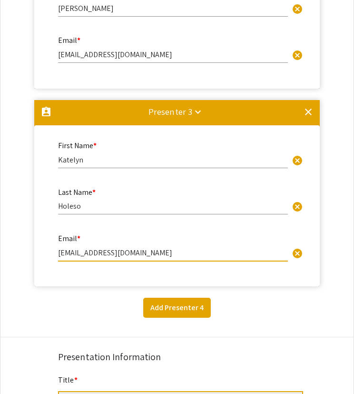
type input "kholeso@unr.edu"
click at [184, 306] on button "Add Presenter 4" at bounding box center [177, 308] width 68 height 20
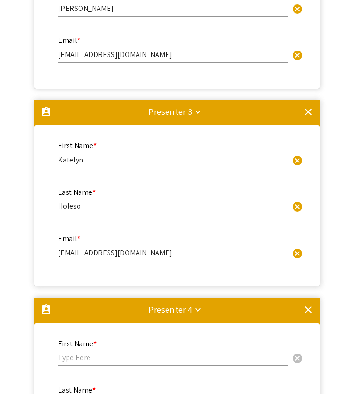
scroll to position [843, 0]
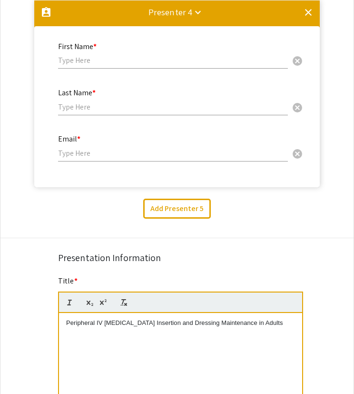
click at [73, 58] on input "text" at bounding box center [173, 60] width 230 height 10
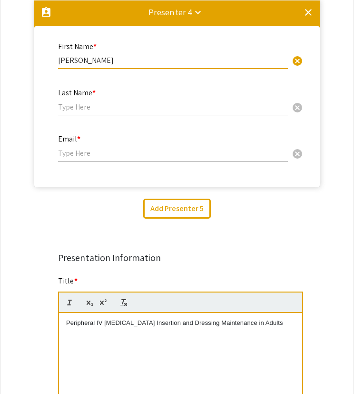
type input "Lucy"
click at [88, 104] on input "text" at bounding box center [173, 107] width 230 height 10
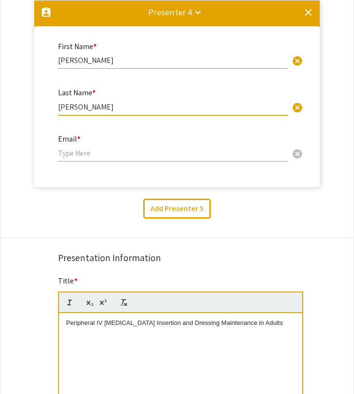
type input "Ryken"
click at [91, 146] on div "Email * cancel" at bounding box center [173, 143] width 230 height 36
click at [93, 158] on div "Email * cancel" at bounding box center [173, 143] width 230 height 36
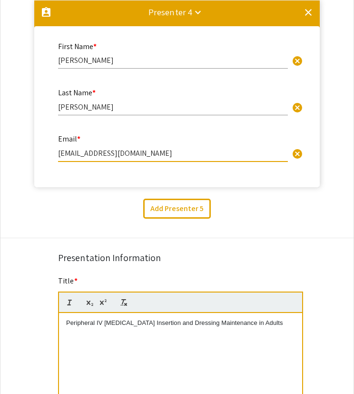
type input "lryken@unr.edu"
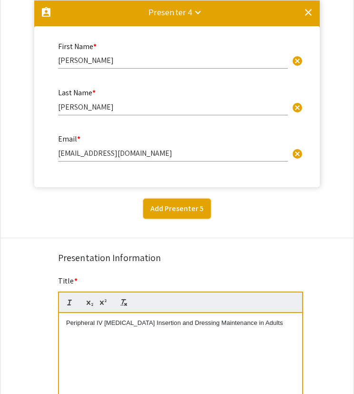
click at [198, 206] on button "Add Presenter 5" at bounding box center [177, 209] width 68 height 20
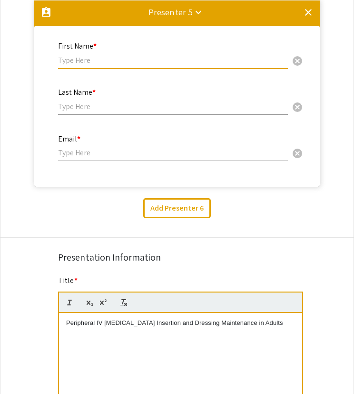
click at [80, 61] on input "text" at bounding box center [173, 60] width 230 height 10
type input "Greg"
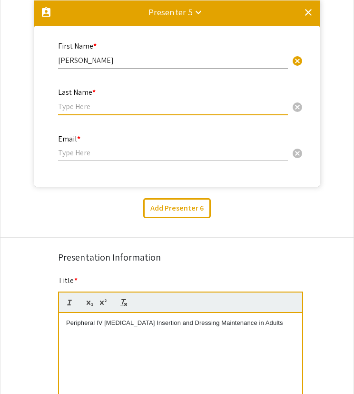
click at [98, 108] on input "text" at bounding box center [173, 106] width 230 height 10
type input "Dimapilis"
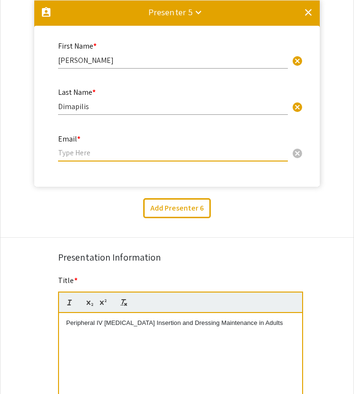
click at [108, 148] on input "email" at bounding box center [173, 153] width 230 height 10
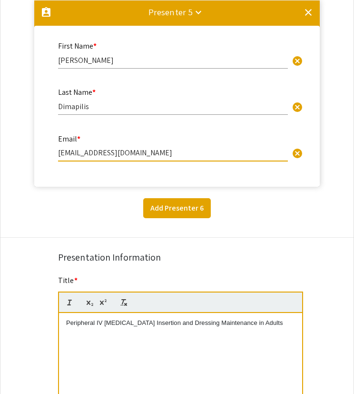
type input "gdimapilis@unr.edu"
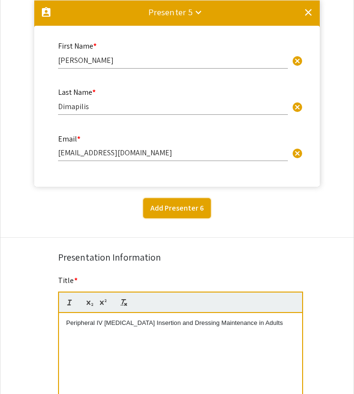
click at [158, 204] on button "Add Presenter 6" at bounding box center [177, 208] width 68 height 20
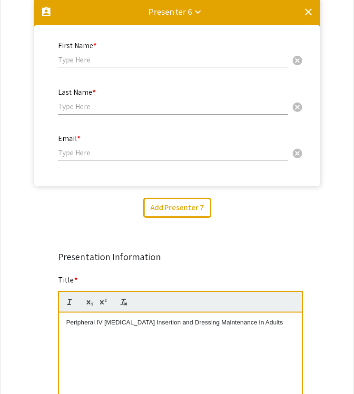
click at [82, 64] on input "text" at bounding box center [173, 60] width 230 height 10
click at [103, 63] on input "text" at bounding box center [173, 60] width 230 height 10
type input "s"
type input "Sarah"
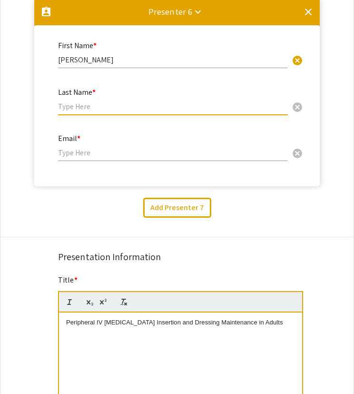
click at [110, 108] on input "text" at bounding box center [173, 106] width 230 height 10
type input "Stoelting"
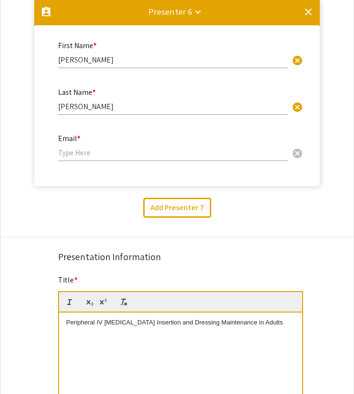
click at [100, 158] on div "Email * cancel" at bounding box center [173, 143] width 230 height 36
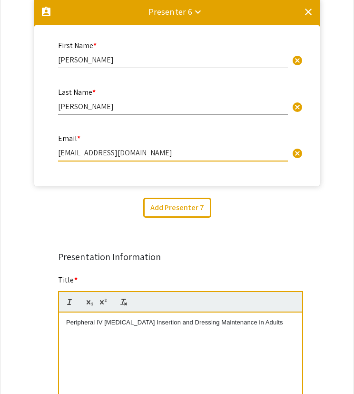
type input "sstoelting@unr.edu"
click at [99, 201] on div "Add Presenter 7" at bounding box center [177, 208] width 368 height 20
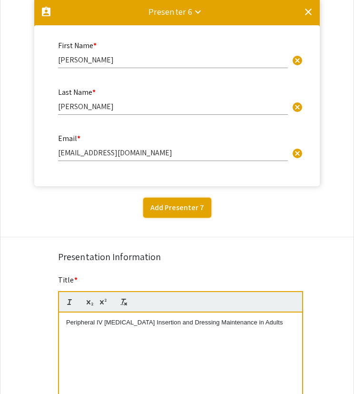
click at [187, 210] on button "Add Presenter 7" at bounding box center [177, 208] width 68 height 20
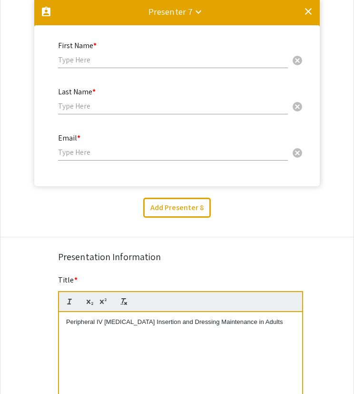
click at [65, 62] on input "text" at bounding box center [173, 60] width 230 height 10
type input "John"
click at [65, 111] on input "text" at bounding box center [173, 106] width 230 height 10
click at [82, 104] on input "text" at bounding box center [173, 106] width 230 height 10
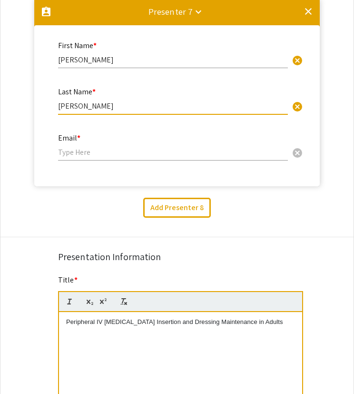
type input "Gloria"
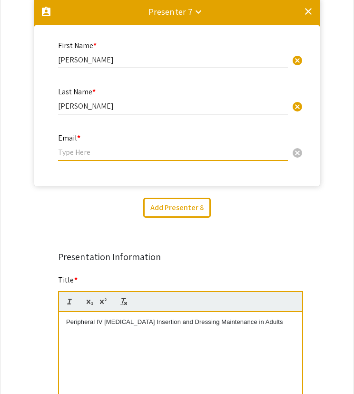
click at [99, 153] on input "email" at bounding box center [173, 152] width 230 height 10
type input "jgloria@unr.edu"
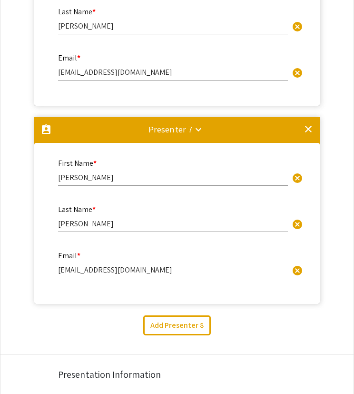
scroll to position [1385, 0]
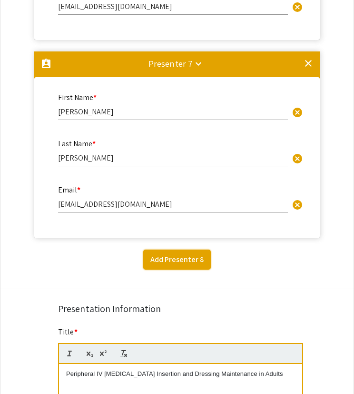
click at [173, 262] on button "Add Presenter 8" at bounding box center [177, 260] width 68 height 20
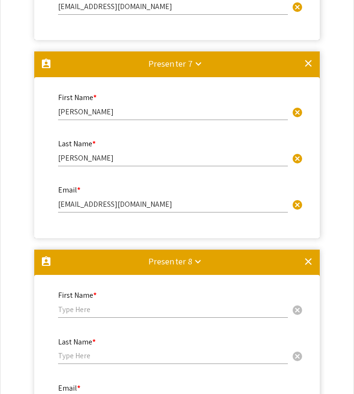
scroll to position [1635, 0]
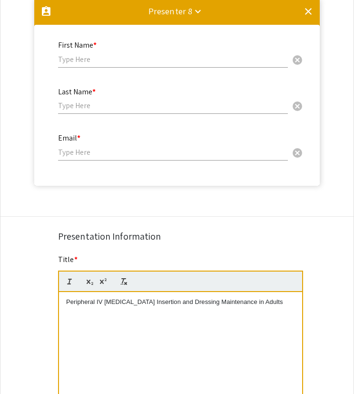
click at [98, 60] on input "text" at bounding box center [173, 59] width 230 height 10
type input ":"
type input "Jackie"
click at [97, 108] on input "text" at bounding box center [173, 106] width 230 height 10
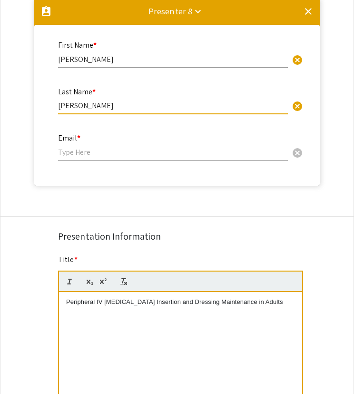
type input "Gutierrez"
click at [99, 147] on div "Email * cancel" at bounding box center [173, 142] width 230 height 36
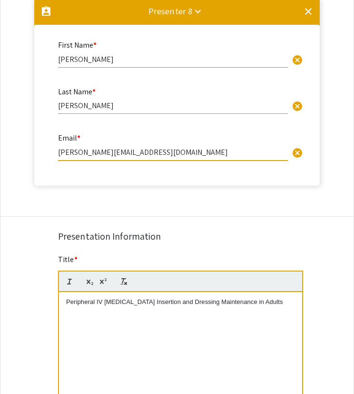
type input "jackiegutierrez@unr.edu"
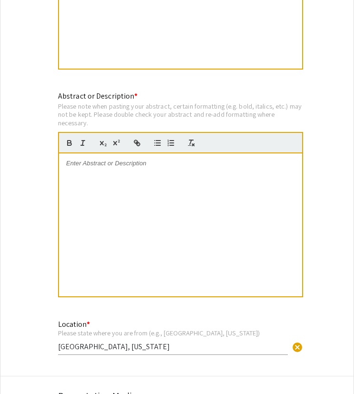
scroll to position [2002, 0]
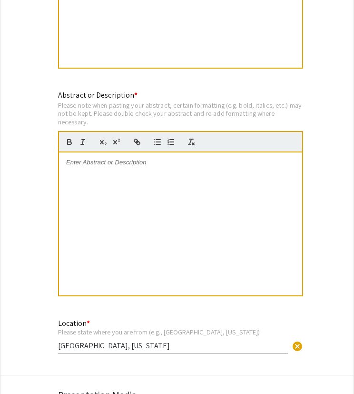
click at [177, 211] on div at bounding box center [180, 223] width 243 height 143
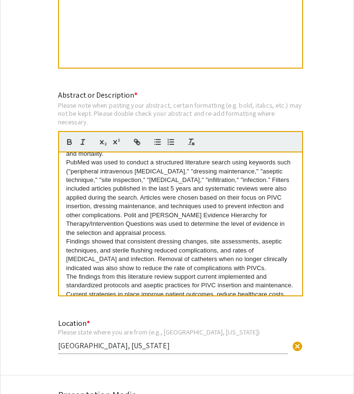
scroll to position [106, 0]
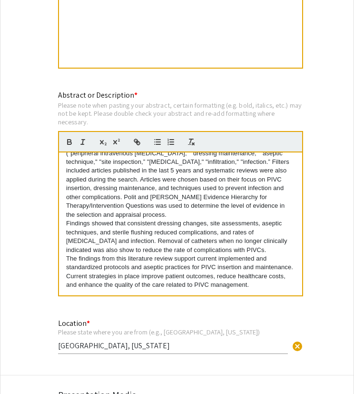
click at [58, 265] on div "Peripheral IV Catheter Insertion and Dressing Maintenance in Adults Abstract: T…" at bounding box center [180, 224] width 245 height 144
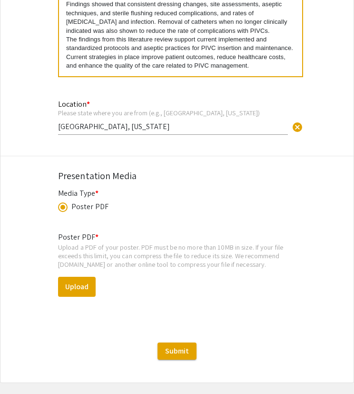
scroll to position [2222, 0]
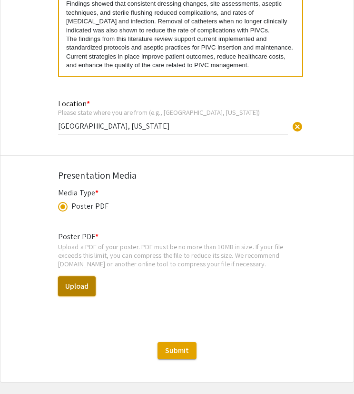
click at [89, 285] on button "Upload" at bounding box center [77, 286] width 38 height 20
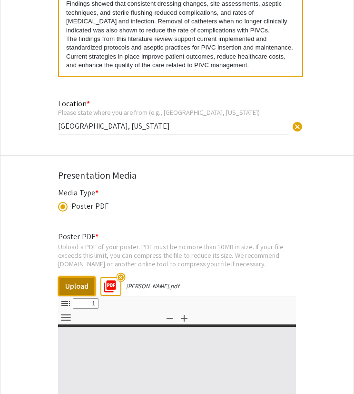
select select "custom"
type input "0"
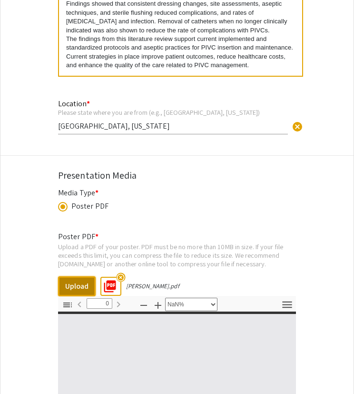
select select "auto"
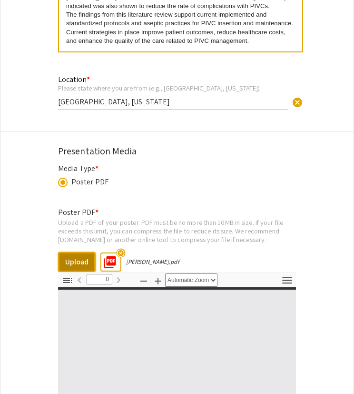
type input "1"
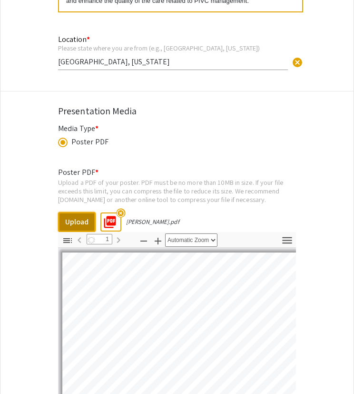
scroll to position [2287, 0]
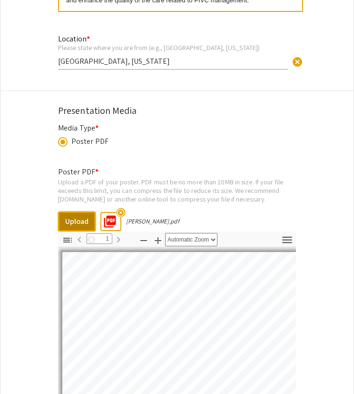
select select "auto"
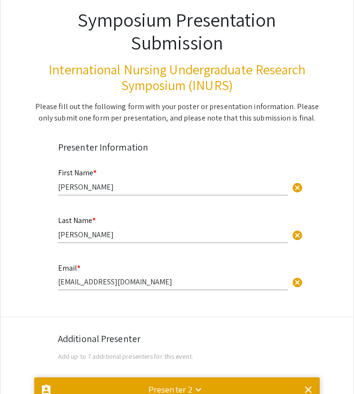
scroll to position [81, 0]
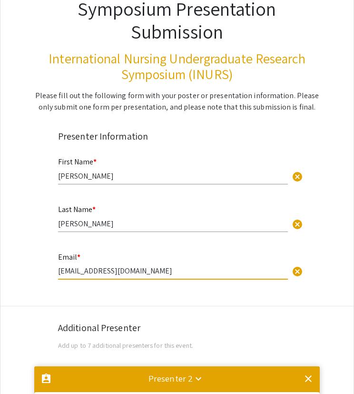
drag, startPoint x: 204, startPoint y: 273, endPoint x: 6, endPoint y: 258, distance: 198.8
type input "lbergman@unr.edu"
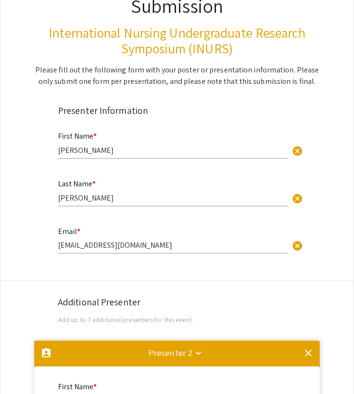
scroll to position [108, 0]
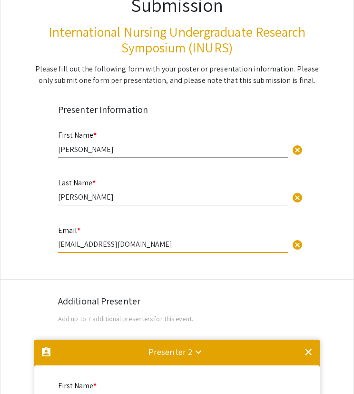
drag, startPoint x: 130, startPoint y: 245, endPoint x: 46, endPoint y: 240, distance: 84.5
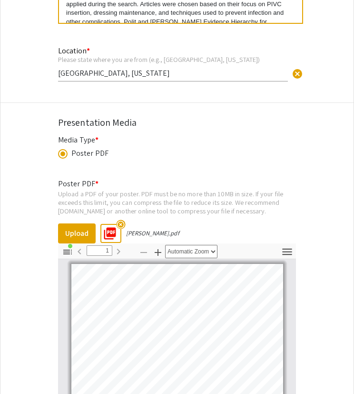
scroll to position [2276, 0]
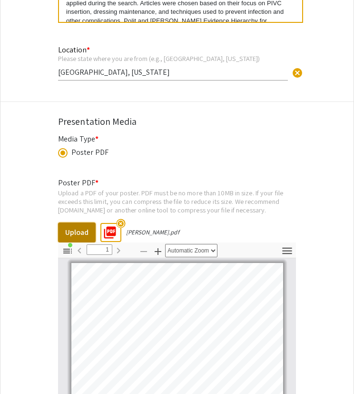
click at [87, 238] on button "Upload" at bounding box center [77, 232] width 38 height 20
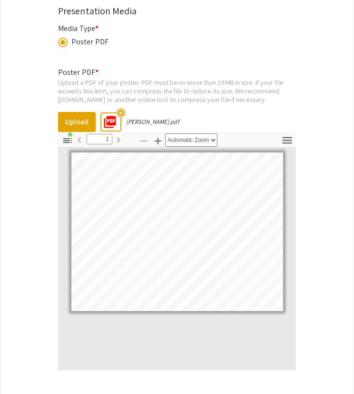
scroll to position [2384, 0]
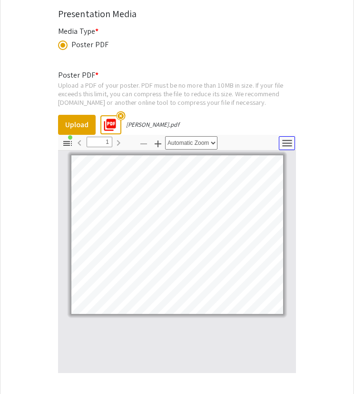
click at [290, 150] on icon "button" at bounding box center [287, 143] width 13 height 13
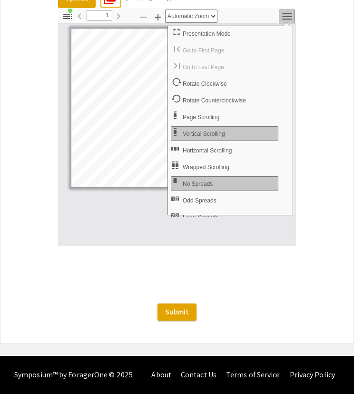
scroll to position [2521, 0]
click at [291, 20] on icon "button" at bounding box center [287, 16] width 10 height 7
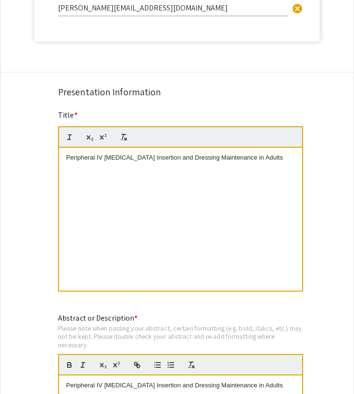
scroll to position [1929, 0]
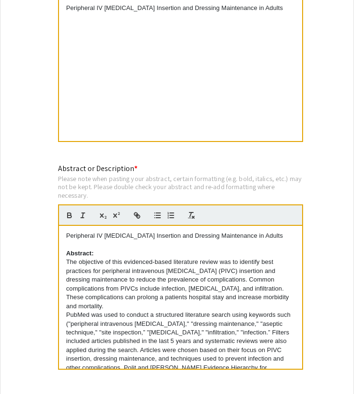
click at [266, 236] on p "Peripheral IV [MEDICAL_DATA] Insertion and Dressing Maintenance in Adults" at bounding box center [180, 235] width 229 height 9
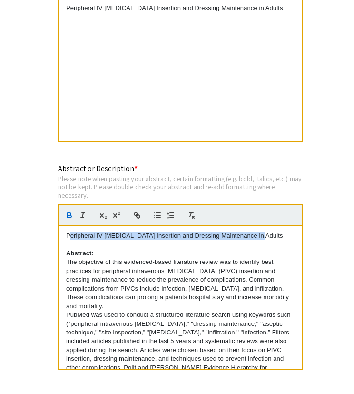
drag, startPoint x: 266, startPoint y: 236, endPoint x: 67, endPoint y: 221, distance: 199.2
click at [67, 221] on quill-editor "Peripheral IV Catheter Insertion and Dressing Maintenance in Adults Abstract: T…" at bounding box center [180, 286] width 245 height 165
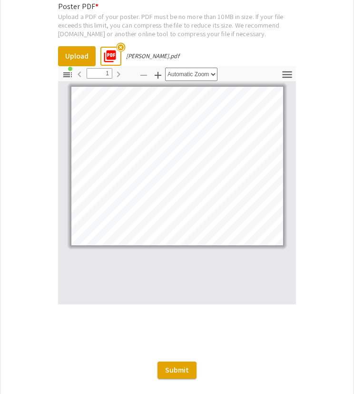
scroll to position [2521, 0]
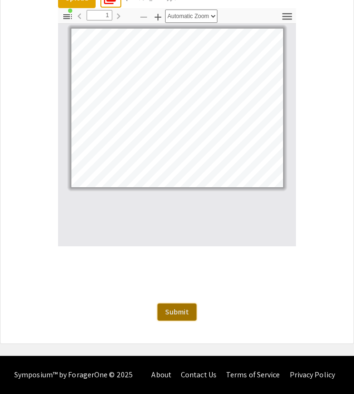
click at [188, 309] on span "Submit" at bounding box center [177, 312] width 24 height 10
click at [180, 314] on span "Submit" at bounding box center [177, 312] width 24 height 10
click at [177, 316] on span "Submit" at bounding box center [177, 312] width 24 height 10
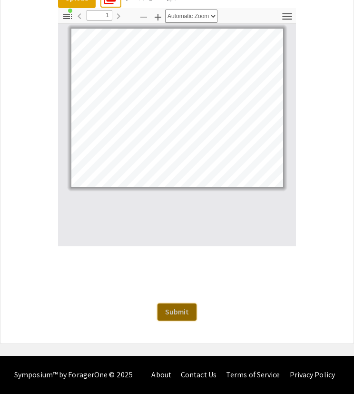
click at [177, 316] on span "Submit" at bounding box center [177, 312] width 24 height 10
click at [187, 317] on button "Submit" at bounding box center [177, 311] width 39 height 17
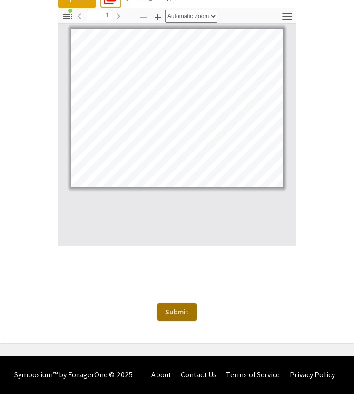
click at [187, 317] on button "Submit" at bounding box center [177, 311] width 39 height 17
click at [241, 356] on div "About Contact Us Terms of Service Privacy Policy" at bounding box center [243, 375] width 193 height 38
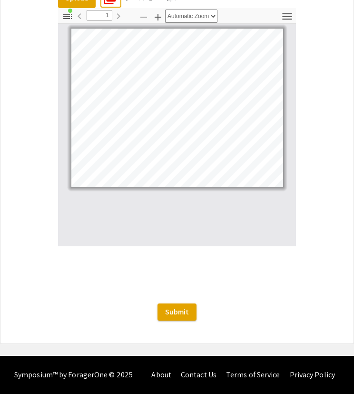
click at [244, 356] on div "About Contact Us Terms of Service Privacy Policy" at bounding box center [243, 375] width 193 height 38
drag, startPoint x: 244, startPoint y: 356, endPoint x: 161, endPoint y: 303, distance: 98.5
click at [161, 303] on button "Submit" at bounding box center [177, 311] width 39 height 17
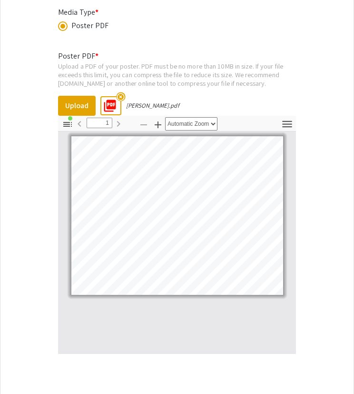
scroll to position [2403, 0]
click at [67, 127] on icon "button" at bounding box center [67, 124] width 9 height 5
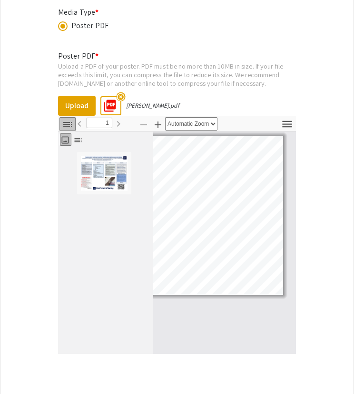
click at [67, 127] on icon "button" at bounding box center [67, 124] width 9 height 5
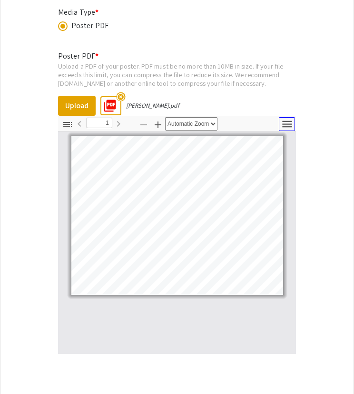
click at [291, 127] on icon "button" at bounding box center [287, 124] width 10 height 7
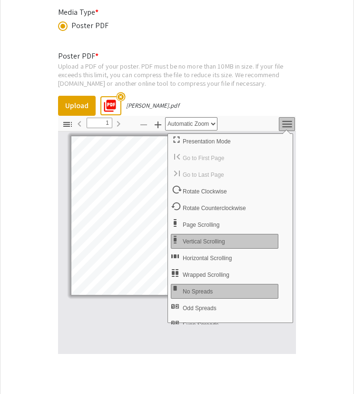
scroll to position [7, 0]
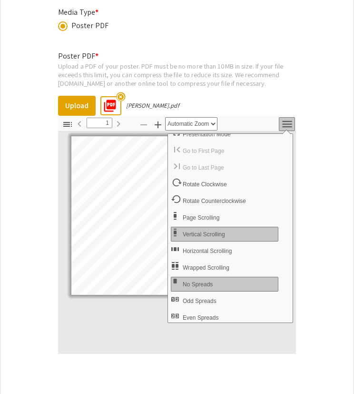
click at [151, 337] on div at bounding box center [177, 242] width 238 height 222
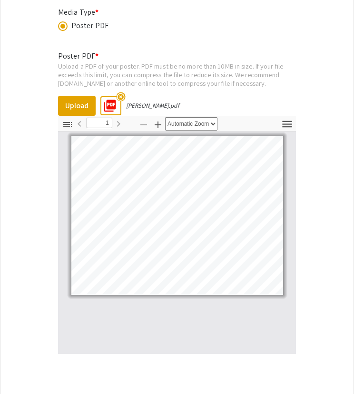
scroll to position [2521, 0]
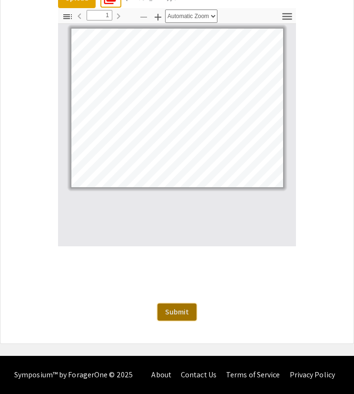
click at [177, 307] on span "Submit" at bounding box center [177, 312] width 24 height 10
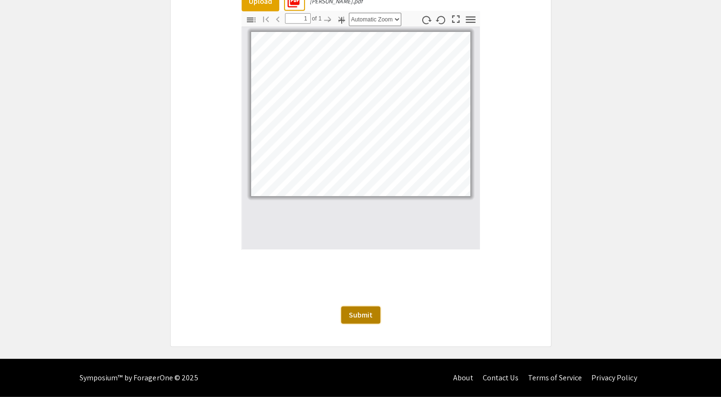
scroll to position [2518, 0]
click at [360, 318] on span "Submit" at bounding box center [361, 315] width 24 height 10
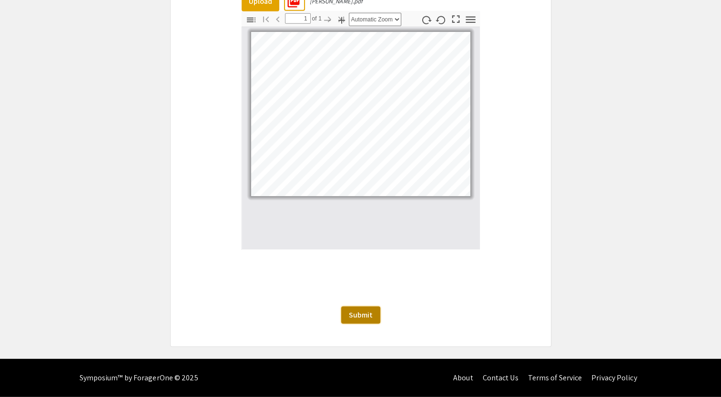
click at [360, 318] on span "Submit" at bounding box center [361, 315] width 24 height 10
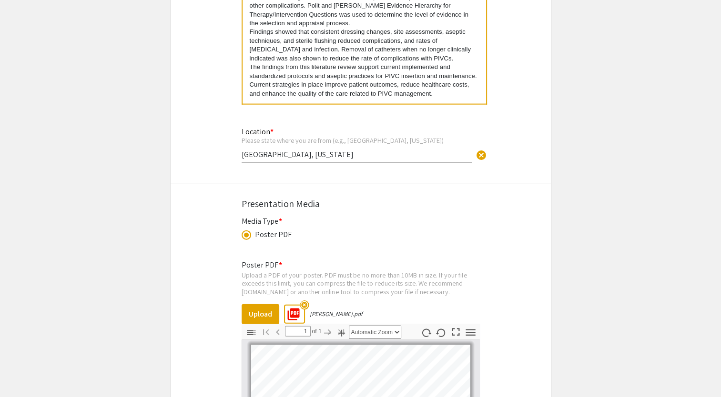
scroll to position [2193, 0]
click at [270, 155] on input "Reno, Nevada" at bounding box center [356, 155] width 230 height 10
click at [338, 154] on input "Reno, Nevada" at bounding box center [356, 155] width 230 height 10
click at [346, 197] on div "Presentation Media" at bounding box center [360, 204] width 238 height 14
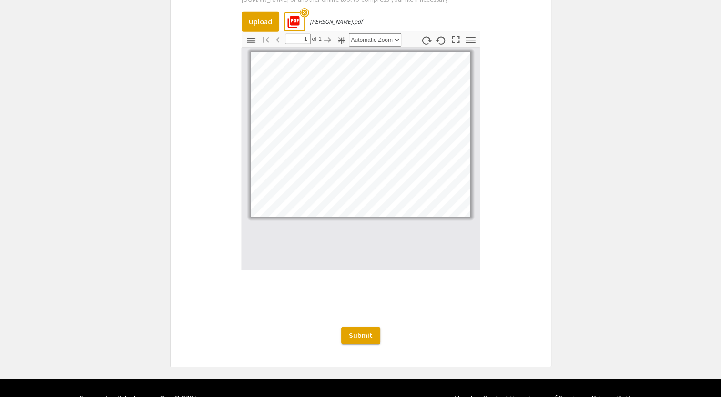
scroll to position [2518, 0]
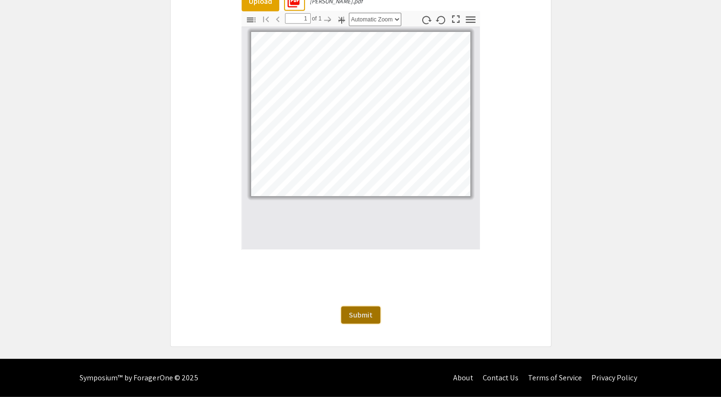
click at [371, 310] on span "Submit" at bounding box center [361, 315] width 24 height 10
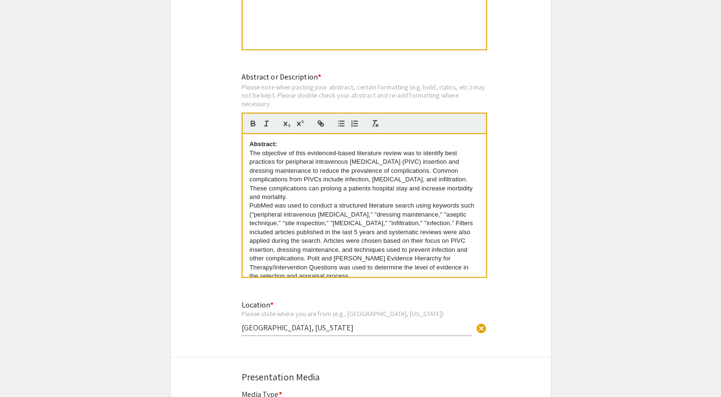
scroll to position [0, 0]
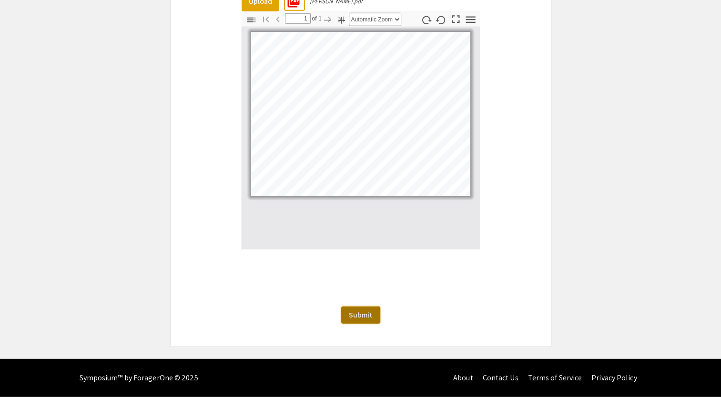
click at [364, 322] on button "Submit" at bounding box center [360, 315] width 39 height 17
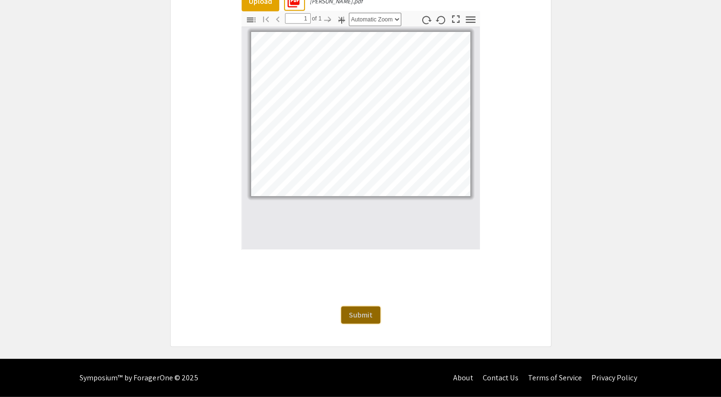
click at [364, 322] on button "Submit" at bounding box center [360, 315] width 39 height 17
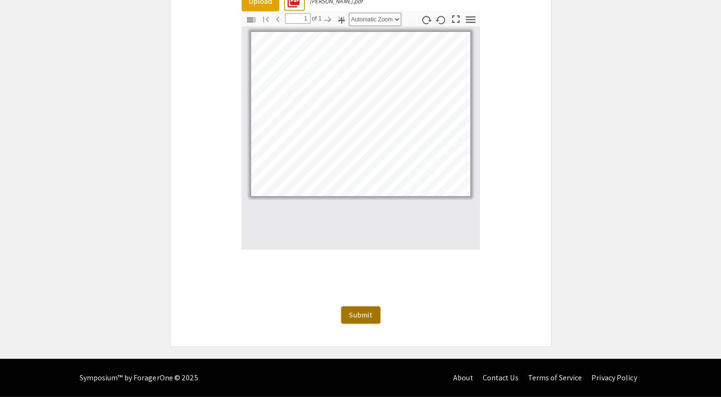
click at [364, 322] on button "Submit" at bounding box center [360, 315] width 39 height 17
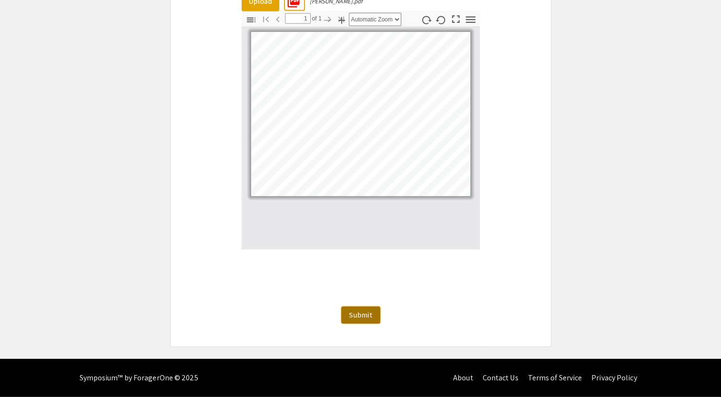
click at [364, 322] on button "Submit" at bounding box center [360, 315] width 39 height 17
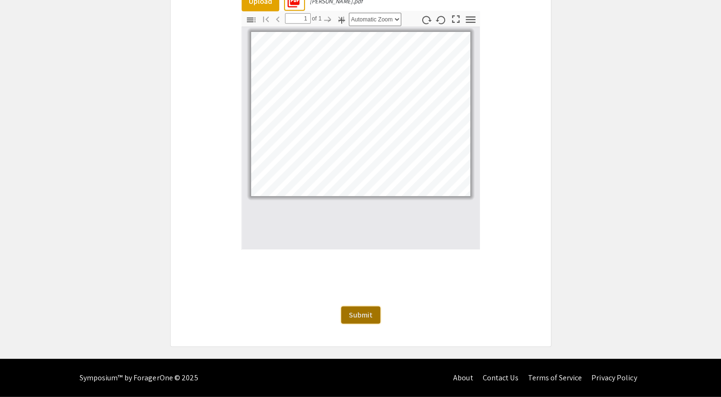
click at [364, 322] on button "Submit" at bounding box center [360, 315] width 39 height 17
drag, startPoint x: 364, startPoint y: 322, endPoint x: 354, endPoint y: 220, distance: 101.9
click at [366, 318] on span "Submit" at bounding box center [361, 315] width 24 height 10
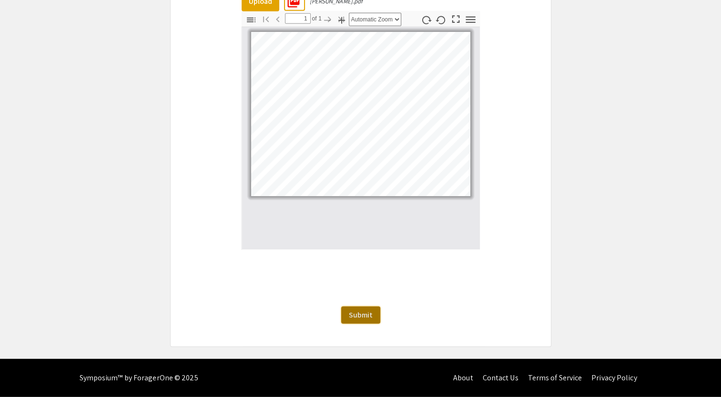
click at [366, 318] on span "Submit" at bounding box center [361, 315] width 24 height 10
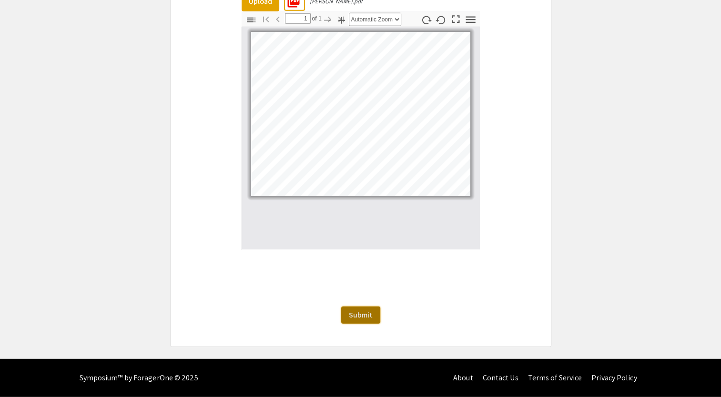
click at [366, 318] on span "Submit" at bounding box center [361, 315] width 24 height 10
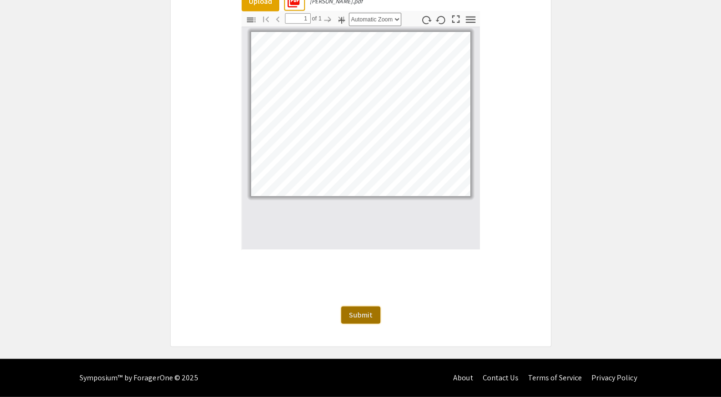
click at [366, 318] on span "Submit" at bounding box center [361, 315] width 24 height 10
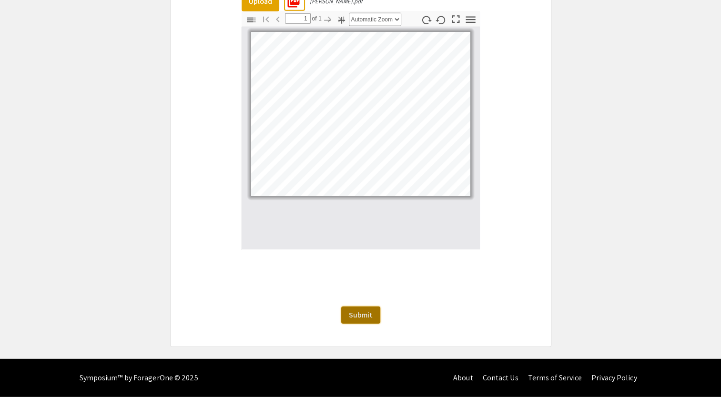
click at [366, 318] on span "Submit" at bounding box center [361, 315] width 24 height 10
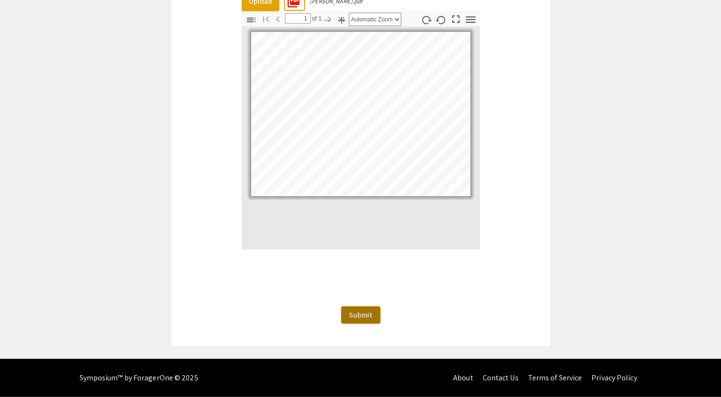
click at [366, 318] on span "Submit" at bounding box center [361, 315] width 24 height 10
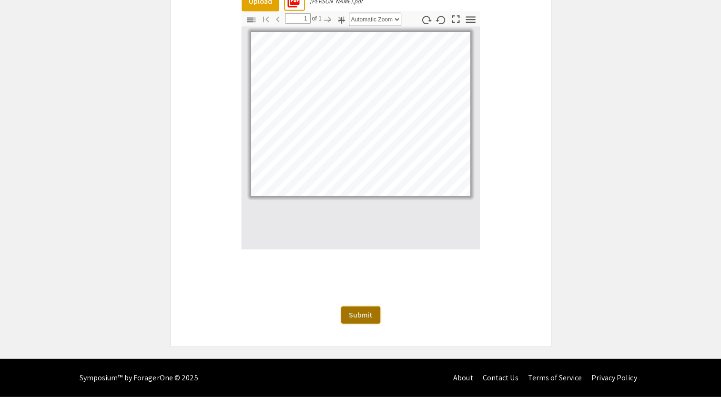
click at [366, 318] on span "Submit" at bounding box center [361, 315] width 24 height 10
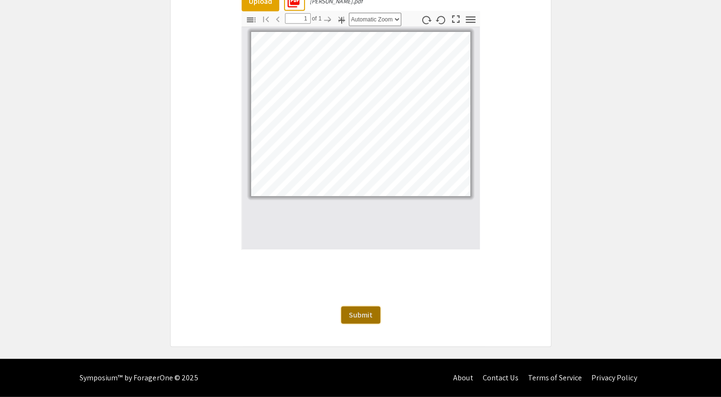
click at [366, 318] on span "Submit" at bounding box center [361, 315] width 24 height 10
click at [365, 315] on span "Submit" at bounding box center [361, 315] width 24 height 10
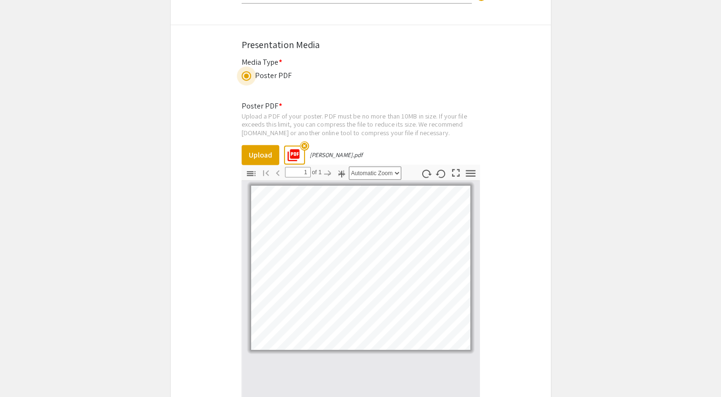
click at [246, 73] on span at bounding box center [246, 76] width 10 height 10
click at [246, 73] on input "radio" at bounding box center [246, 76] width 10 height 10
click at [247, 77] on span at bounding box center [246, 76] width 5 height 5
click at [247, 77] on input "radio" at bounding box center [246, 76] width 10 height 10
click at [252, 153] on button "Upload" at bounding box center [260, 155] width 38 height 20
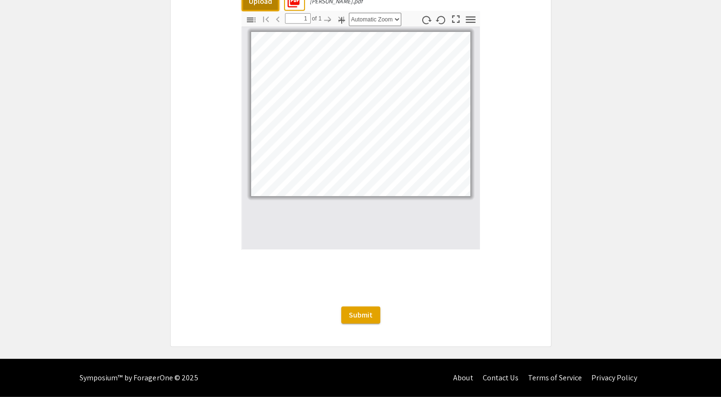
scroll to position [2510, 0]
click at [366, 320] on span "Submit" at bounding box center [361, 315] width 24 height 10
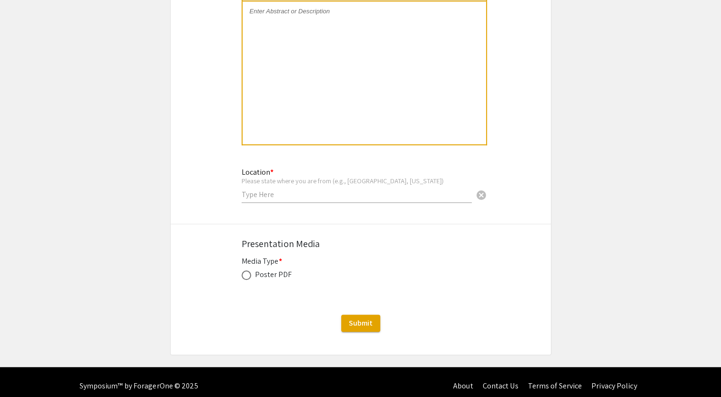
scroll to position [791, 0]
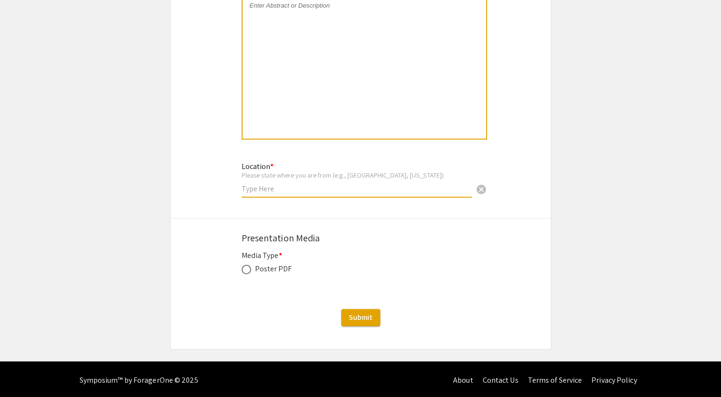
click at [388, 190] on input "text" at bounding box center [356, 189] width 230 height 10
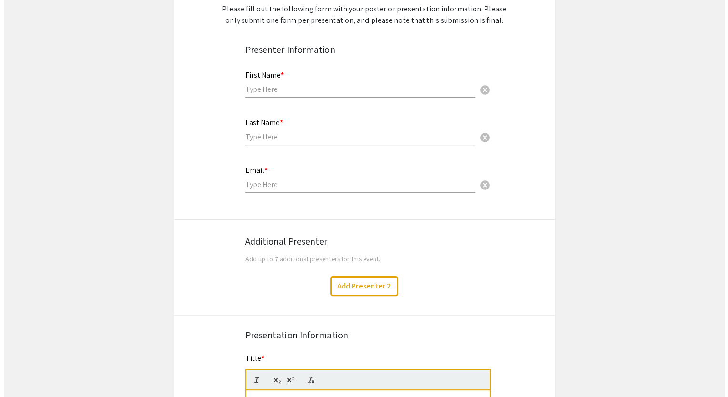
scroll to position [0, 0]
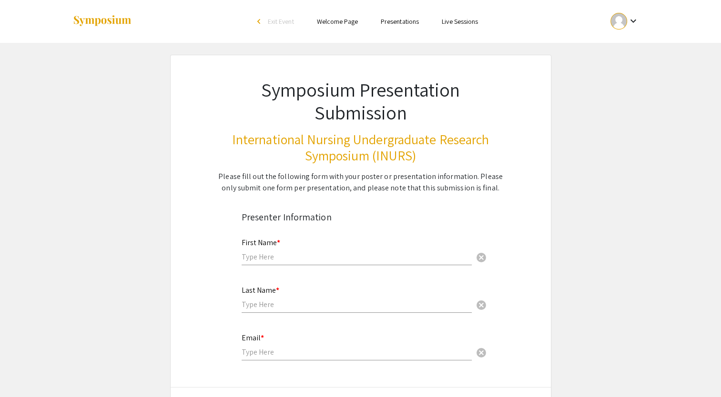
type input "[GEOGRAPHIC_DATA], [US_STATE]"
click at [400, 22] on link "Presentations" at bounding box center [400, 21] width 38 height 9
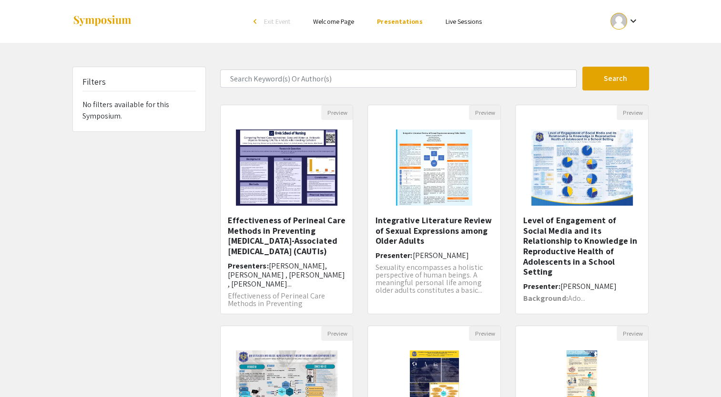
click at [617, 14] on div at bounding box center [618, 21] width 17 height 17
click at [621, 69] on button "My Submissions" at bounding box center [629, 70] width 59 height 23
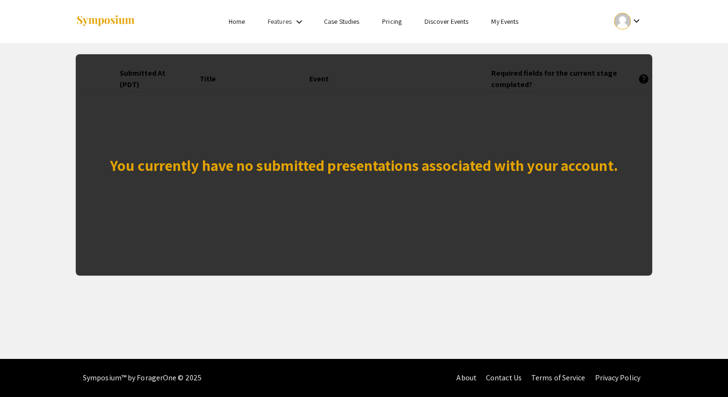
click at [434, 140] on div "You currently have no submitted presentations associated with your account." at bounding box center [364, 164] width 576 height 221
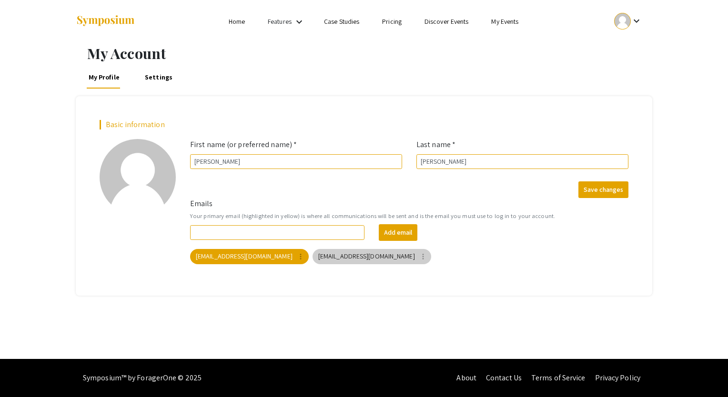
click at [312, 256] on mat-chip "[EMAIL_ADDRESS][DOMAIN_NAME] more_vert" at bounding box center [371, 256] width 119 height 15
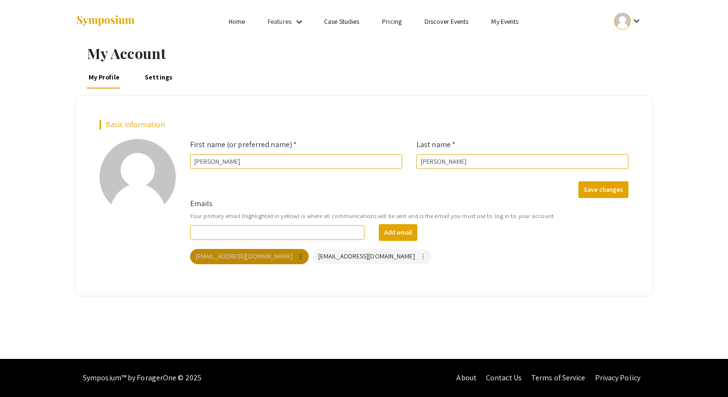
click at [296, 255] on mat-icon "more_vert" at bounding box center [300, 256] width 9 height 9
click at [293, 278] on div "Delete" at bounding box center [292, 275] width 53 height 30
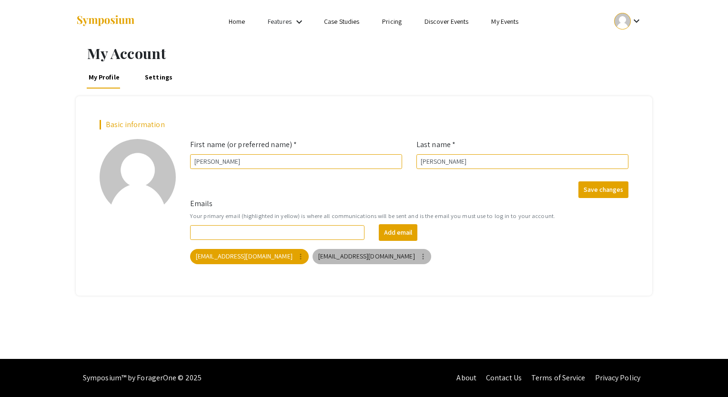
click at [419, 257] on mat-icon "more_vert" at bounding box center [423, 256] width 9 height 9
click at [384, 276] on button "Make primary" at bounding box center [372, 274] width 53 height 23
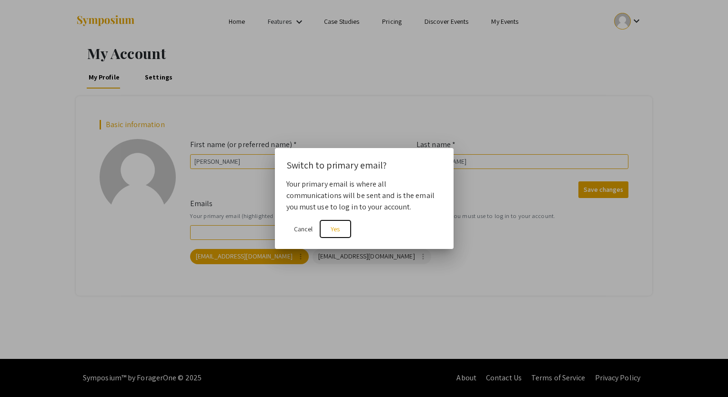
click at [333, 229] on span "Yes" at bounding box center [335, 229] width 9 height 9
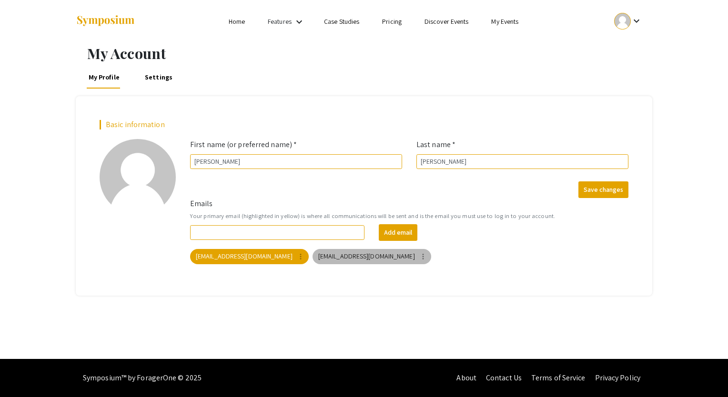
click at [419, 254] on mat-icon "more_vert" at bounding box center [423, 256] width 9 height 9
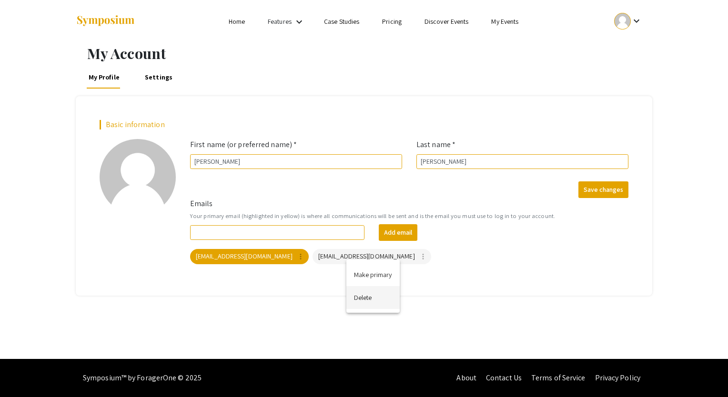
drag, startPoint x: 369, startPoint y: 295, endPoint x: 355, endPoint y: 304, distance: 16.5
click at [355, 304] on button "Delete" at bounding box center [372, 297] width 53 height 23
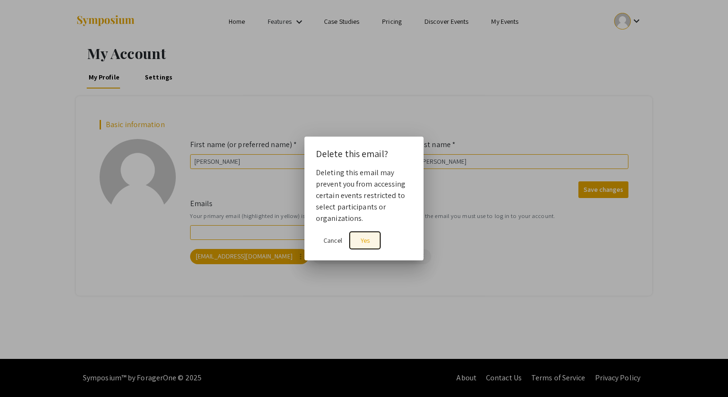
click at [366, 242] on span "Yes" at bounding box center [365, 240] width 9 height 9
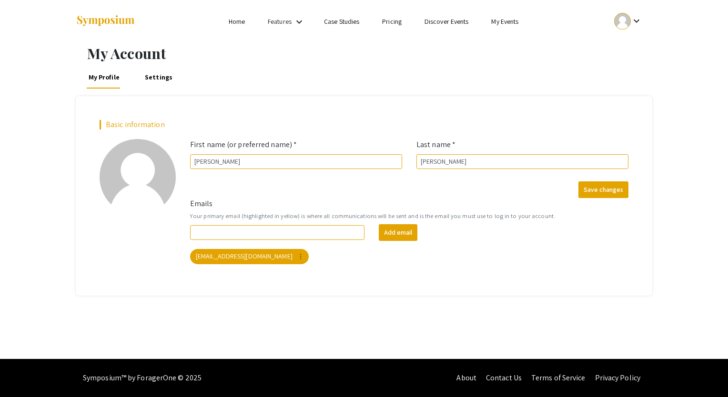
click at [452, 323] on div "My Account My Profile Settings Basic information add_a_photo Click to update pr…" at bounding box center [364, 201] width 728 height 316
click at [251, 22] on li "Home" at bounding box center [236, 21] width 39 height 11
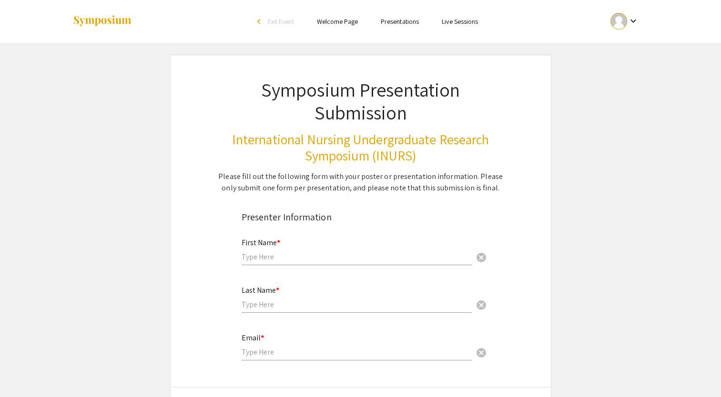
click at [322, 256] on input "text" at bounding box center [356, 257] width 230 height 10
type input "[PERSON_NAME]"
type input "[EMAIL_ADDRESS][DOMAIN_NAME]"
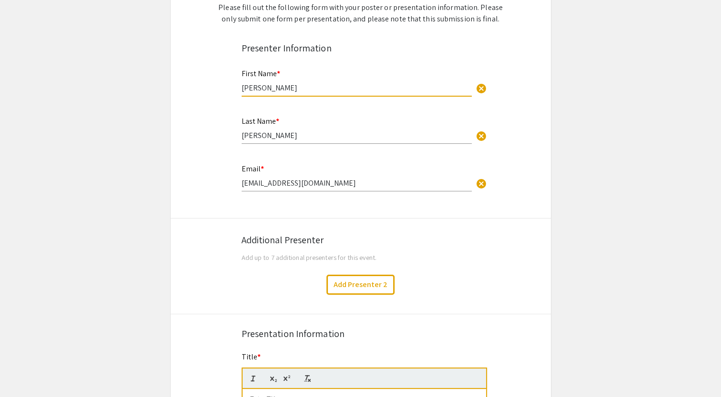
scroll to position [170, 0]
click at [365, 278] on button "Add Presenter 2" at bounding box center [360, 284] width 68 height 20
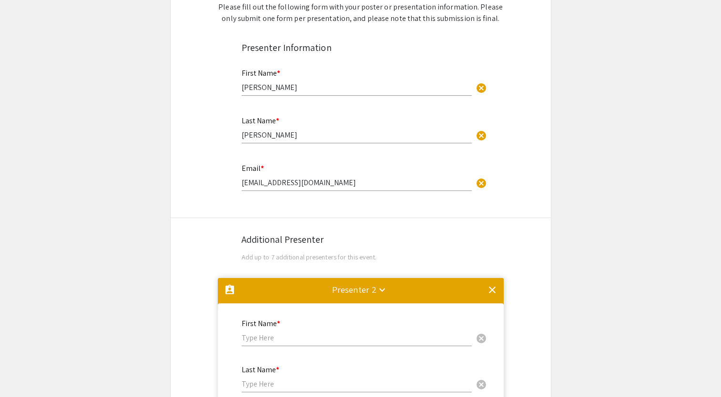
scroll to position [447, 0]
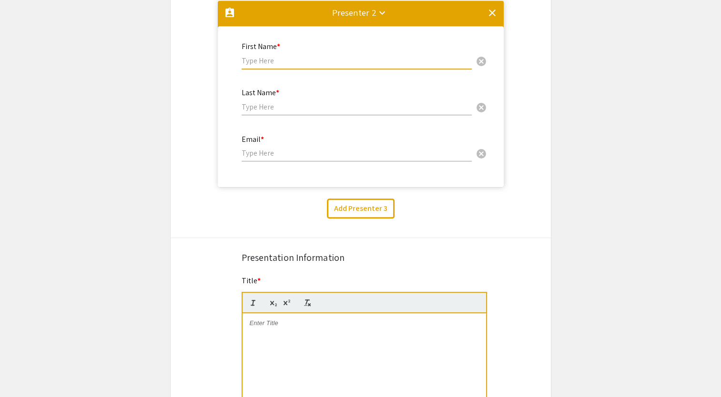
click at [298, 57] on input "text" at bounding box center [356, 61] width 230 height 10
type input "[PERSON_NAME]"
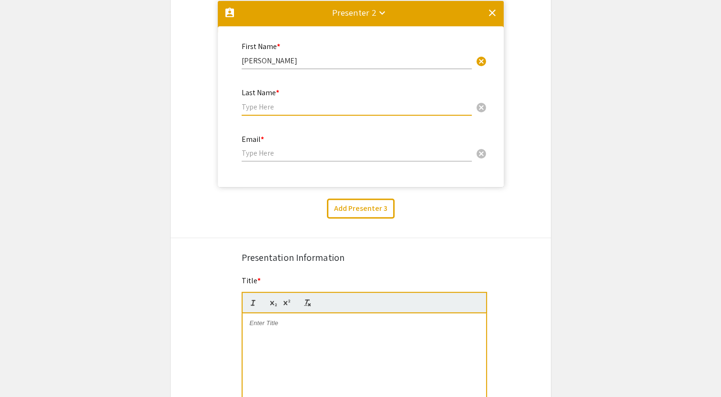
click at [282, 104] on input "text" at bounding box center [356, 107] width 230 height 10
type input "[PERSON_NAME]"
click at [290, 156] on input "email" at bounding box center [356, 153] width 230 height 10
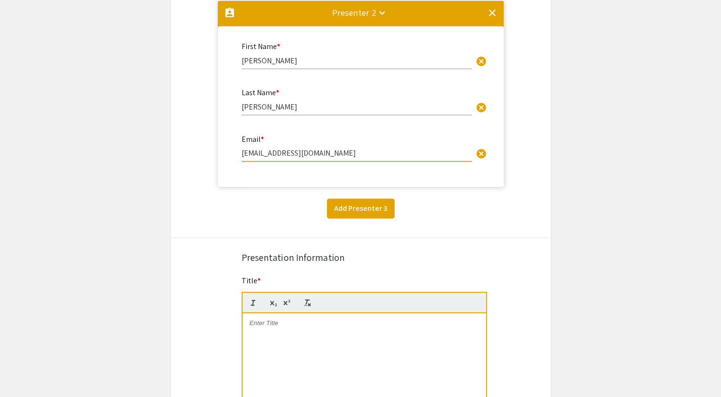
type input "[EMAIL_ADDRESS][DOMAIN_NAME]"
click at [382, 216] on button "Add Presenter 3" at bounding box center [361, 209] width 68 height 20
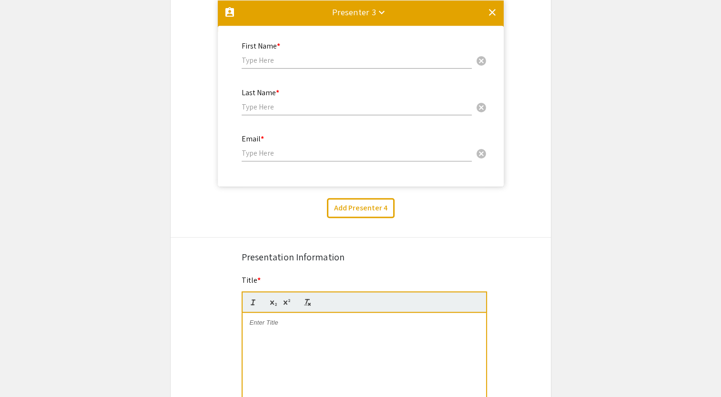
click at [287, 56] on input "text" at bounding box center [356, 60] width 230 height 10
type input "Katelyn"
click at [279, 108] on input "text" at bounding box center [356, 107] width 230 height 10
type input "Holeso"
click at [298, 155] on input "email" at bounding box center [356, 153] width 230 height 10
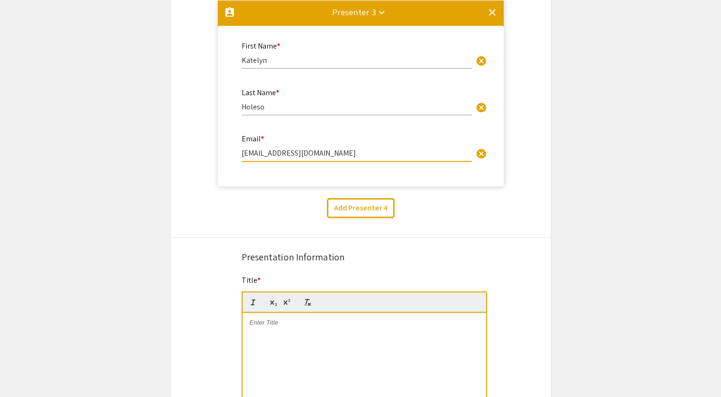
type input "[EMAIL_ADDRESS][DOMAIN_NAME]"
click at [360, 212] on button "Add Presenter 4" at bounding box center [361, 208] width 68 height 20
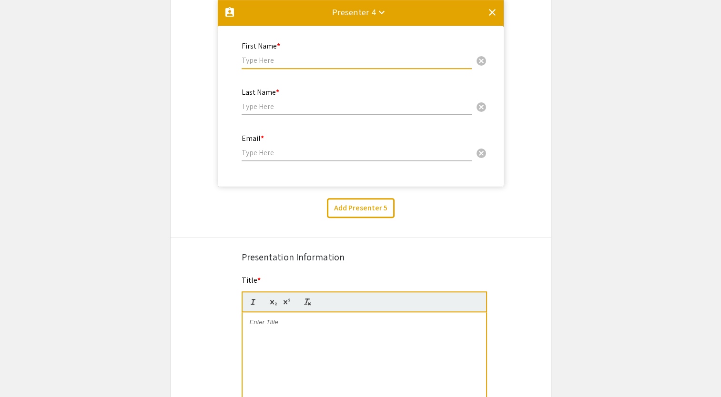
click at [288, 60] on input "text" at bounding box center [356, 60] width 230 height 10
type input "[PERSON_NAME]"
click at [280, 109] on input "text" at bounding box center [356, 106] width 230 height 10
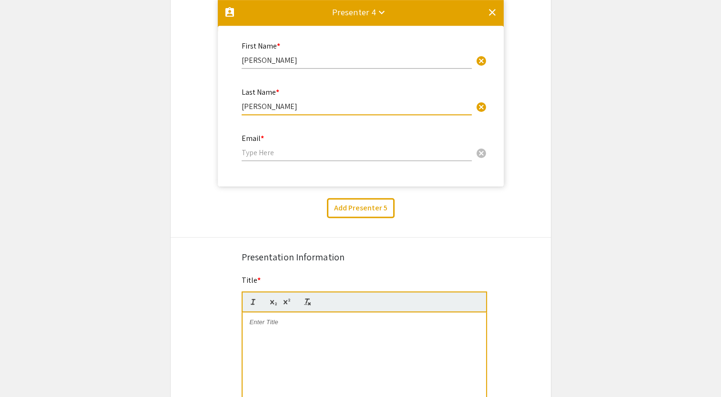
type input "[PERSON_NAME]"
click at [277, 150] on input "email" at bounding box center [356, 153] width 230 height 10
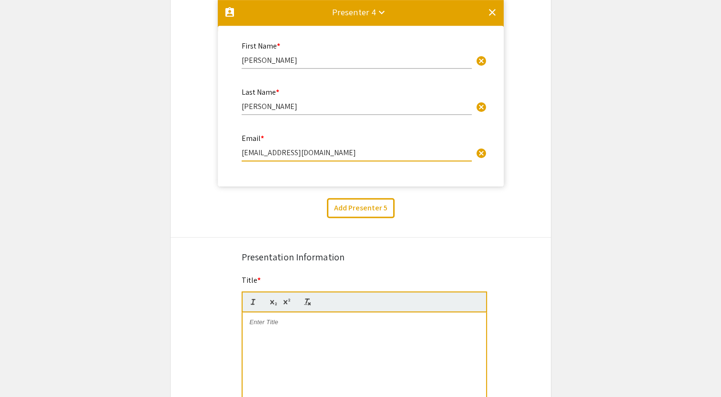
type input "lryken@unr.edu"
click at [277, 216] on div "Add Presenter 5" at bounding box center [360, 208] width 394 height 20
click at [382, 199] on button "Add Presenter 5" at bounding box center [361, 208] width 68 height 20
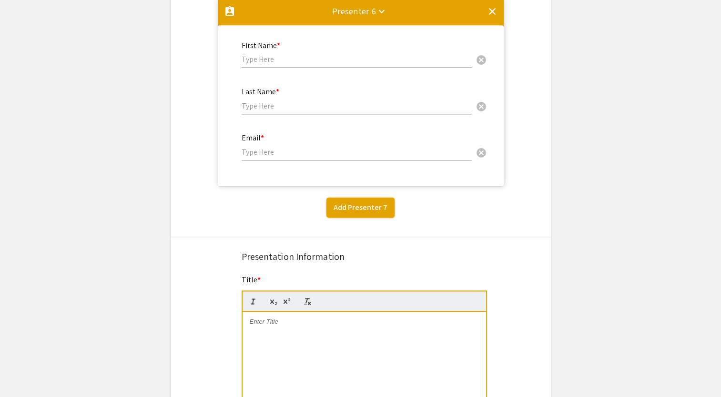
click at [382, 199] on button "Add Presenter 7" at bounding box center [360, 208] width 68 height 20
click at [382, 199] on button "Add Presenter 8" at bounding box center [361, 207] width 68 height 20
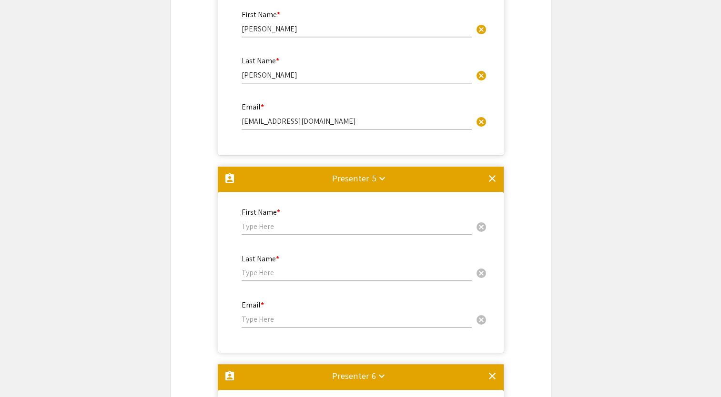
scroll to position [877, 0]
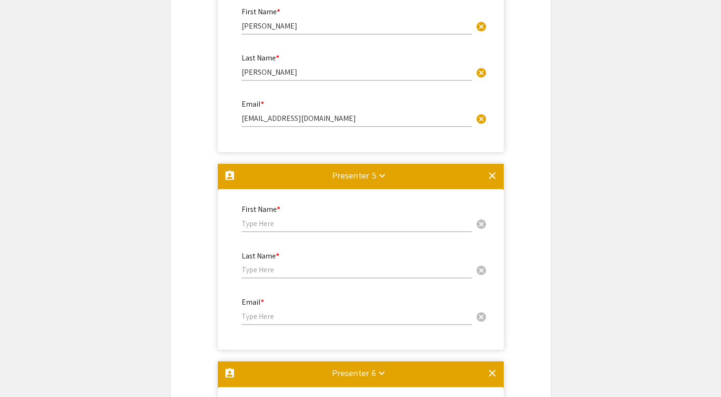
click at [315, 143] on mat-card "First Name * Lucy cancel This field is required. Last Name * Ryken cancel This …" at bounding box center [361, 71] width 286 height 161
click at [311, 220] on input "text" at bounding box center [356, 224] width 230 height 10
type input "g"
type input "Greg"
click at [301, 274] on input "text" at bounding box center [356, 270] width 230 height 10
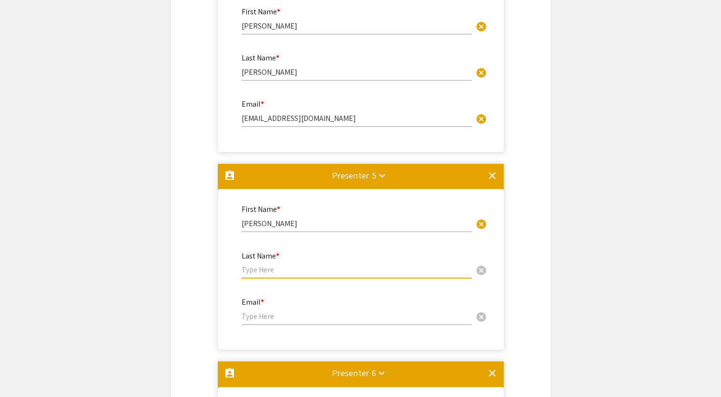
type input "d"
type input "Dimapilis"
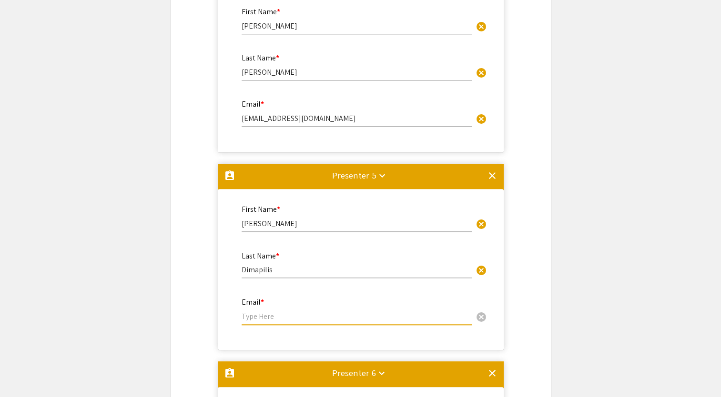
click at [299, 319] on input "email" at bounding box center [356, 317] width 230 height 10
type input "gdimapilis@unr.edu"
type input "Sarah"
type input "Stoelting"
type input "sstoelting@unr.edu"
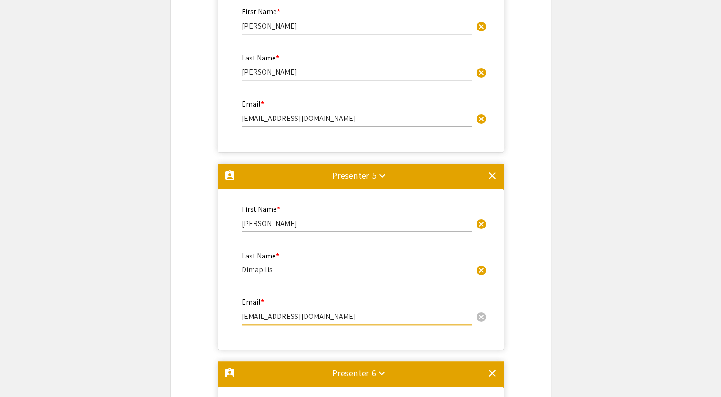
type input "John"
type input "Gloria"
type input "jgloria@unr.edu"
type input "Jackie"
type input "Gutierrez"
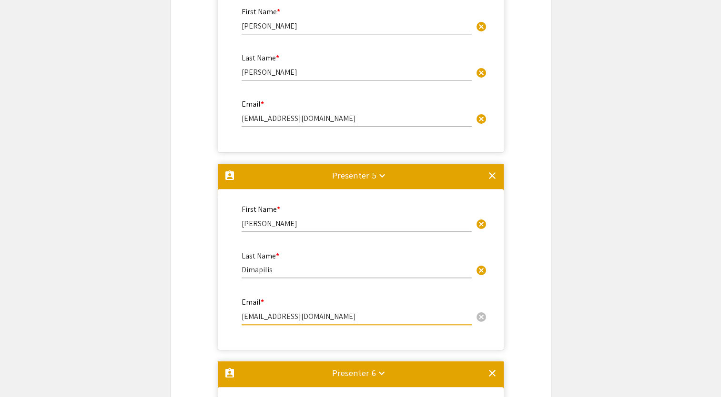
type input "jackiegutierrez@unr.edu"
type input "Reno, Nevada"
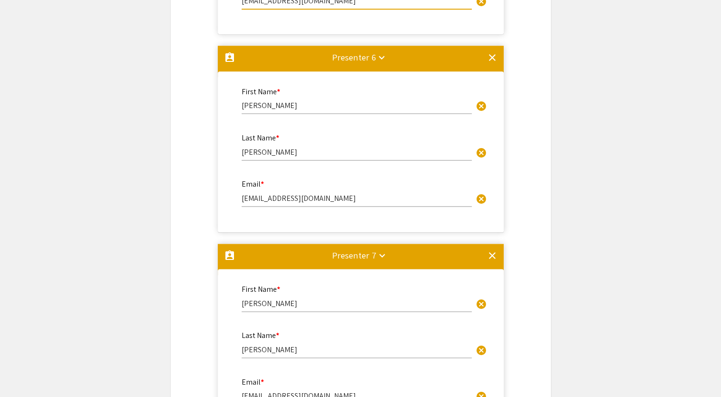
scroll to position [1225, 0]
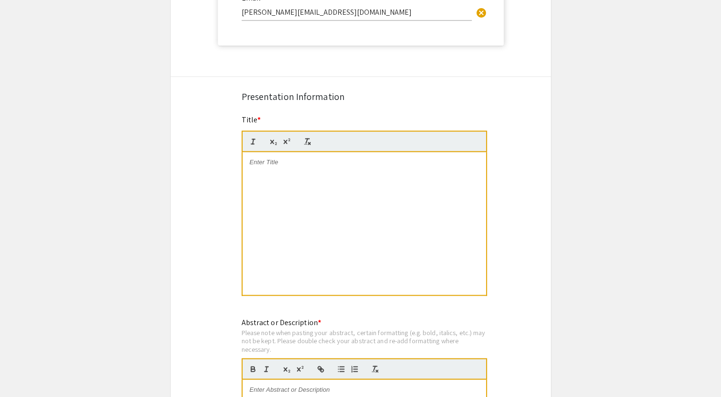
scroll to position [1813, 0]
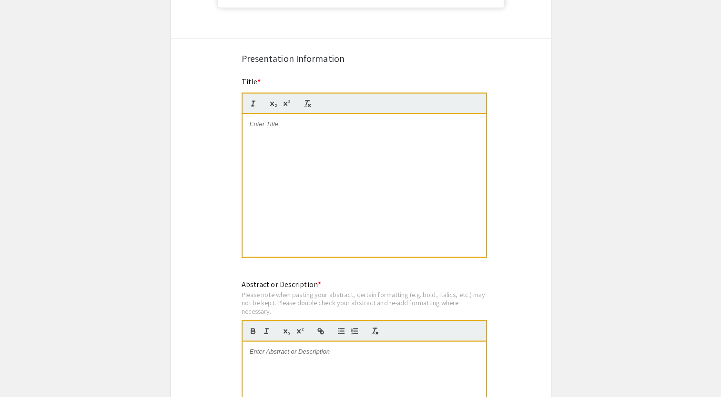
click at [426, 220] on div at bounding box center [363, 185] width 243 height 143
click at [355, 280] on div "Abstract or Description * Please note when pasting your abstract, certain forma…" at bounding box center [363, 388] width 245 height 218
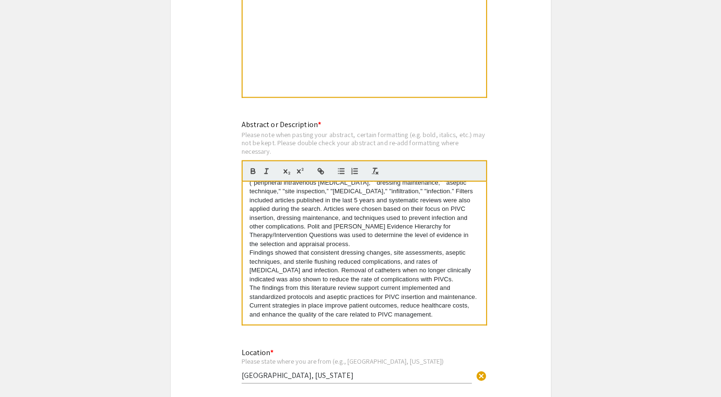
scroll to position [0, 0]
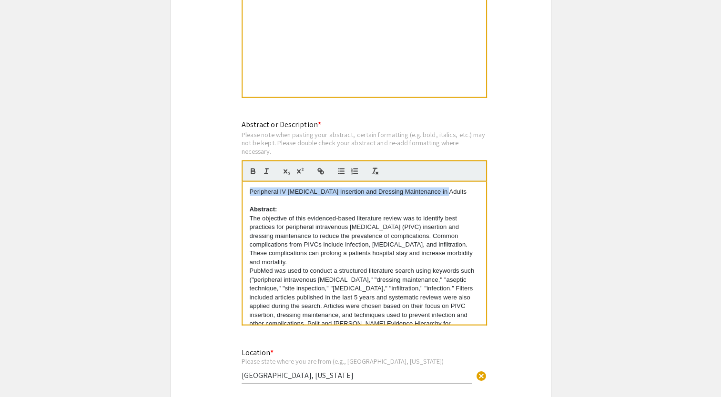
drag, startPoint x: 441, startPoint y: 193, endPoint x: 240, endPoint y: 168, distance: 202.5
click at [240, 168] on div "Abstract or Description * Please note when pasting your abstract, certain forma…" at bounding box center [360, 229] width 252 height 220
copy p "Peripheral IV [MEDICAL_DATA] Insertion and Dressing Maintenance in Adults"
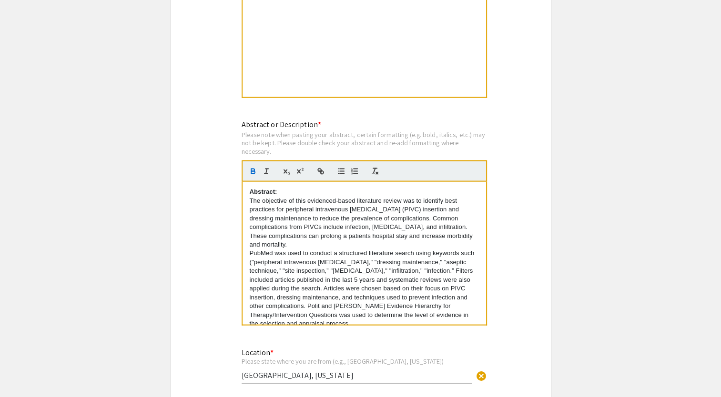
click at [286, 55] on div at bounding box center [363, 25] width 243 height 143
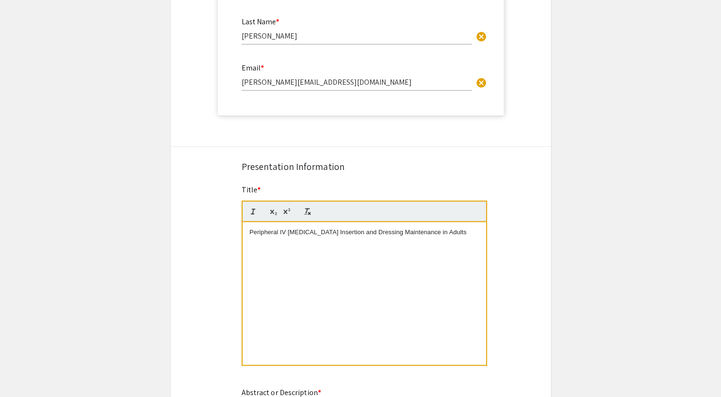
click at [475, 282] on div "Peripheral IV [MEDICAL_DATA] Insertion and Dressing Maintenance in Adults" at bounding box center [363, 293] width 243 height 143
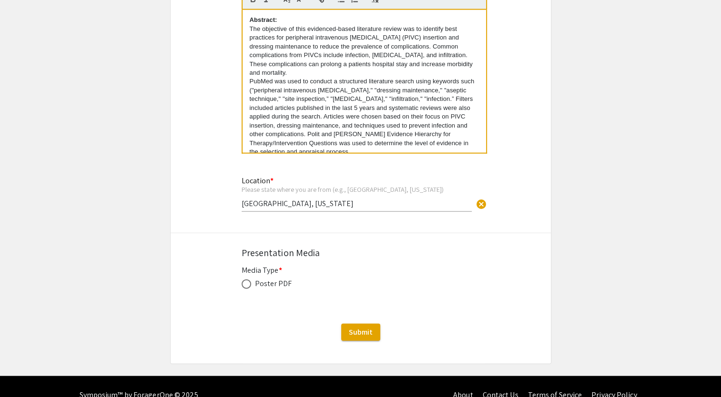
scroll to position [2158, 0]
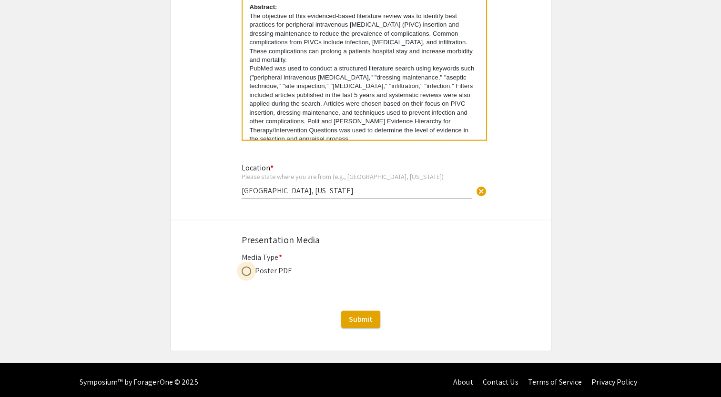
click at [246, 272] on span at bounding box center [246, 272] width 10 height 10
click at [246, 272] on input "radio" at bounding box center [246, 272] width 10 height 10
radio input "true"
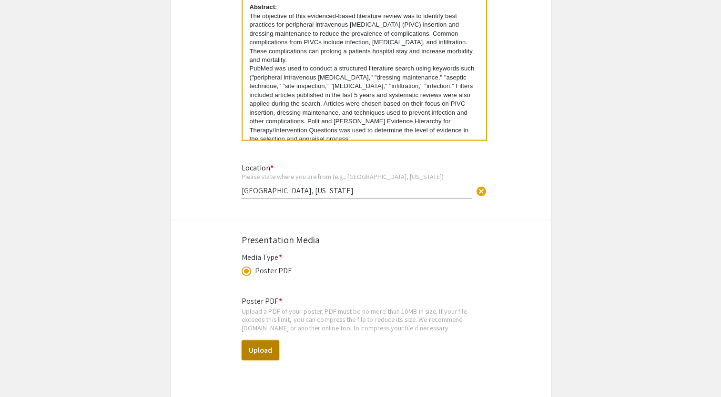
click at [268, 353] on button "Upload" at bounding box center [260, 351] width 38 height 20
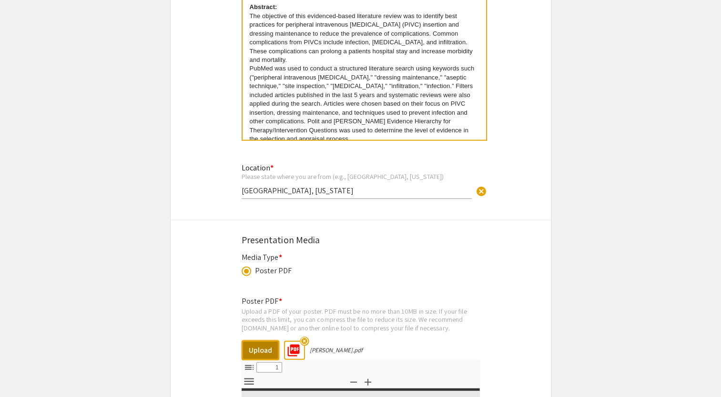
select select "custom"
type input "0"
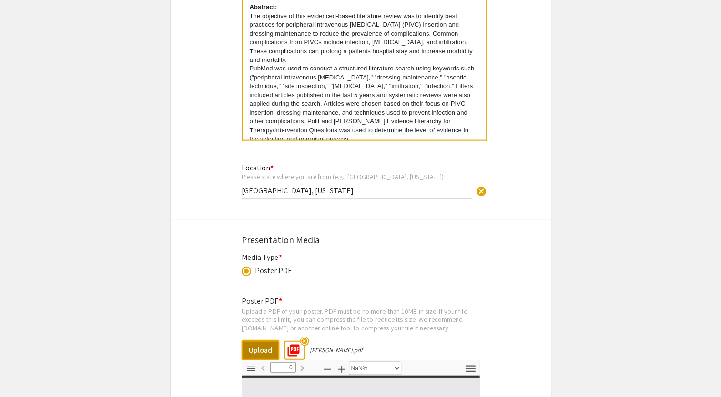
select select "auto"
type input "1"
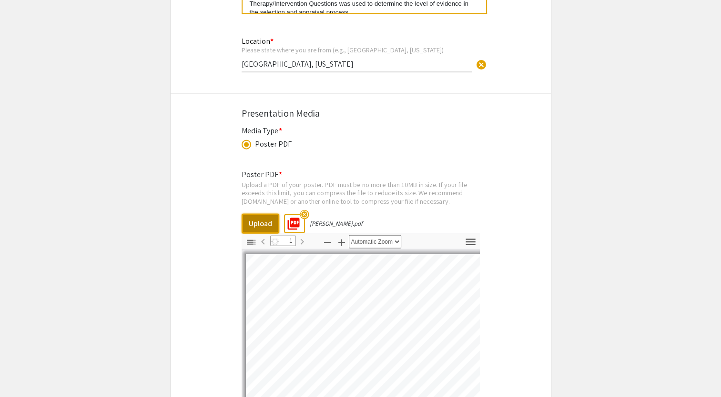
select select "auto"
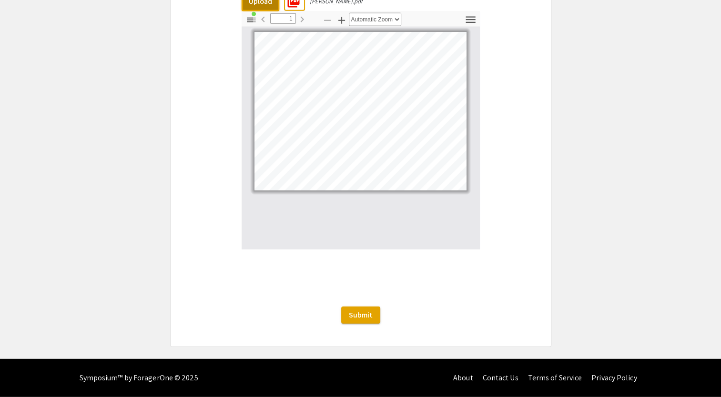
scroll to position [2518, 0]
click at [361, 312] on span "Submit" at bounding box center [361, 315] width 24 height 10
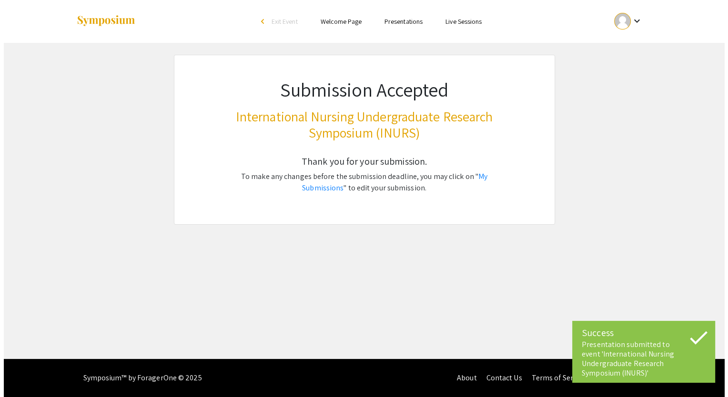
scroll to position [0, 0]
click at [484, 177] on link "My Submissions" at bounding box center [394, 181] width 185 height 21
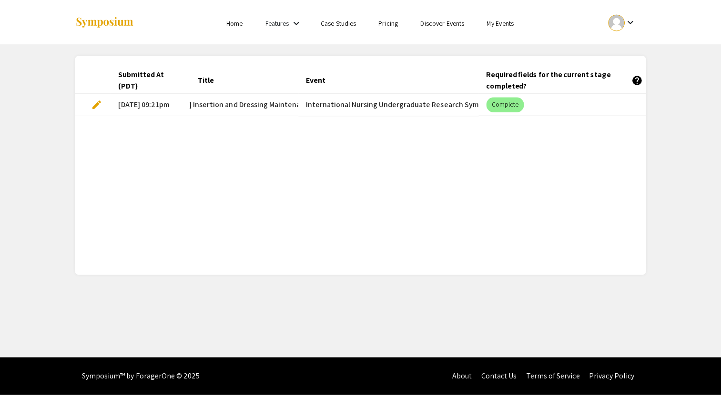
scroll to position [0, 126]
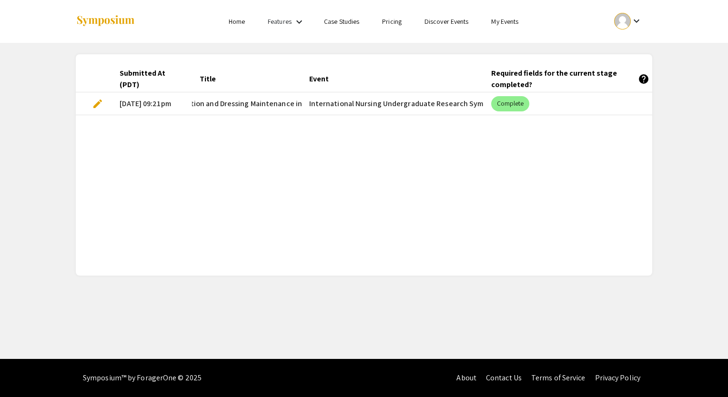
click at [638, 71] on div "Required fields for the current stage completed? help" at bounding box center [570, 79] width 158 height 23
click at [503, 104] on mat-chip "Complete" at bounding box center [510, 103] width 39 height 15
click at [97, 104] on span "edit" at bounding box center [97, 103] width 11 height 11
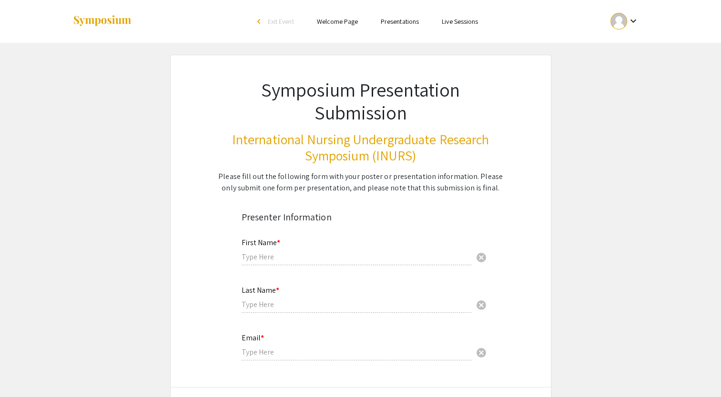
type input "[PERSON_NAME]"
type input "[EMAIL_ADDRESS][DOMAIN_NAME]"
type input "[GEOGRAPHIC_DATA], [US_STATE]"
radio input "true"
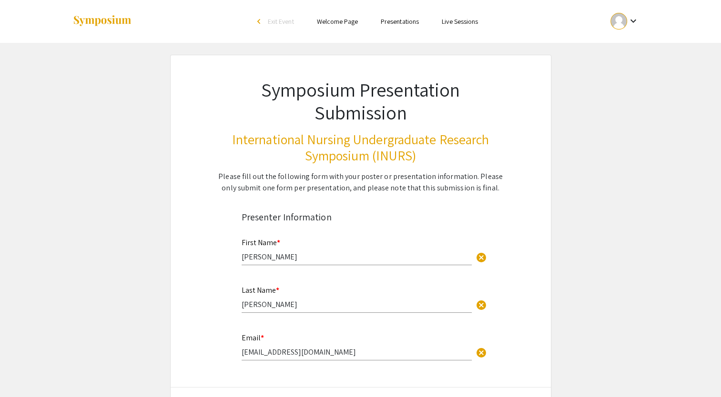
select select "custom"
type input "0"
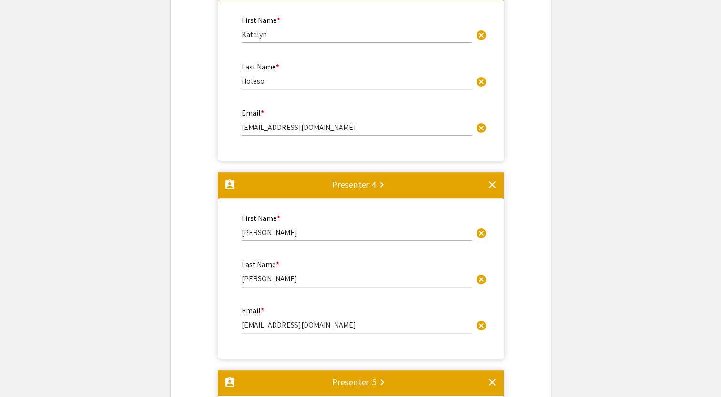
select select "auto"
type input "1"
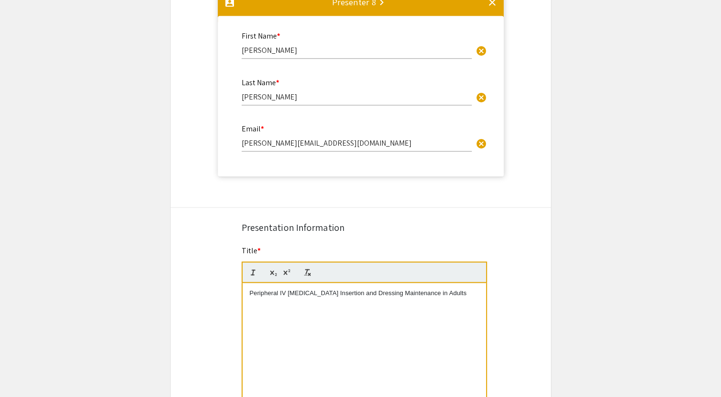
select select "auto"
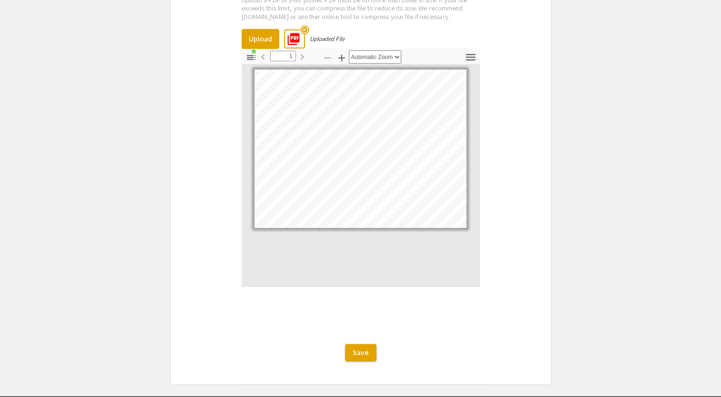
scroll to position [2506, 0]
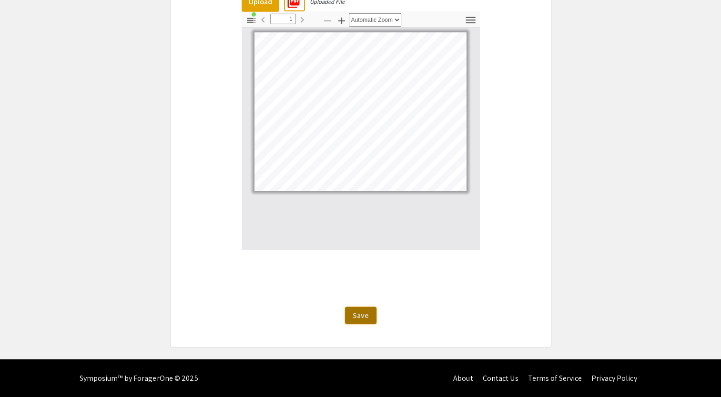
click at [371, 315] on button "Save" at bounding box center [360, 315] width 31 height 17
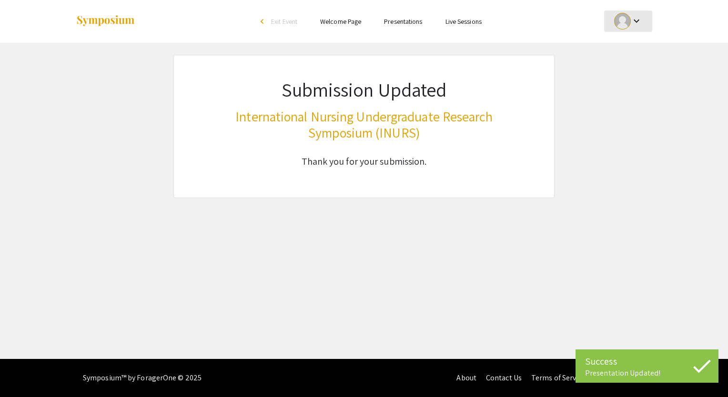
click at [625, 30] on div "keyboard_arrow_down" at bounding box center [628, 20] width 33 height 21
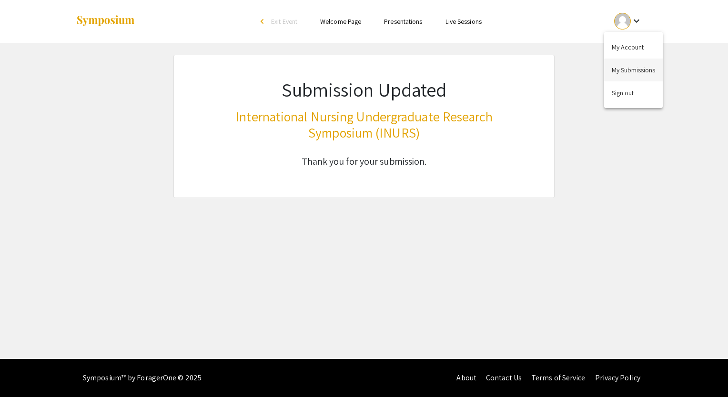
click at [625, 73] on button "My Submissions" at bounding box center [633, 70] width 59 height 23
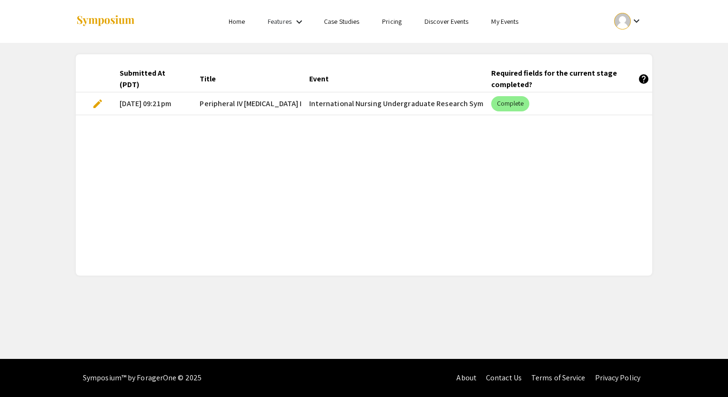
click at [500, 24] on link "My Events" at bounding box center [504, 21] width 27 height 9
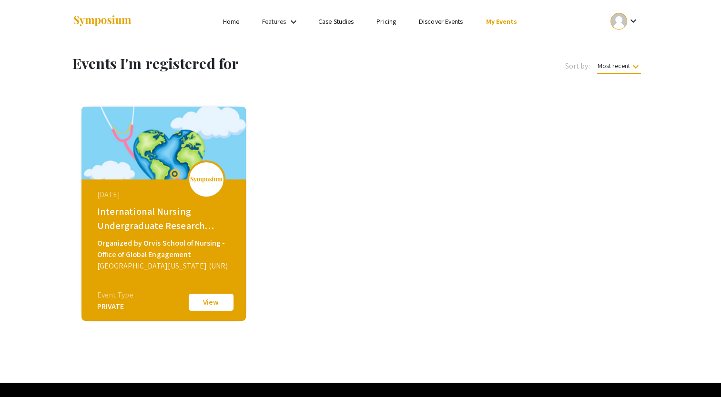
click at [219, 309] on button "View" at bounding box center [211, 302] width 48 height 20
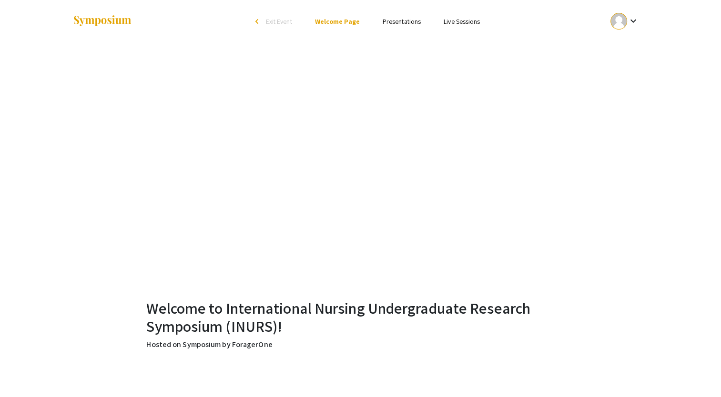
click at [401, 29] on ul "Skip navigation arrow_back_ios Exit Event Welcome Page Presentations Live Sessi…" at bounding box center [360, 21] width 190 height 43
click at [396, 24] on link "Presentations" at bounding box center [401, 21] width 38 height 9
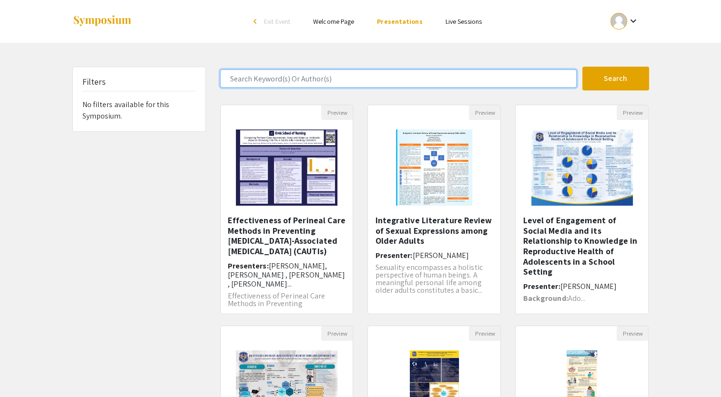
click at [344, 70] on input "Search Keyword(s) Or Author(s)" at bounding box center [398, 79] width 356 height 18
type input "lydia"
click at [582, 67] on button "Search" at bounding box center [615, 79] width 67 height 24
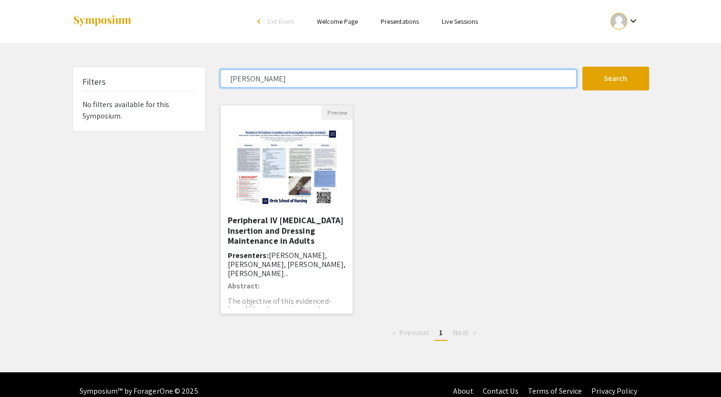
scroll to position [20, 0]
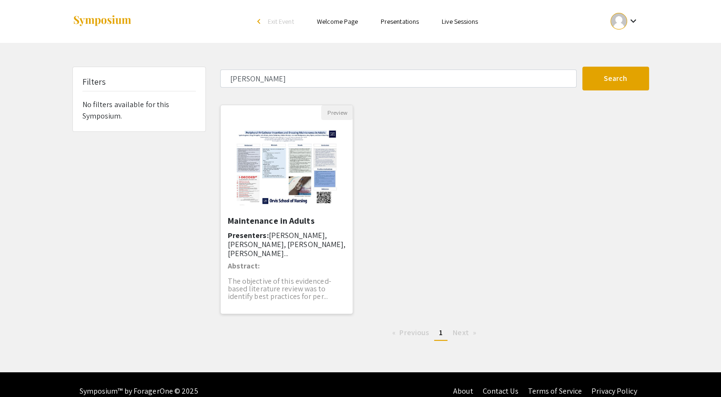
click at [250, 256] on span "Lydia Bergman, Hannah Montgomery, Katelyn Holeso, Lucy Ryken..." at bounding box center [287, 245] width 118 height 28
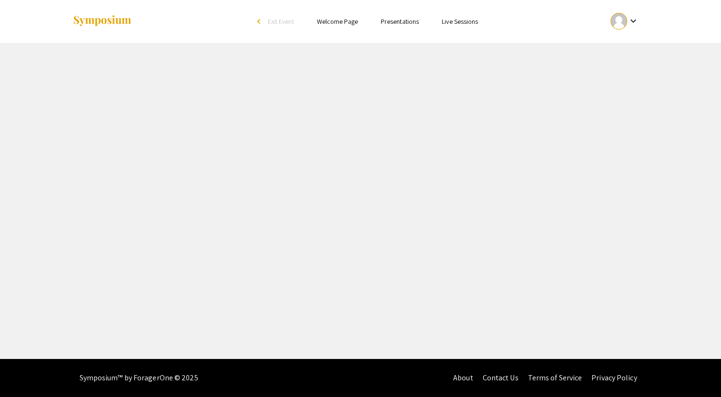
select select "custom"
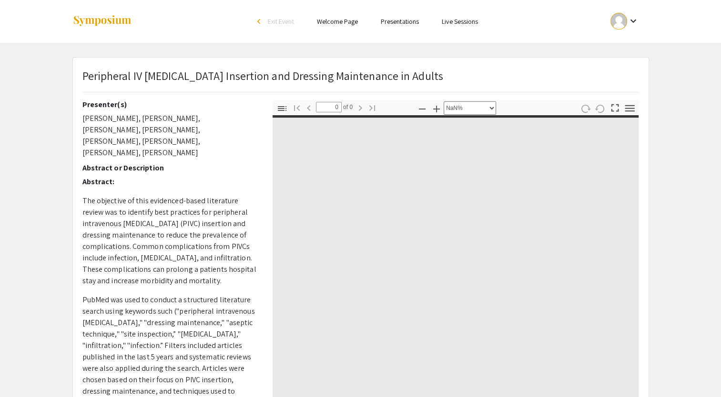
type input "1"
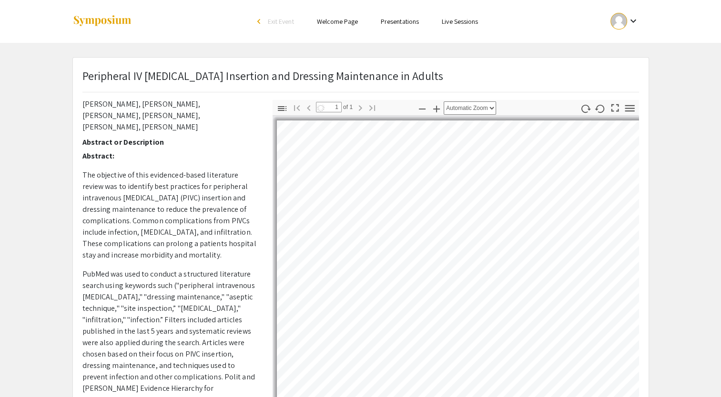
select select "auto"
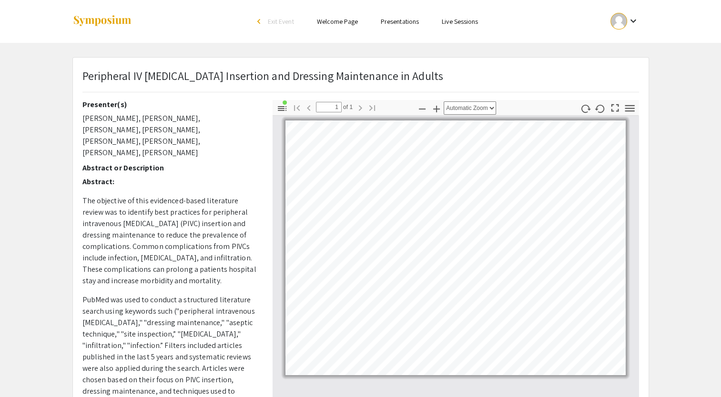
click at [617, 25] on div at bounding box center [618, 21] width 17 height 17
click at [631, 66] on button "My Submissions" at bounding box center [629, 70] width 59 height 23
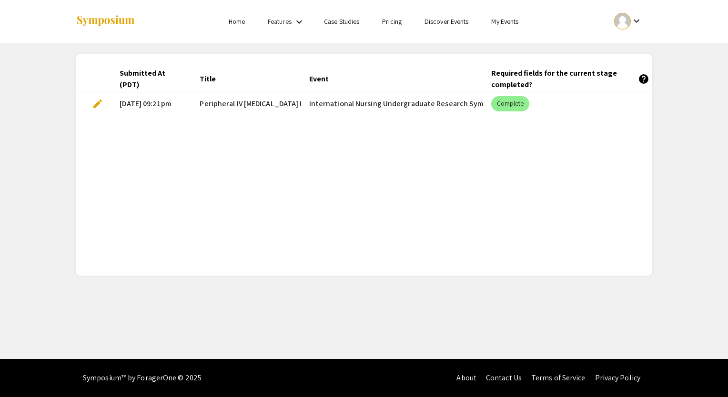
click at [90, 108] on mat-cell "edit" at bounding box center [94, 103] width 36 height 23
click at [93, 106] on span "edit" at bounding box center [97, 103] width 11 height 11
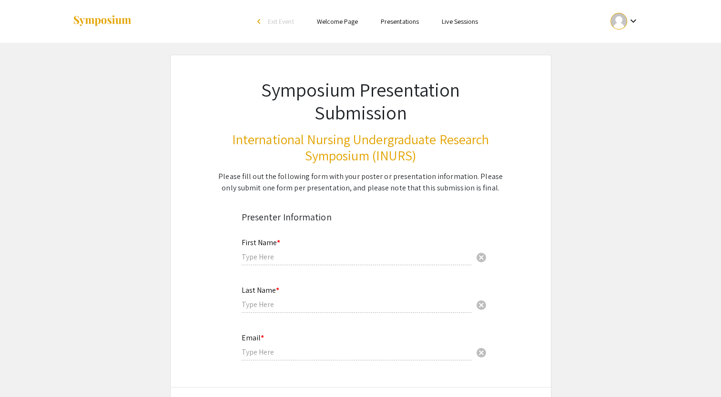
type input "Lydia"
type input "Bergman"
type input "lbergman@unr.edu"
type input "Reno, Nevada"
radio input "true"
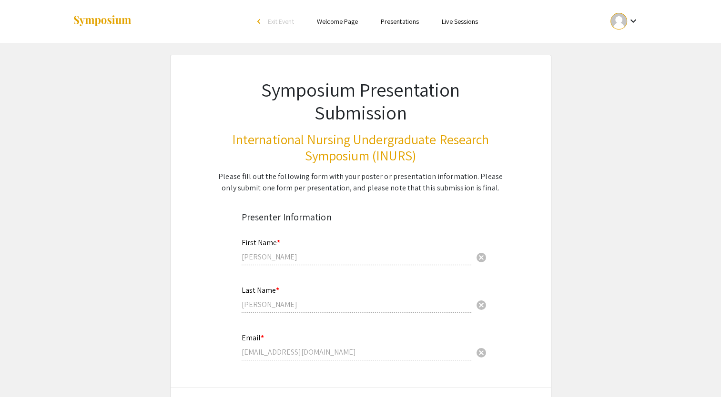
select select "custom"
type input "0"
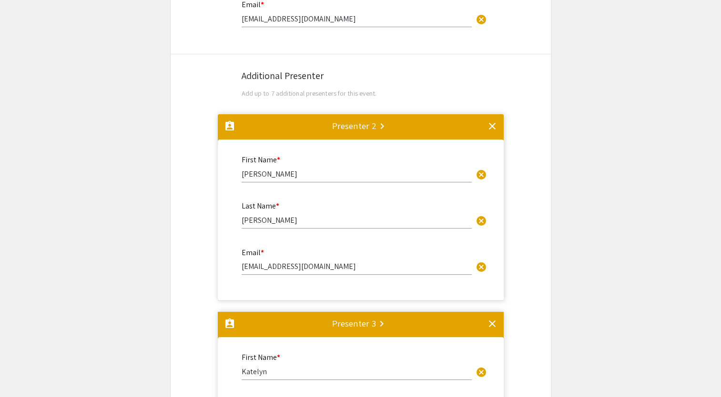
select select "auto"
type input "1"
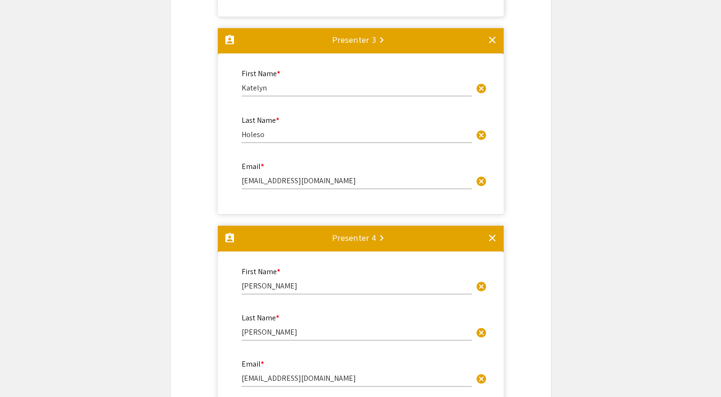
select select "auto"
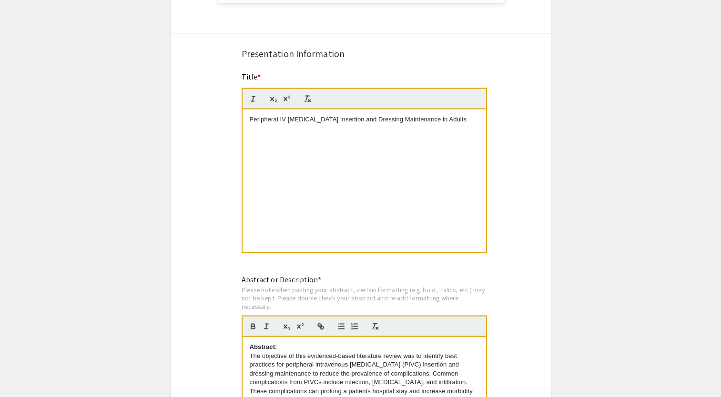
scroll to position [1819, 0]
drag, startPoint x: 282, startPoint y: 347, endPoint x: 209, endPoint y: 336, distance: 73.8
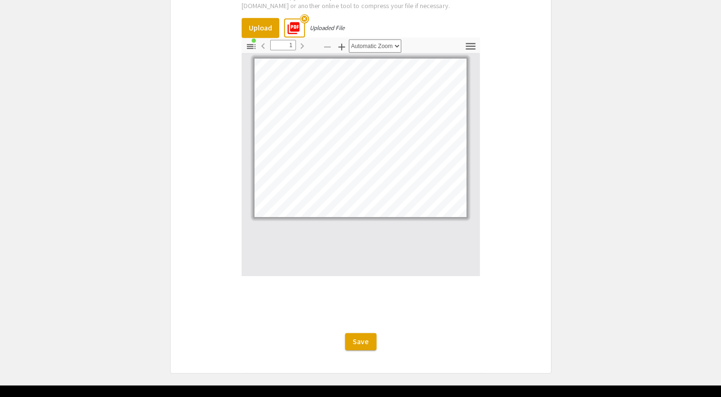
scroll to position [2506, 0]
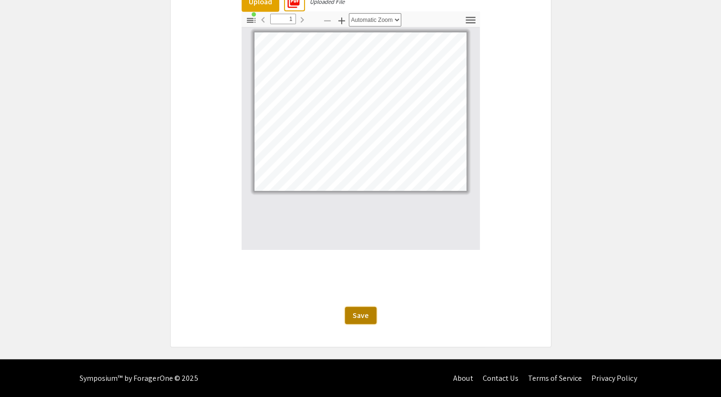
click at [368, 313] on button "Save" at bounding box center [360, 315] width 31 height 17
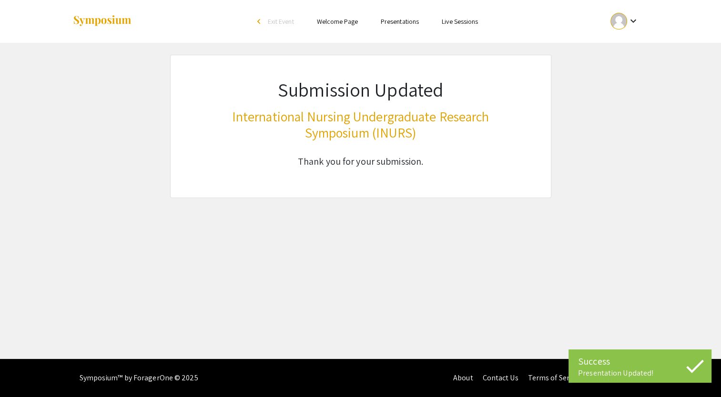
scroll to position [0, 0]
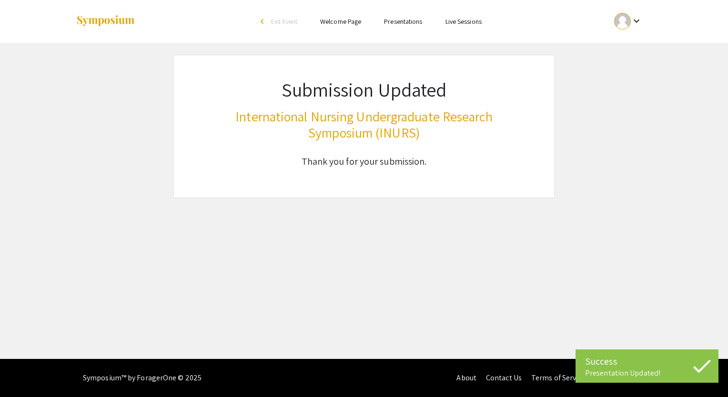
drag, startPoint x: 627, startPoint y: 14, endPoint x: 370, endPoint y: 50, distance: 259.3
click at [370, 50] on div "Skip navigation arrow_back_ios Exit Event Welcome Page Presentations Live Sessi…" at bounding box center [364, 179] width 728 height 359
click at [409, 26] on li "Presentations" at bounding box center [402, 21] width 61 height 11
click at [403, 24] on link "Presentations" at bounding box center [403, 21] width 38 height 9
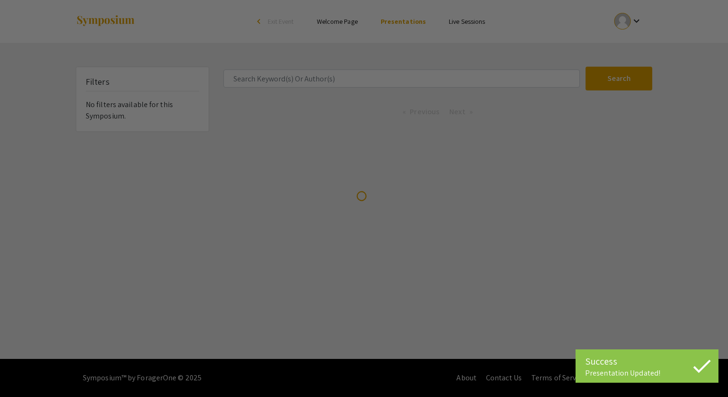
click at [381, 83] on div at bounding box center [364, 198] width 728 height 397
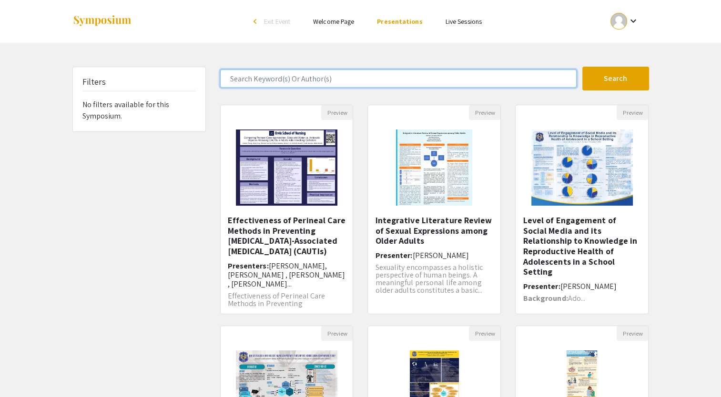
click at [374, 83] on input "Search Keyword(s) Or Author(s)" at bounding box center [398, 79] width 356 height 18
type input "lydia"
click at [582, 67] on button "Search" at bounding box center [615, 79] width 67 height 24
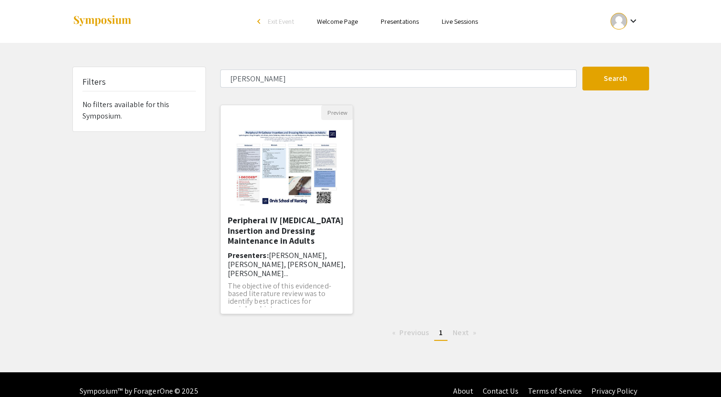
click at [258, 244] on h5 "Peripheral IV [MEDICAL_DATA] Insertion and Dressing Maintenance in Adults" at bounding box center [287, 230] width 118 height 31
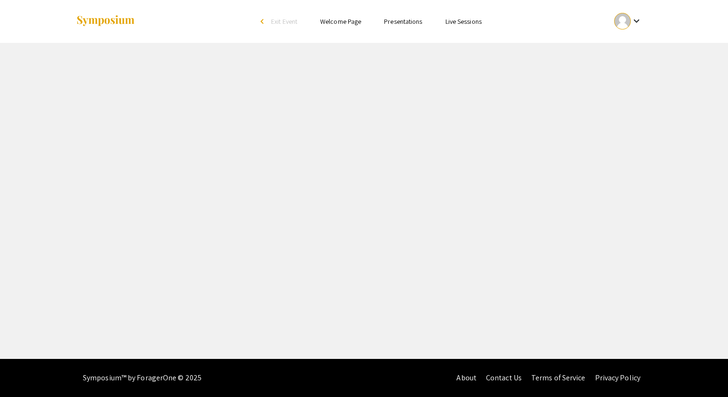
select select "custom"
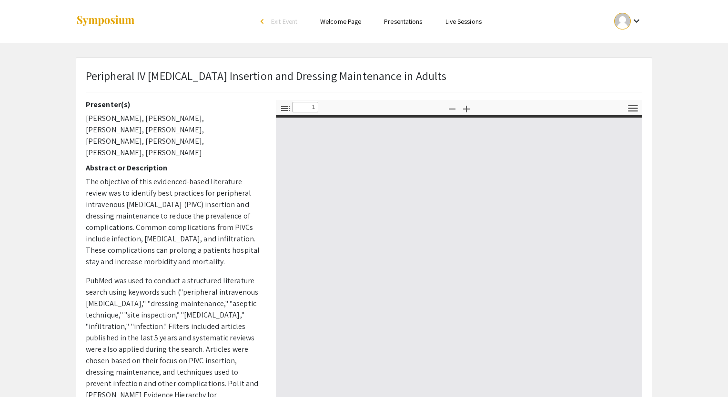
type input "0"
select select "custom"
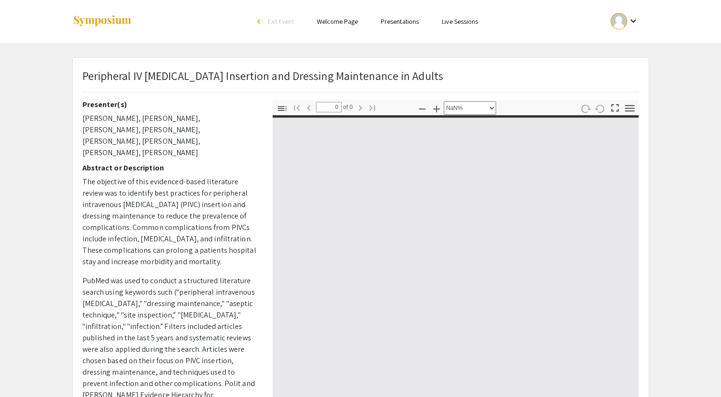
type input "1"
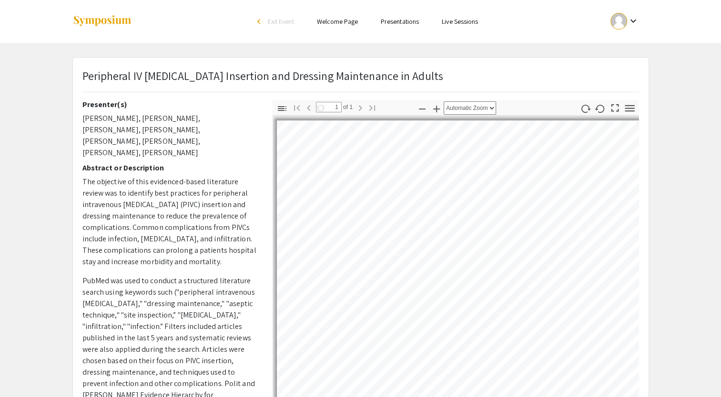
select select "auto"
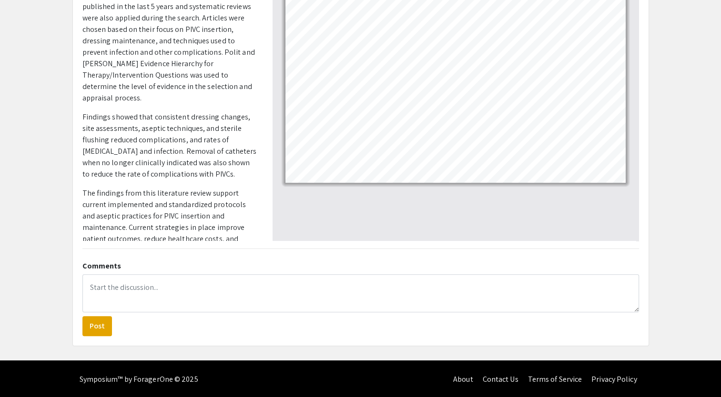
scroll to position [182, 0]
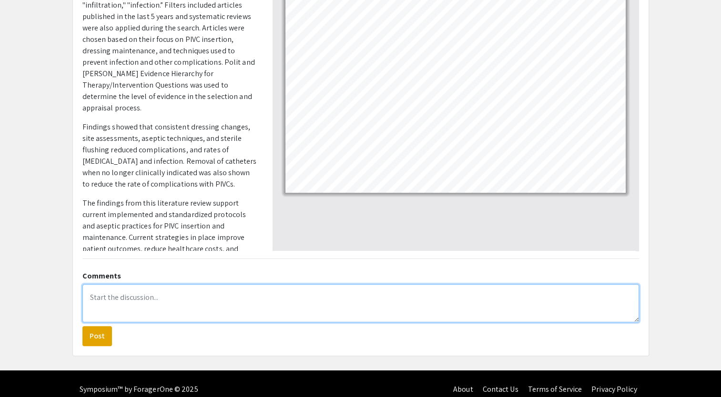
click at [236, 300] on textarea at bounding box center [360, 303] width 556 height 38
paste textarea "https://youtu.be/ZeISwEa8dks?si=eU69N7uS8u-3Iz1X"
type textarea "https://youtu.be/ZeISwEa8dks?si=eU69N7uS8u-3Iz1X"
drag, startPoint x: 261, startPoint y: 296, endPoint x: 68, endPoint y: 292, distance: 193.4
click at [68, 292] on div "Peripheral IV Catheter Insertion and Dressing Maintenance in Adults Presenter(s…" at bounding box center [360, 116] width 591 height 482
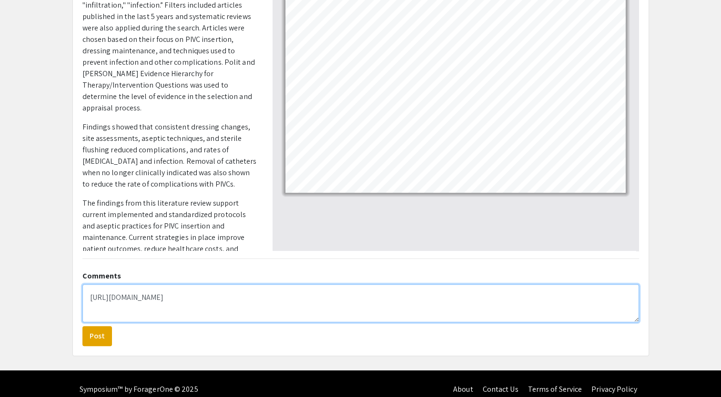
drag, startPoint x: 288, startPoint y: 312, endPoint x: 85, endPoint y: 272, distance: 206.7
click at [85, 272] on div "Comments https://youtu.be/ZeISwEa8dks?si=eU69N7uS8u-3Iz1X Post" at bounding box center [360, 307] width 571 height 80
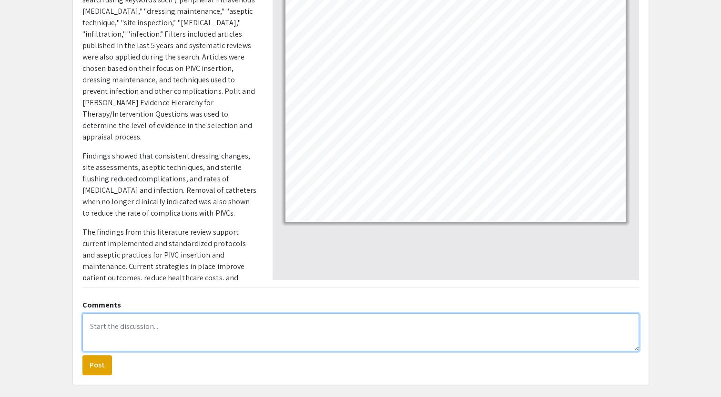
scroll to position [192, 0]
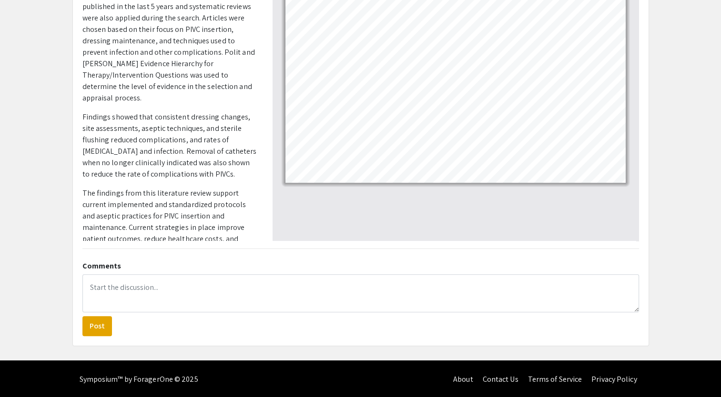
click at [149, 225] on p "The findings from this literature review support current implemented and standa…" at bounding box center [170, 228] width 176 height 80
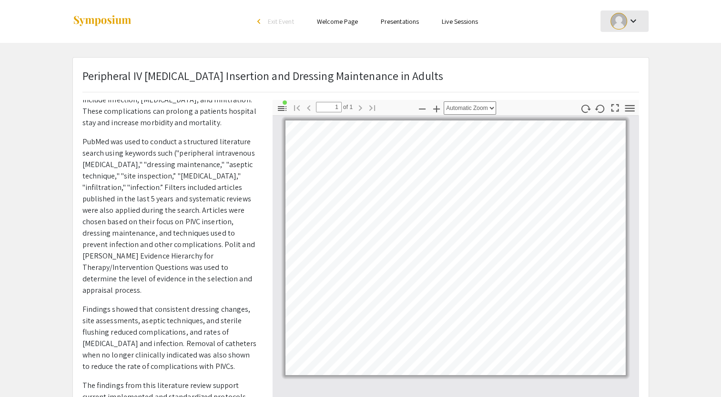
click at [624, 18] on div at bounding box center [618, 21] width 17 height 17
click at [621, 71] on button "My Submissions" at bounding box center [629, 70] width 59 height 23
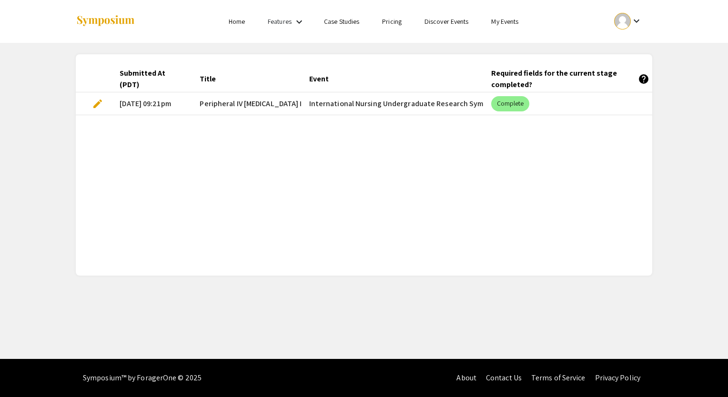
click at [95, 102] on span "edit" at bounding box center [97, 103] width 11 height 11
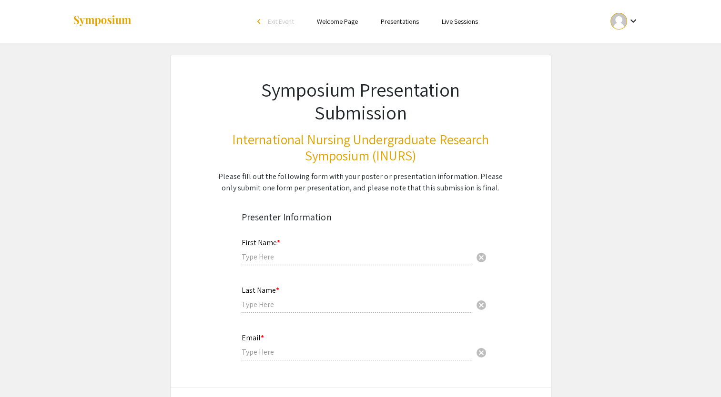
type input "Lydia"
type input "Bergman"
type input "lbergman@unr.edu"
type input "Reno, Nevada"
radio input "true"
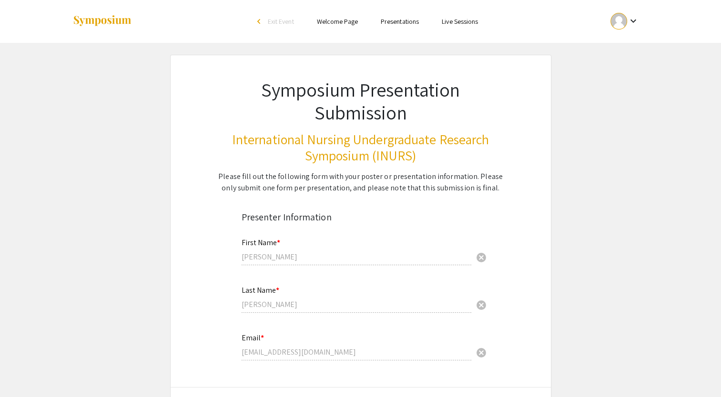
select select "custom"
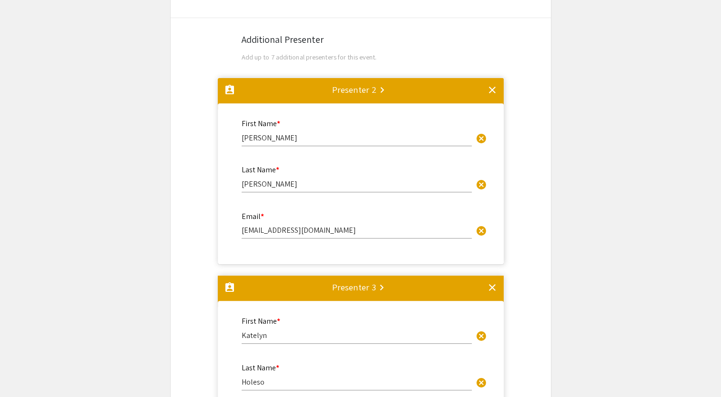
type input "0"
select select "custom"
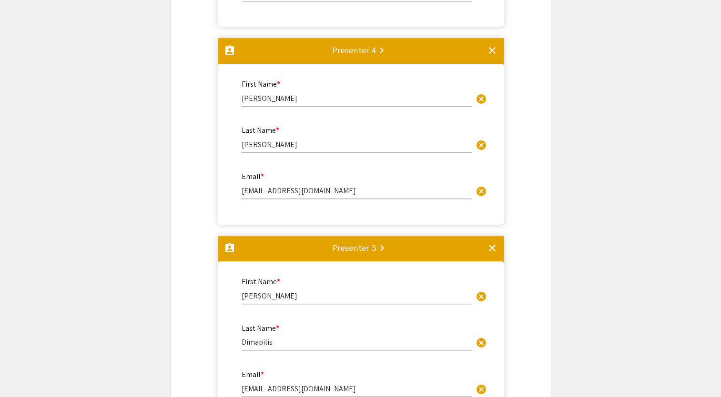
type input "1"
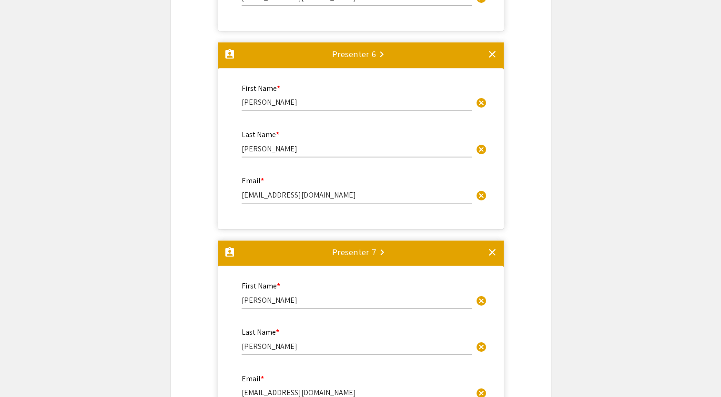
select select "auto"
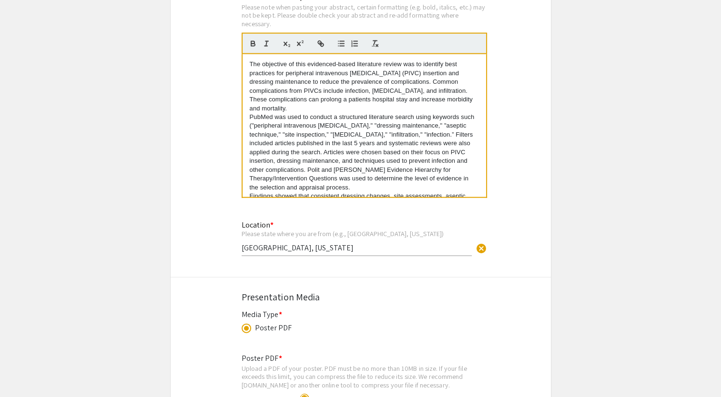
scroll to position [79, 0]
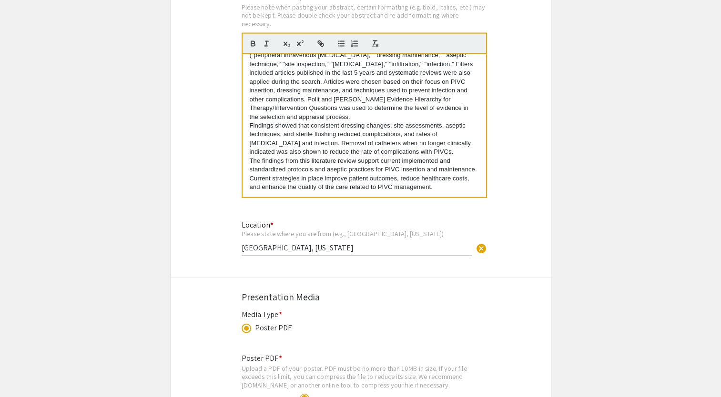
click at [331, 188] on p "The findings from this literature review support current implemented and standa…" at bounding box center [364, 174] width 229 height 35
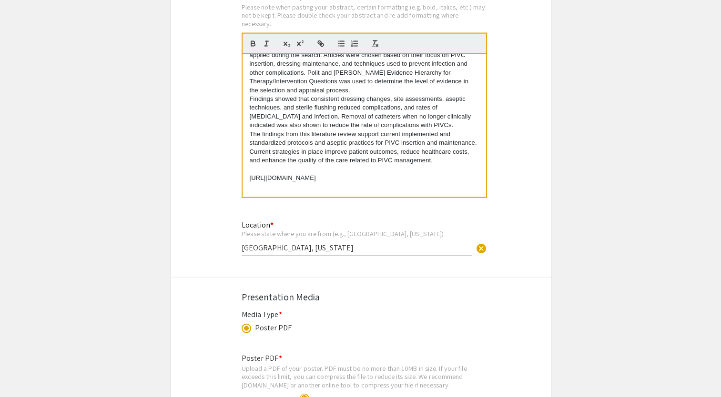
scroll to position [106, 0]
drag, startPoint x: 399, startPoint y: 186, endPoint x: 235, endPoint y: 195, distance: 164.6
click at [235, 195] on div "Abstract or Description * Please note when pasting your abstract, certain forma…" at bounding box center [360, 101] width 252 height 220
click at [267, 191] on p at bounding box center [364, 187] width 229 height 9
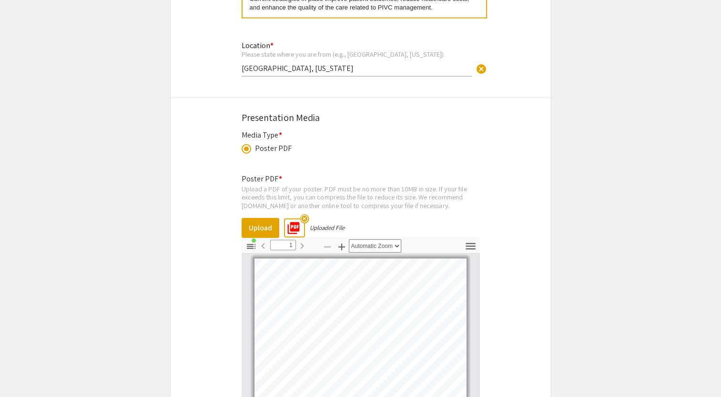
scroll to position [2506, 0]
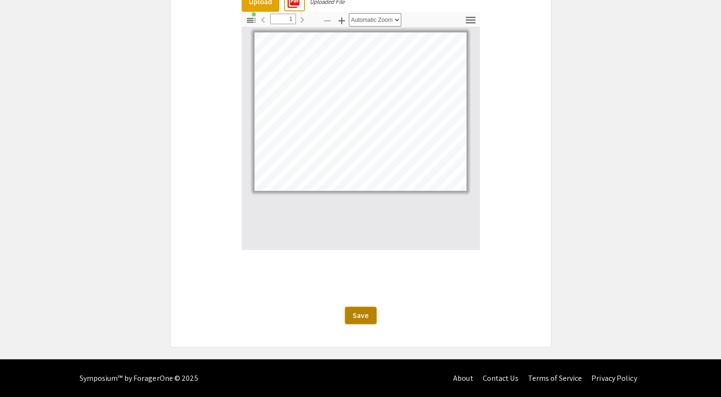
click at [372, 312] on button "Save" at bounding box center [360, 315] width 31 height 17
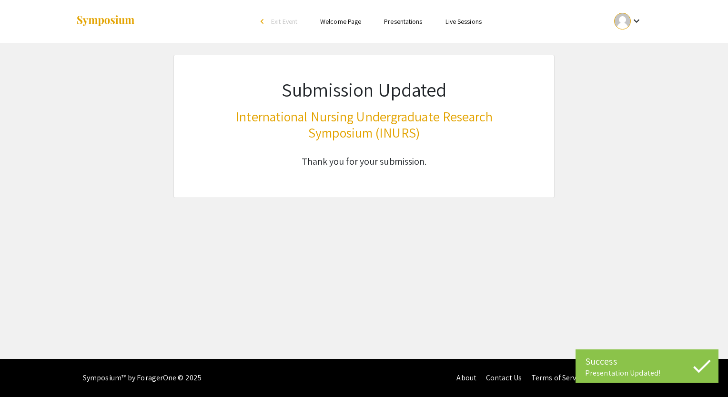
click at [634, 18] on mat-icon "keyboard_arrow_down" at bounding box center [636, 20] width 11 height 11
click at [626, 71] on button "My Submissions" at bounding box center [633, 70] width 59 height 23
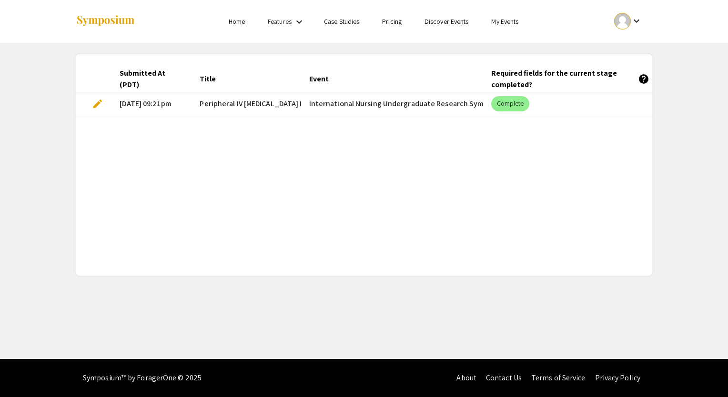
click at [509, 23] on link "My Events" at bounding box center [504, 21] width 27 height 9
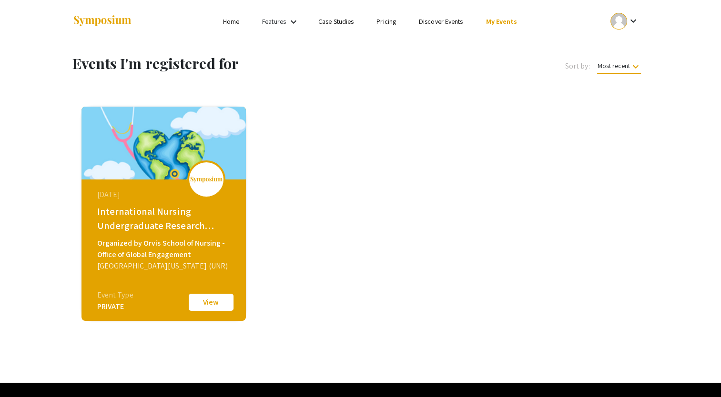
click at [213, 306] on button "View" at bounding box center [211, 302] width 48 height 20
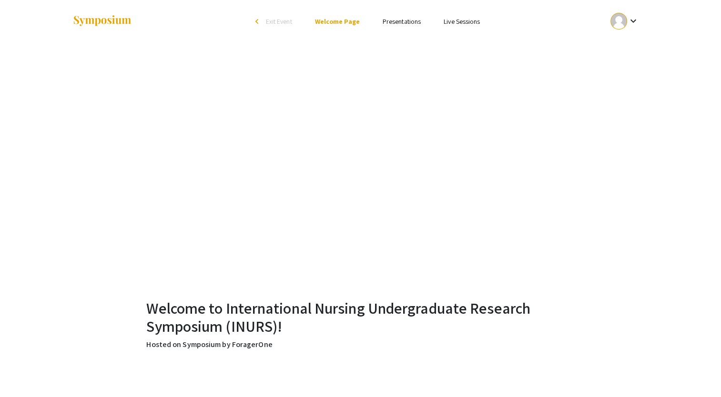
click at [398, 21] on link "Presentations" at bounding box center [401, 21] width 38 height 9
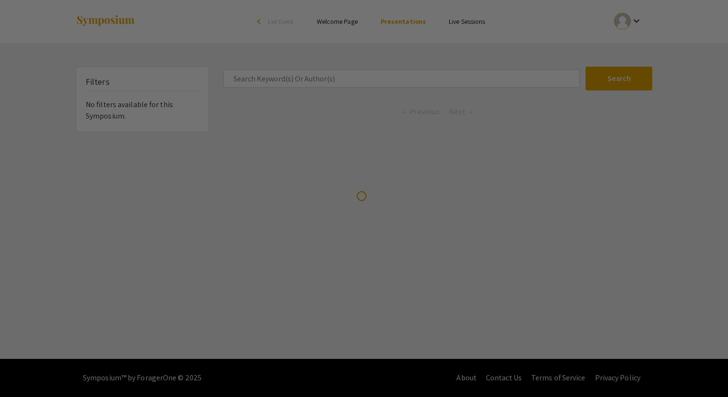
click at [323, 80] on div at bounding box center [364, 198] width 728 height 397
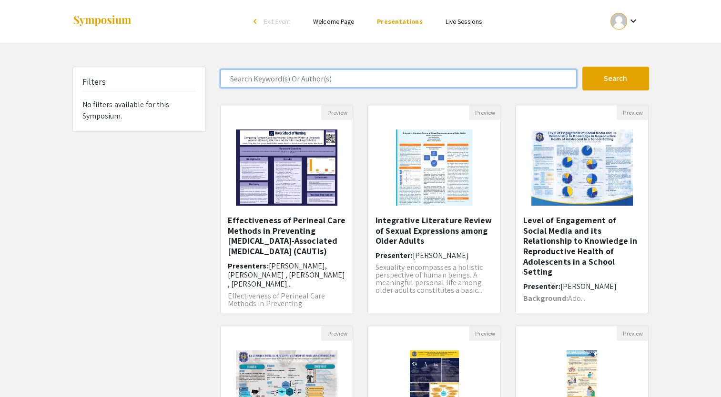
click at [327, 79] on input "Search Keyword(s) Or Author(s)" at bounding box center [398, 79] width 356 height 18
type input "lydia"
click at [582, 67] on button "Search" at bounding box center [615, 79] width 67 height 24
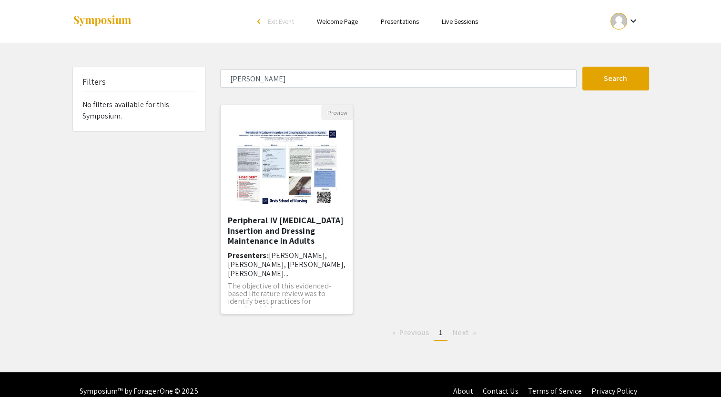
click at [285, 165] on img "Open Presentation <p>Peripheral IV Catheter Insertion and Dressing Maintenance …" at bounding box center [286, 167] width 121 height 95
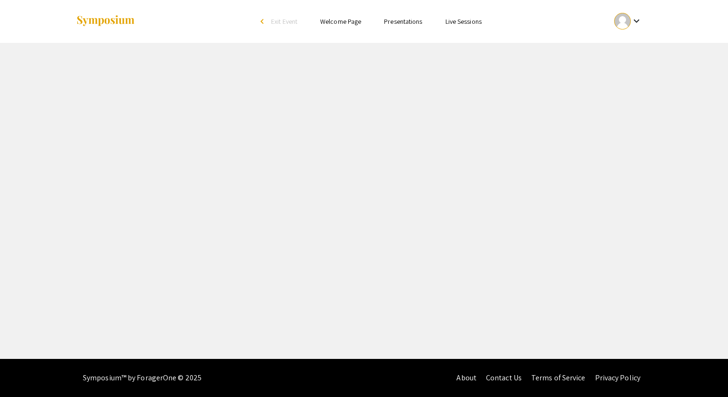
select select "custom"
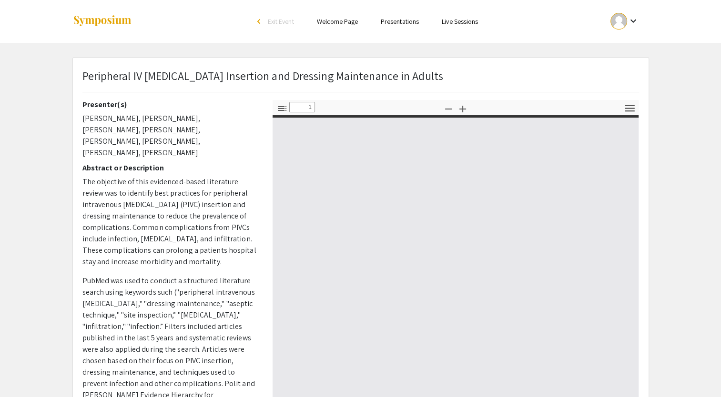
type input "0"
select select "custom"
type input "1"
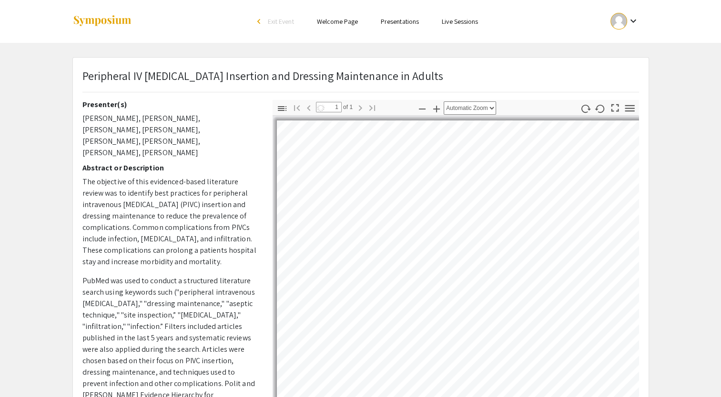
select select "auto"
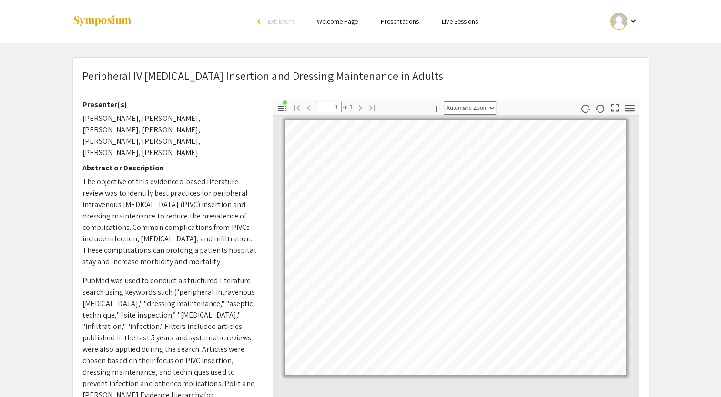
click at [659, 75] on app-presentation "Peripheral IV Catheter Insertion and Dressing Maintenance in Adults Presenter(s…" at bounding box center [360, 298] width 721 height 482
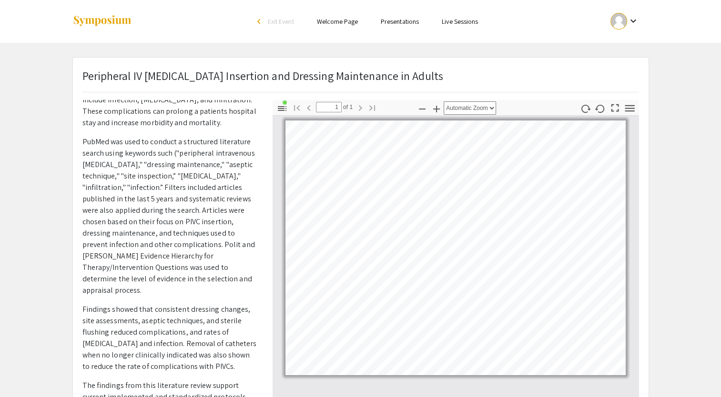
scroll to position [192, 0]
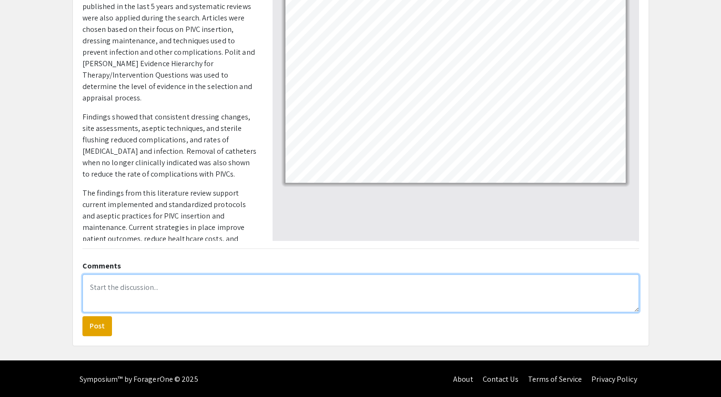
click at [462, 280] on textarea at bounding box center [360, 293] width 556 height 38
paste textarea "https://youtu.be/ZeISwEa8dks?si=eU69N7uS8u-3Iz1X"
type textarea "https://youtu.be/ZeISwEa8dks?si=eU69N7uS8u-3Iz1X"
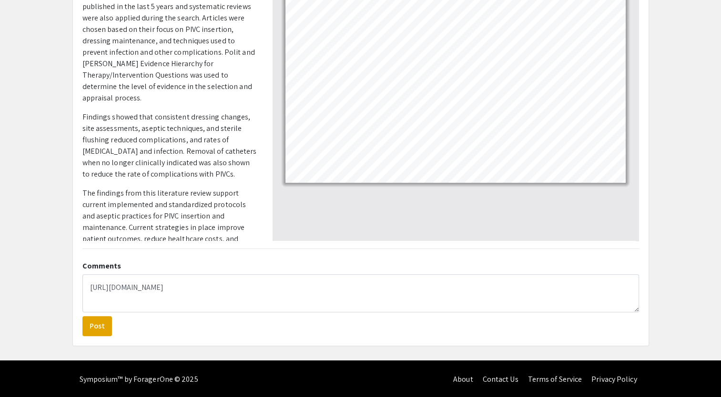
click at [390, 329] on form "https://youtu.be/ZeISwEa8dks?si=eU69N7uS8u-3Iz1X Post" at bounding box center [360, 305] width 556 height 62
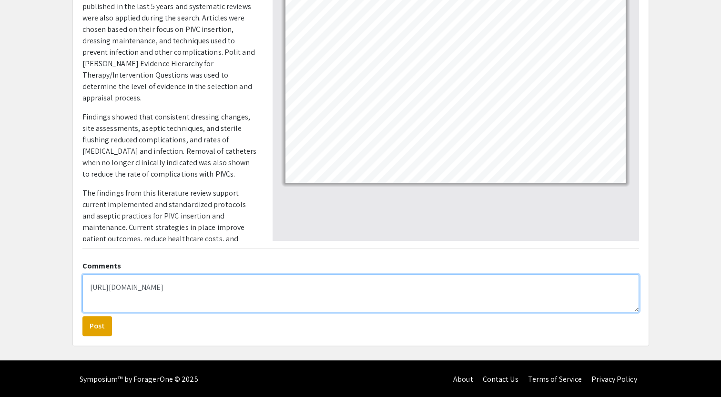
click at [638, 310] on textarea "https://youtu.be/ZeISwEa8dks?si=eU69N7uS8u-3Iz1X" at bounding box center [360, 293] width 556 height 38
click at [636, 309] on textarea "https://youtu.be/ZeISwEa8dks?si=eU69N7uS8u-3Iz1X" at bounding box center [360, 293] width 556 height 38
click at [174, 279] on textarea "https://youtu.be/ZeISwEa8dks?si=eU69N7uS8u-3Iz1X" at bounding box center [360, 293] width 556 height 38
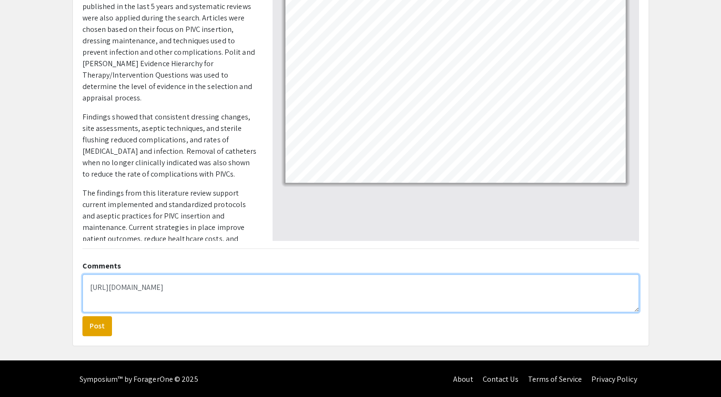
click at [174, 279] on textarea "https://youtu.be/ZeISwEa8dks?si=eU69N7uS8u-3Iz1X" at bounding box center [360, 293] width 556 height 38
click at [285, 288] on textarea "https://youtu.be/ZeISwEa8dks?si=eU69N7uS8u-3Iz1X" at bounding box center [360, 293] width 556 height 38
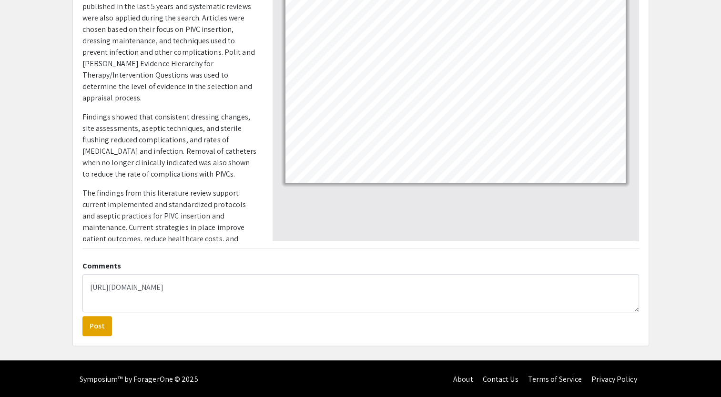
click at [304, 349] on div "Skip navigation arrow_back_ios Exit Event Welcome Page Presentations Live Sessi…" at bounding box center [360, 84] width 721 height 553
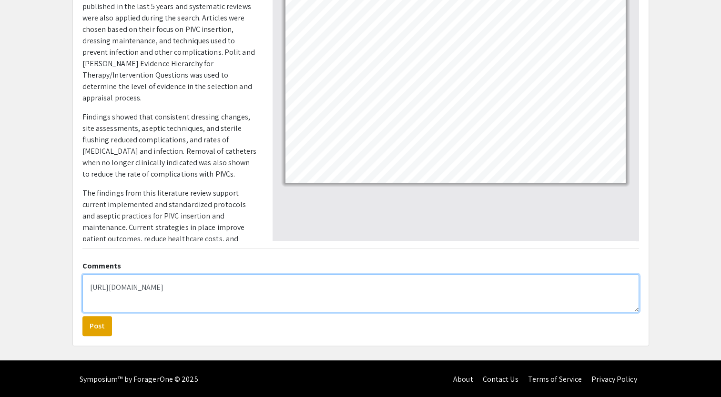
drag, startPoint x: 236, startPoint y: 281, endPoint x: -2, endPoint y: 213, distance: 247.3
click at [0, 205] on html "Skip navigation arrow_back_ios Exit Event Welcome Page Presentations Live Sessi…" at bounding box center [360, 6] width 721 height 397
paste textarea "https://youtu.be/ZeISwEa8dks?si=eU69N7uS8u-3Iz1X"
type textarea "https://youtu.be/ZeISwEa8dks?si=eU69N7uS8u-3Iz1X"
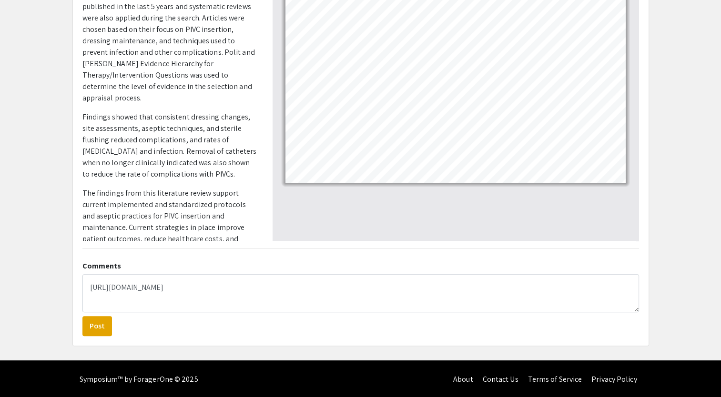
click at [175, 322] on form "https://youtu.be/ZeISwEa8dks?si=eU69N7uS8u-3Iz1X Post" at bounding box center [360, 305] width 556 height 62
click at [89, 328] on button "Post" at bounding box center [97, 326] width 30 height 20
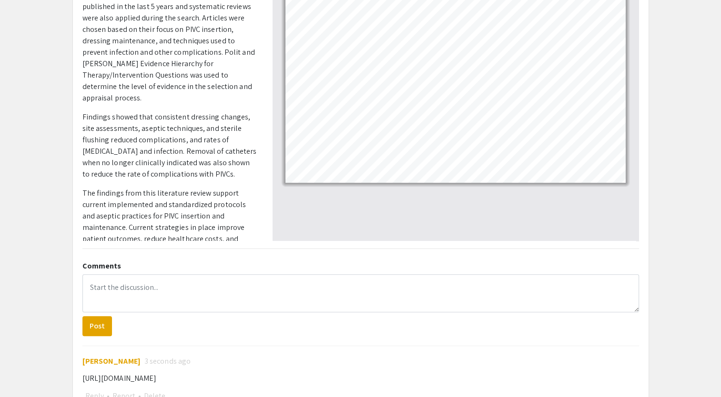
scroll to position [259, 0]
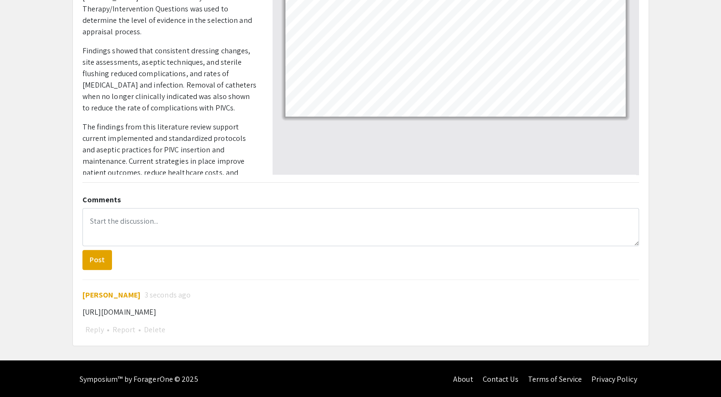
click at [248, 312] on div "https://youtu.be/ZeISwEa8dks?si=eU69N7uS8u-3Iz1X" at bounding box center [360, 312] width 556 height 11
drag, startPoint x: 260, startPoint y: 309, endPoint x: 65, endPoint y: 300, distance: 195.5
click at [65, 300] on div "Peripheral IV Catheter Insertion and Dressing Maintenance in Adults Presenter(s…" at bounding box center [360, 73] width 591 height 548
copy div "https://youtu.be/ZeISwEa8dks?si=eU69N7uS8u-3Iz1X"
click at [163, 332] on button "Delete" at bounding box center [154, 330] width 27 height 12
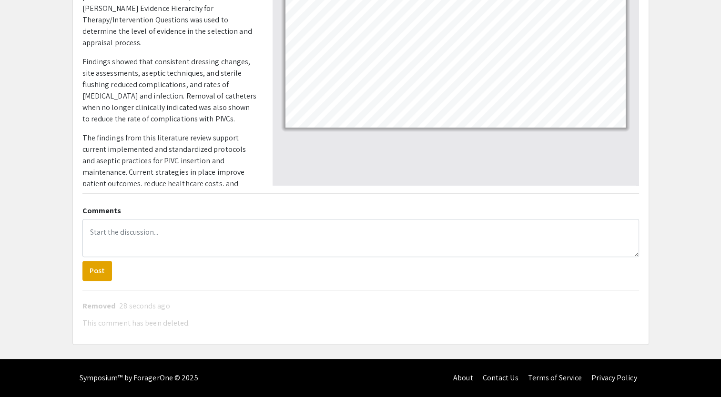
scroll to position [246, 0]
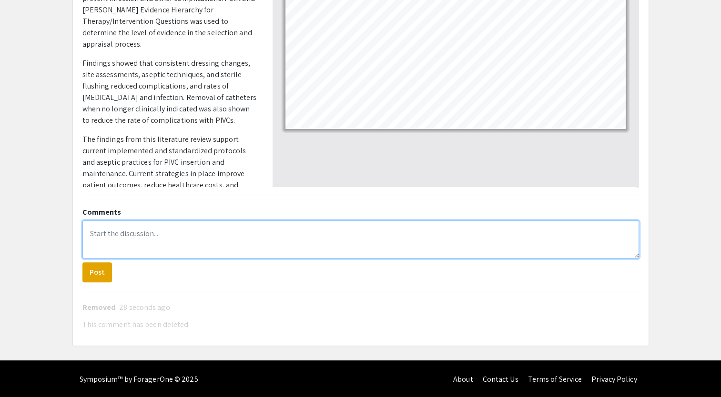
click at [119, 228] on textarea at bounding box center [360, 240] width 556 height 38
paste textarea "Skip navigation Search Create 9+ Avatar image Peripheral IV Catheter Insertion …"
drag, startPoint x: 148, startPoint y: 239, endPoint x: 29, endPoint y: 214, distance: 122.2
click at [29, 214] on app-presentation "Peripheral IV Catheter Insertion and Dressing Maintenance in Adults Presenter(s…" at bounding box center [360, 78] width 721 height 535
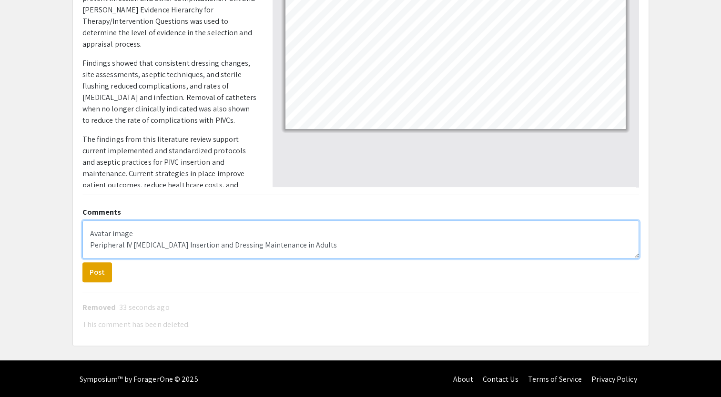
click at [85, 243] on textarea "Skip navigation Search Create 9+ Avatar image Peripheral IV Catheter Insertion …" at bounding box center [360, 240] width 556 height 38
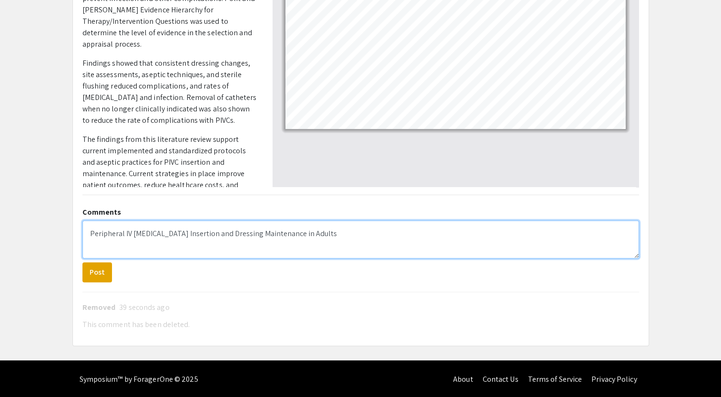
scroll to position [0, 0]
click at [405, 234] on textarea "Peripheral IV [MEDICAL_DATA] Insertion and Dressing Maintenance in Adults" at bounding box center [360, 240] width 556 height 38
paste textarea "https://youtu.be/ZeISwEa8dks?si=CvkRDQWo7ukJdhtS"
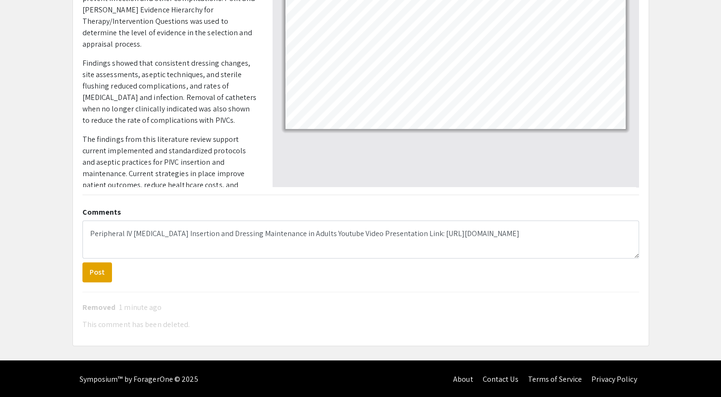
click at [519, 305] on div "Removed 1 minute ago" at bounding box center [360, 307] width 556 height 11
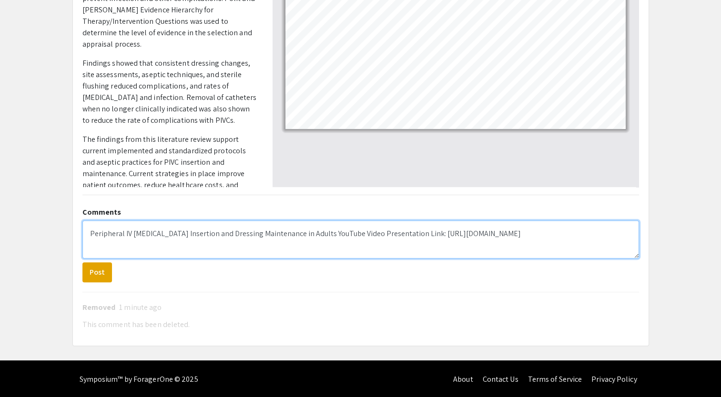
click at [356, 256] on textarea "Peripheral IV [MEDICAL_DATA] Insertion and Dressing Maintenance in Adults YouTu…" at bounding box center [360, 240] width 556 height 38
click at [612, 233] on textarea "Peripheral IV [MEDICAL_DATA] Insertion and Dressing Maintenance in Adults YouTu…" at bounding box center [360, 240] width 556 height 38
type textarea "Peripheral IV [MEDICAL_DATA] Insertion and Dressing Maintenance in Adults YouTu…"
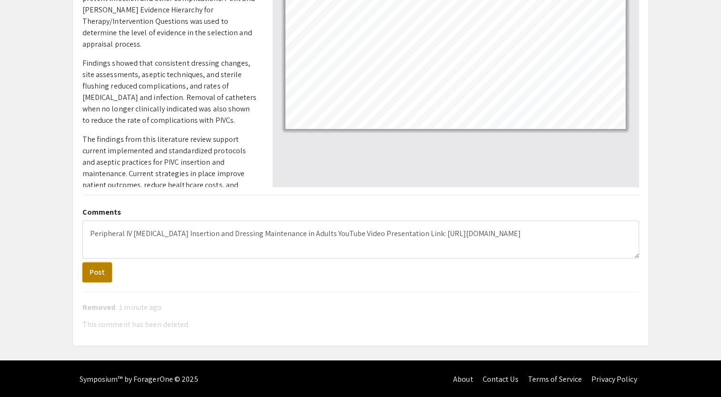
click at [98, 274] on button "Post" at bounding box center [97, 272] width 30 height 20
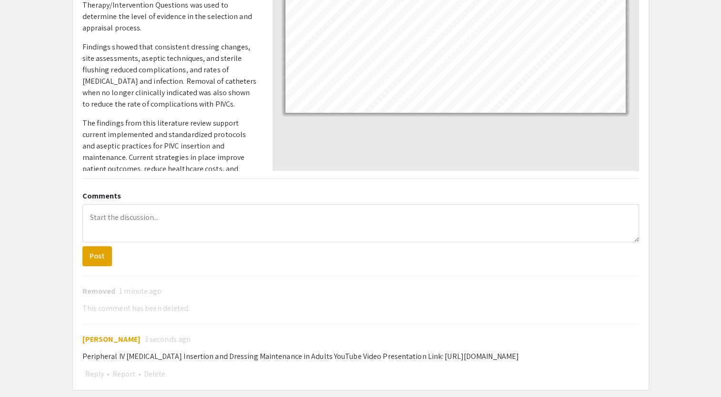
scroll to position [307, 0]
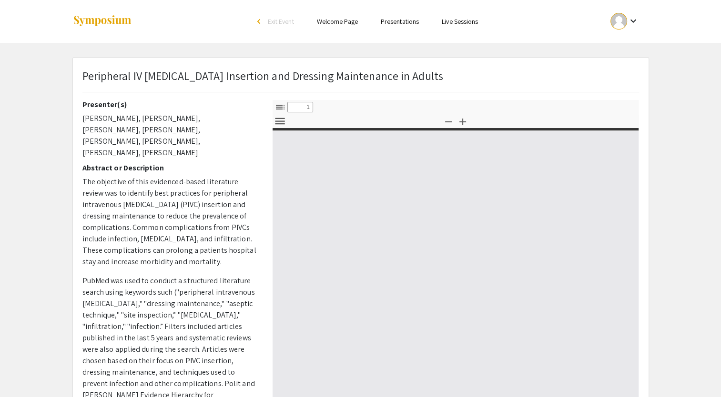
select select "custom"
type input "0"
select select "custom"
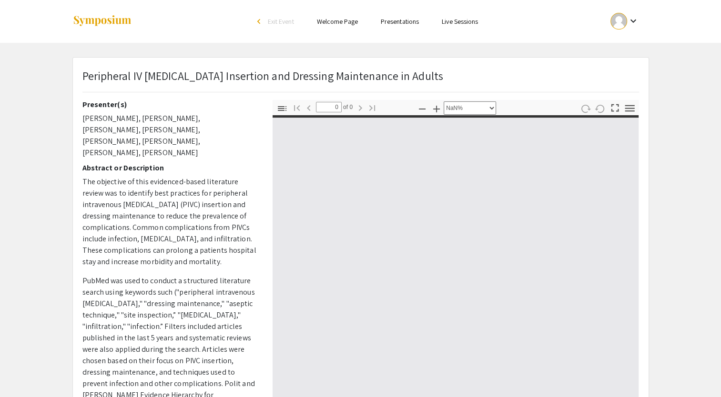
type input "1"
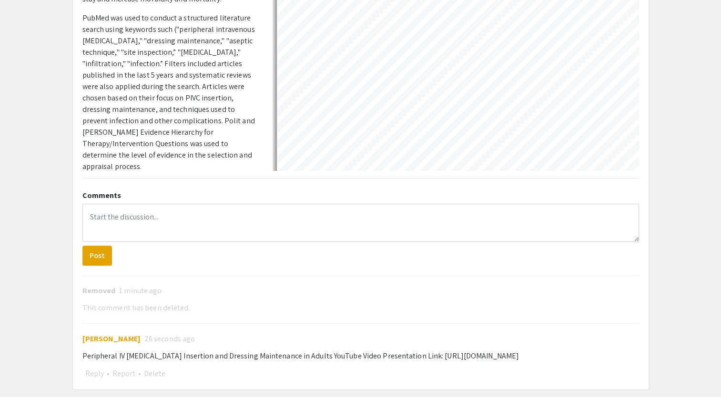
scroll to position [307, 0]
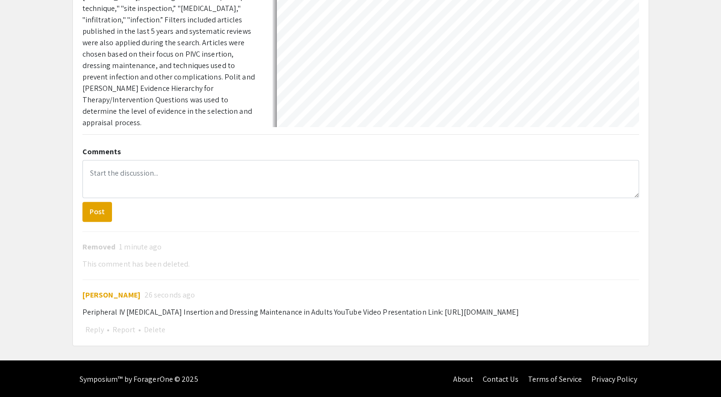
select select "auto"
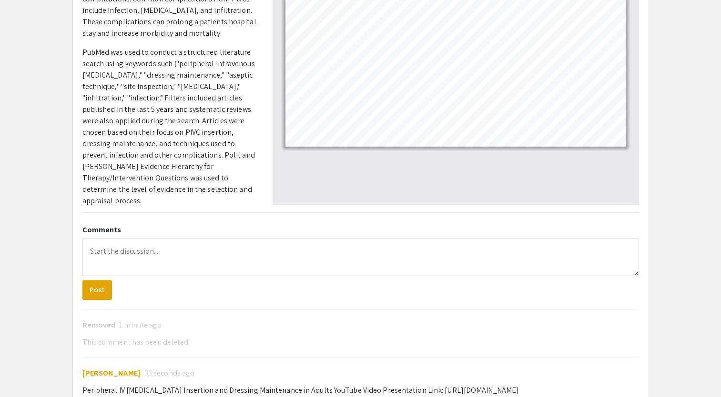
scroll to position [0, 0]
